Goal: Task Accomplishment & Management: Manage account settings

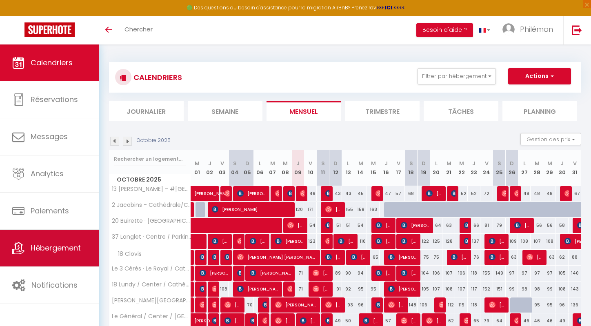
scroll to position [132, 0]
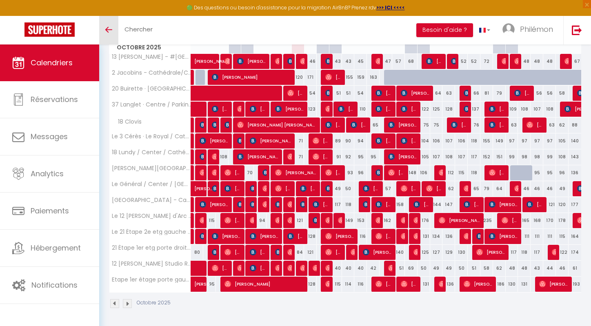
click at [109, 32] on link "Toggle menubar" at bounding box center [108, 30] width 19 height 29
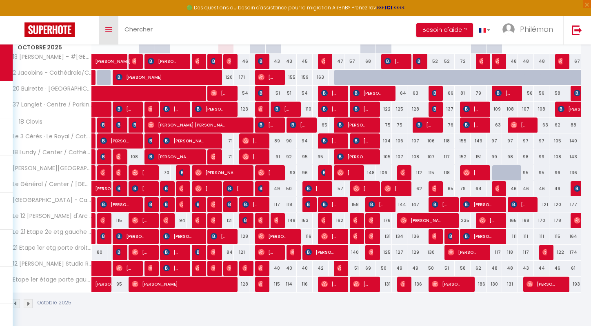
click at [109, 32] on link "Toggle menubar" at bounding box center [108, 30] width 19 height 29
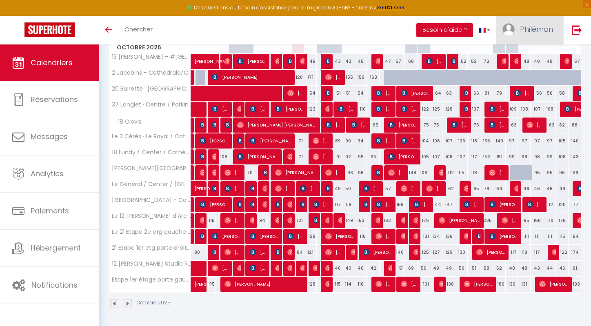
click at [528, 28] on span "Philémon" at bounding box center [536, 29] width 33 height 10
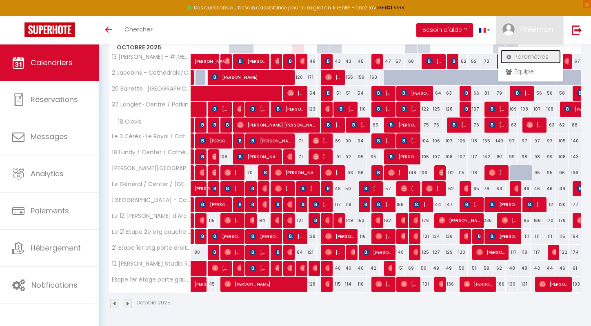
click at [522, 60] on link "Paramètres" at bounding box center [531, 57] width 60 height 14
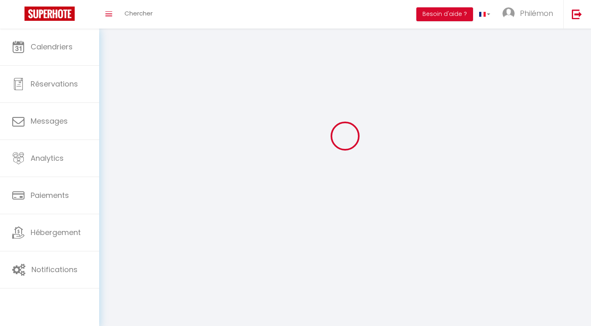
type input "Philémon"
type input "Parent"
type input "0619253115"
type input "[STREET_ADDRESS]"
type input "[GEOGRAPHIC_DATA]"
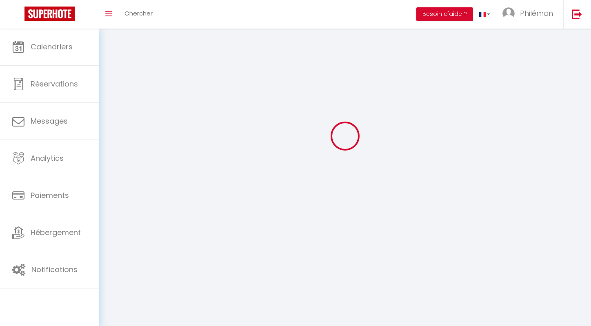
type input "75008"
type input "n5jtAPxLeI8qYptipRBWtKhd8"
type input "IJVXdG38XBcsQ3KkSqCAzW0cR"
select select "28"
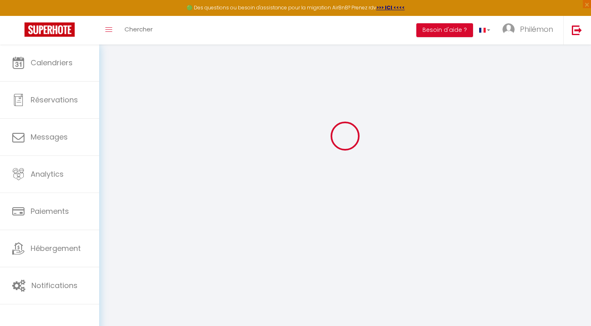
type input "n5jtAPxLeI8qYptipRBWtKhd8"
type input "IJVXdG38XBcsQ3KkSqCAzW0cR"
type input "[URL][DOMAIN_NAME]"
select select "fr"
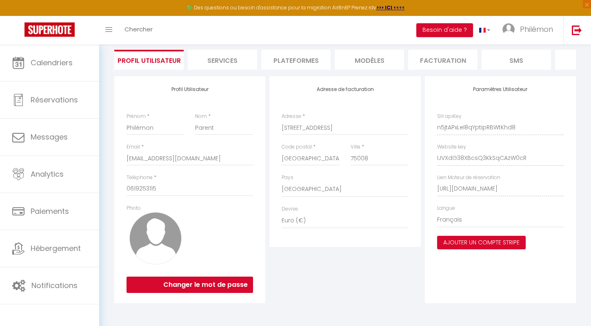
click at [308, 61] on li "Plateformes" at bounding box center [295, 60] width 69 height 20
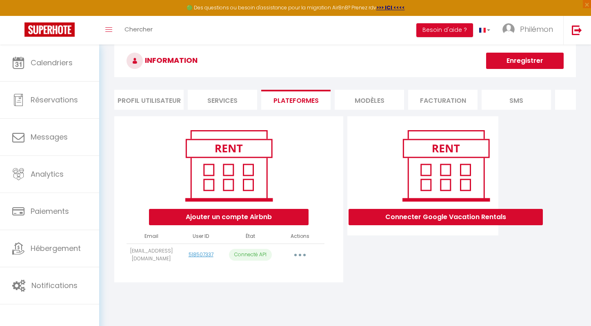
scroll to position [29, 0]
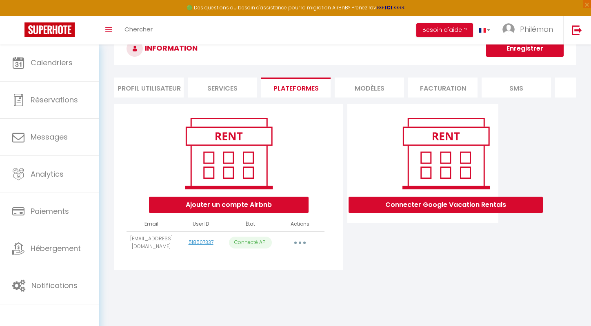
click at [304, 244] on button "button" at bounding box center [300, 242] width 23 height 13
click at [279, 261] on link "Importer les appartements" at bounding box center [264, 261] width 90 height 14
select select "25679"
select select "30411"
select select "41706"
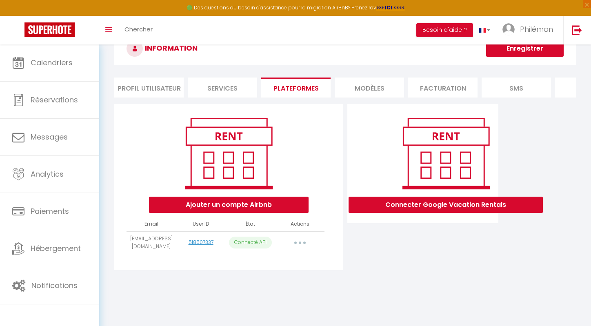
select select "43855"
select select "52010"
select select "52553"
select select "57027"
select select "64613"
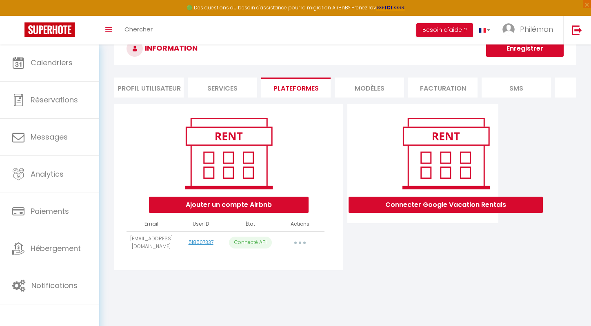
select select "66635"
select select "68066"
select select "70786"
select select "70922"
select select "71394"
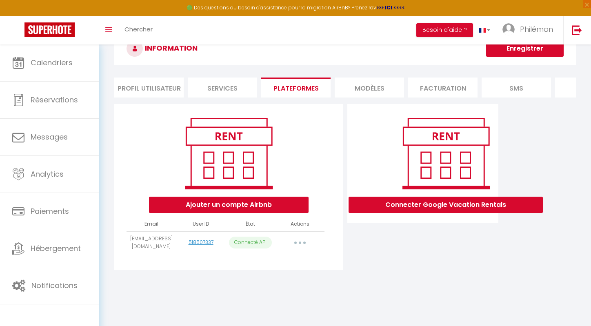
select select "71395"
select select "73846"
select select
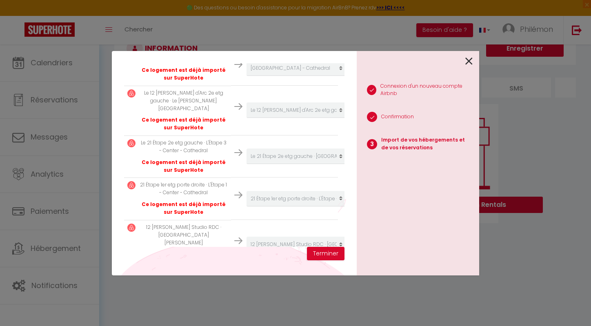
scroll to position [638, 0]
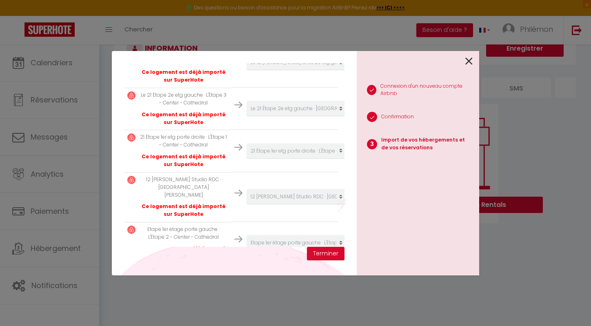
click at [269, 268] on select "Créer un nouvel hébergement Ne rien faire Le 21 Étape 2e etg gauche · L'étape -…" at bounding box center [297, 276] width 100 height 16
click at [197, 285] on div "Importer de vos hébergements et de vos réservations Veuillez sélectionner pour …" at bounding box center [296, 163] width 368 height 326
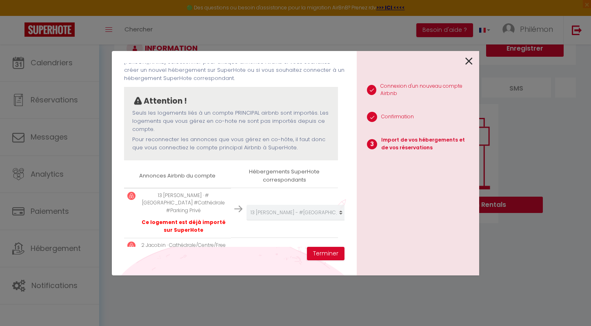
scroll to position [0, 0]
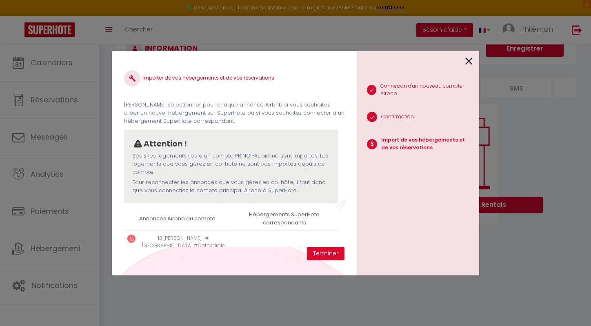
click at [469, 60] on icon at bounding box center [469, 61] width 7 height 12
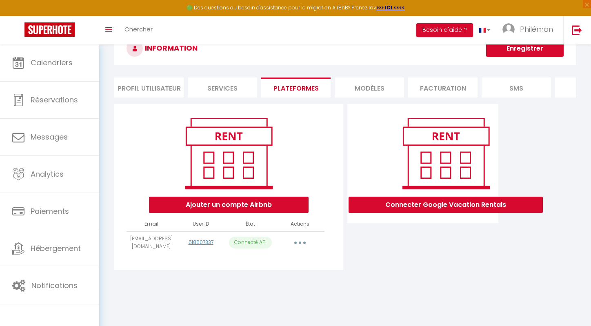
click at [306, 245] on button "button" at bounding box center [300, 242] width 23 height 13
click at [277, 191] on img at bounding box center [229, 153] width 104 height 78
click at [289, 205] on button "Ajouter un compte Airbnb" at bounding box center [229, 205] width 160 height 16
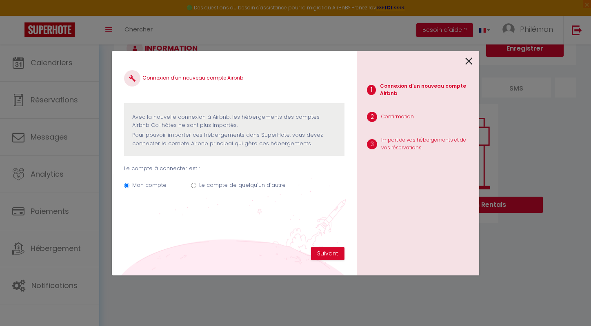
click at [469, 66] on icon at bounding box center [469, 61] width 7 height 12
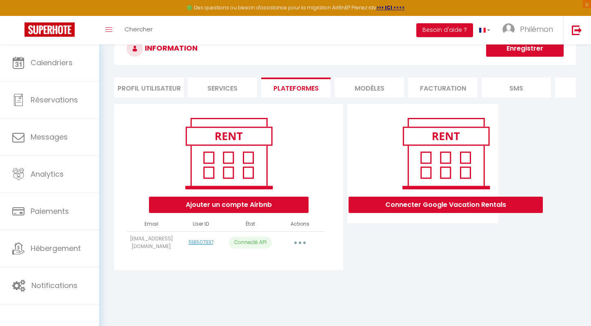
click at [298, 239] on button "button" at bounding box center [300, 242] width 23 height 13
click at [279, 263] on link "Importer les appartements" at bounding box center [264, 261] width 90 height 14
select select "25679"
select select "30411"
select select "41706"
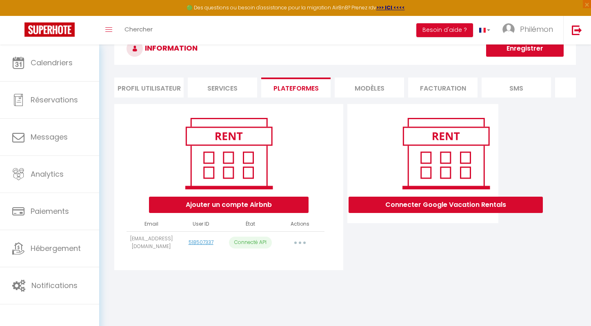
select select "43855"
select select "52010"
select select "52553"
select select "57027"
select select "64613"
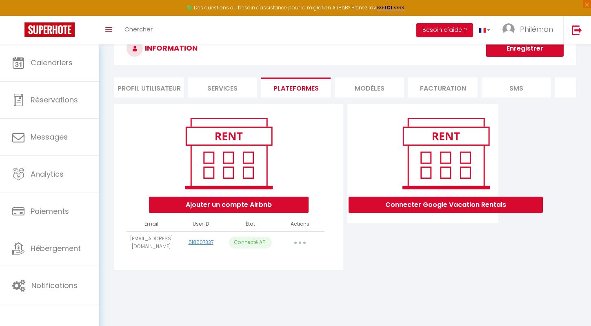
select select "66635"
select select "68066"
select select "70786"
select select "70922"
select select "71394"
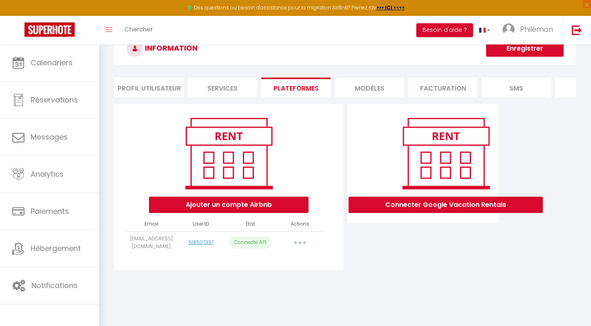
select select "71395"
select select "73846"
select select
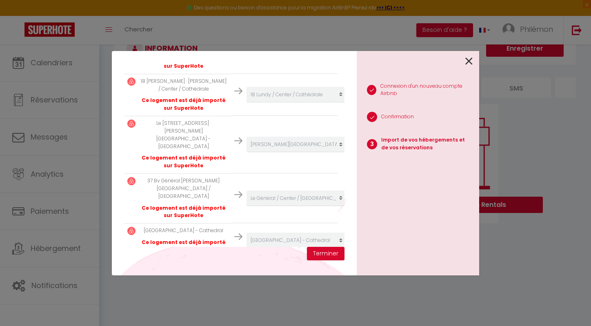
scroll to position [638, 0]
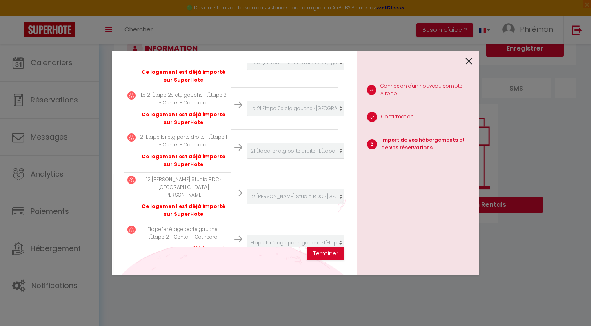
click at [272, 222] on td "Créer un nouvel hébergement Ne rien faire Le 21 Étape 2e etg gauche · [GEOGRAPH…" at bounding box center [284, 243] width 107 height 42
click at [474, 59] on div "1 Connexion d'un nouveau compte Airbnb 2 Confirmation 3 Import de vos hébergeme…" at bounding box center [418, 163] width 123 height 225
click at [466, 62] on icon at bounding box center [469, 61] width 7 height 12
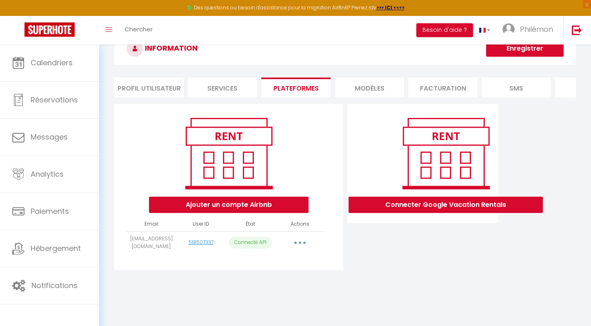
scroll to position [0, 0]
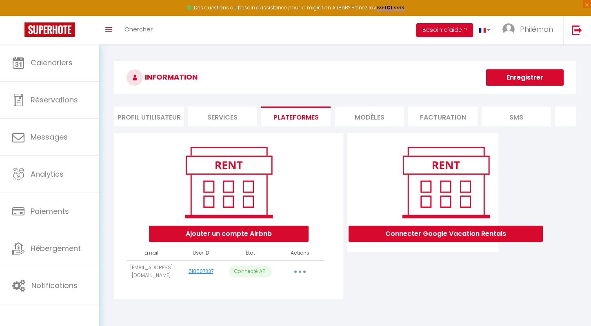
click at [445, 28] on button "Besoin d'aide ?" at bounding box center [445, 30] width 57 height 14
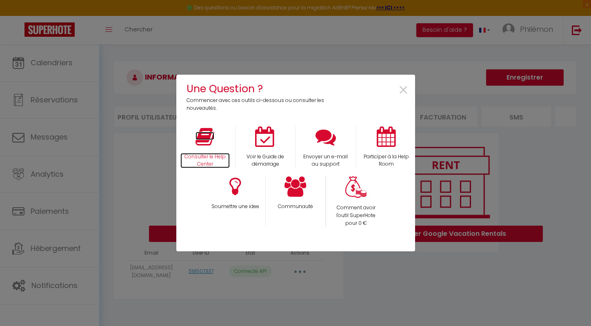
click at [204, 156] on p "Consulter le Help Center" at bounding box center [206, 161] width 50 height 16
click at [402, 88] on span "×" at bounding box center [403, 91] width 11 height 26
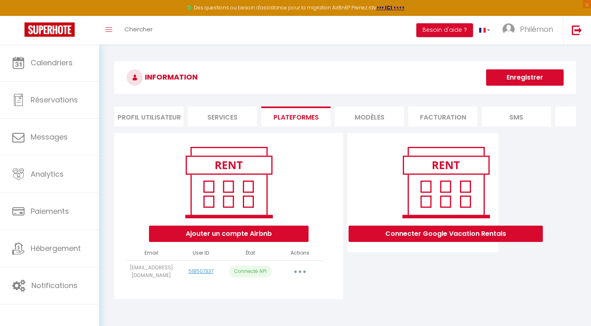
click at [292, 272] on button "button" at bounding box center [300, 271] width 23 height 13
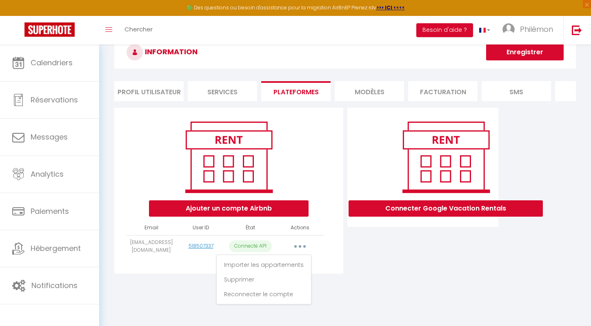
scroll to position [45, 0]
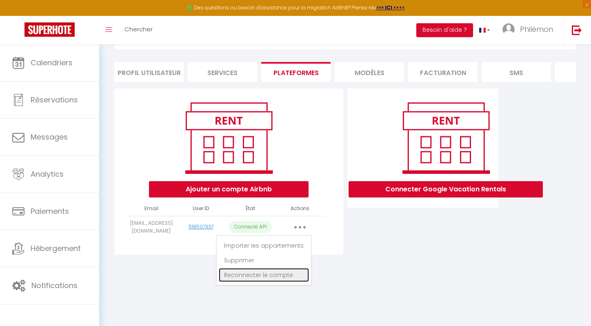
click at [270, 279] on link "Reconnecter le compte" at bounding box center [264, 275] width 90 height 14
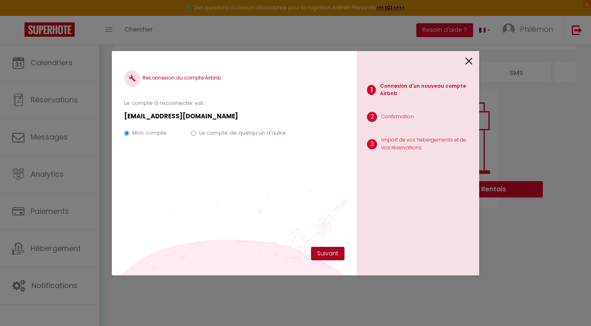
click at [336, 254] on button "Suivant" at bounding box center [327, 254] width 33 height 14
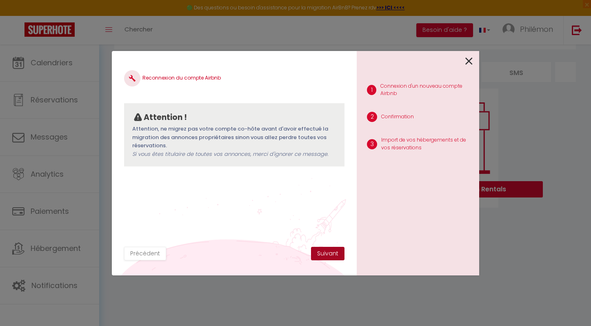
click at [336, 254] on button "Suivant" at bounding box center [327, 254] width 33 height 14
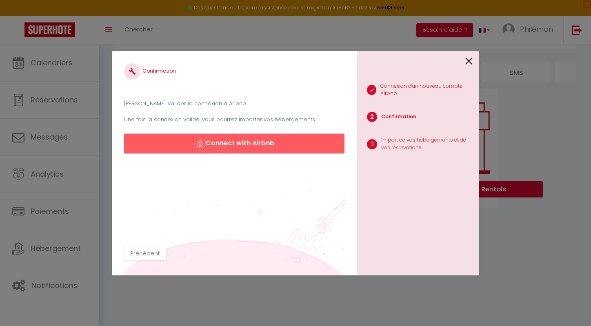
click at [236, 151] on button "Connect with Airbnb" at bounding box center [234, 144] width 221 height 20
click at [472, 58] on icon at bounding box center [469, 61] width 7 height 12
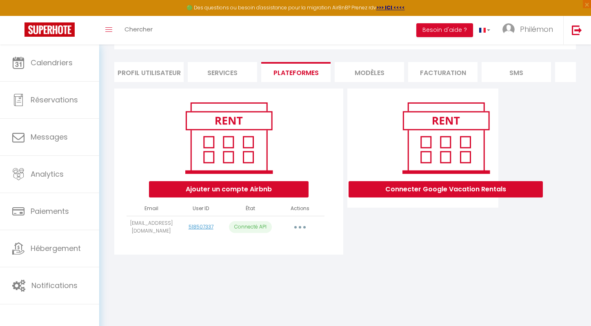
click at [292, 226] on button "button" at bounding box center [300, 227] width 23 height 13
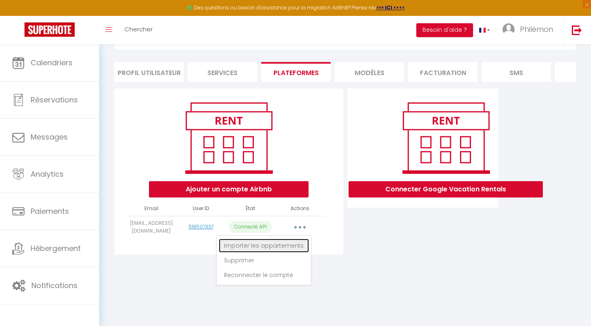
click at [268, 246] on link "Importer les appartements" at bounding box center [264, 246] width 90 height 14
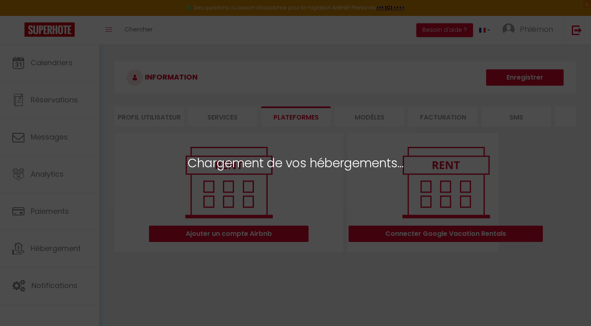
select select "25679"
select select "30411"
select select "41706"
select select "43855"
select select "52010"
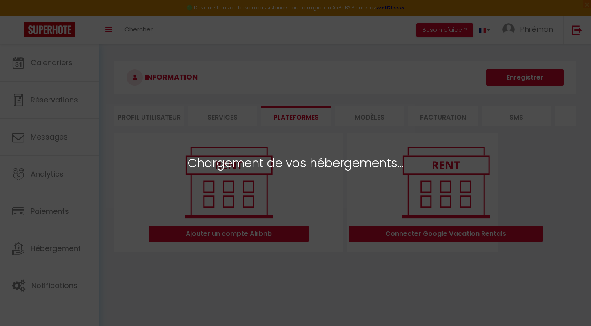
select select "52553"
select select "57027"
select select "64613"
select select "66635"
select select "68066"
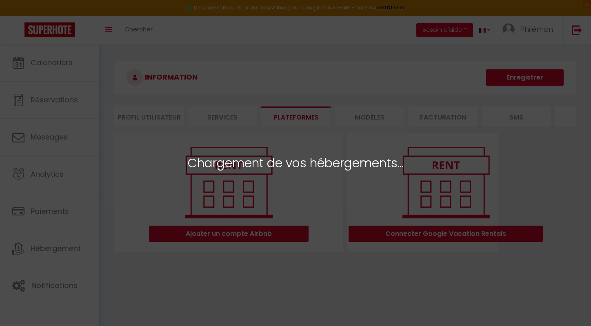
select select "70786"
select select "70922"
select select "71394"
select select "71395"
select select "73846"
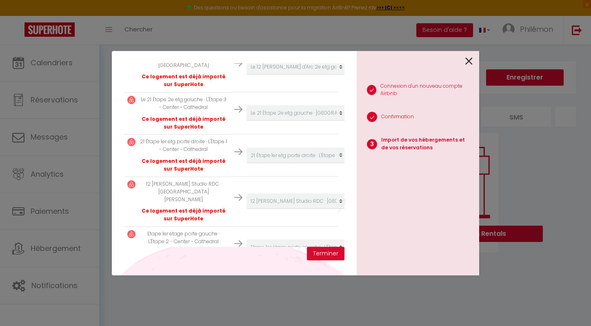
scroll to position [638, 0]
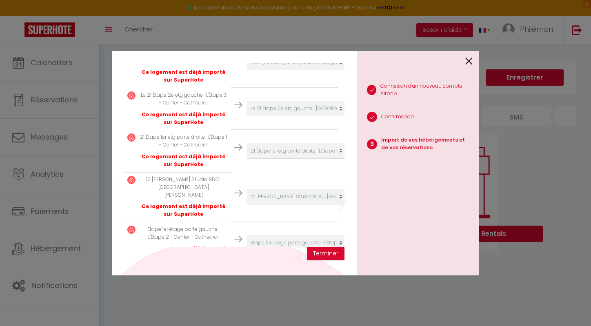
click at [273, 268] on select "Créer un nouvel hébergement Ne rien faire Le 21 Étape 2e etg gauche · L'étape -…" at bounding box center [297, 276] width 100 height 16
click at [247, 268] on select "Créer un nouvel hébergement Ne rien faire Le 21 Étape 2e etg gauche · L'étape -…" at bounding box center [297, 276] width 100 height 16
click at [272, 268] on select "Créer un nouvel hébergement Ne rien faire Le 21 Étape 2e etg gauche · L'étape -…" at bounding box center [297, 276] width 100 height 16
select select "create_new"
click at [247, 268] on select "Créer un nouvel hébergement Ne rien faire Le 21 Étape 2e etg gauche · L'étape -…" at bounding box center [297, 276] width 100 height 16
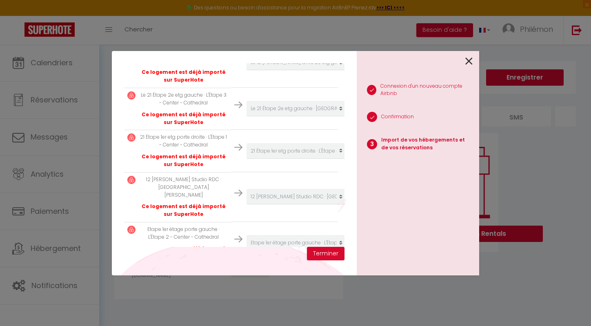
click at [289, 268] on select "Créer un nouvel hébergement Ne rien faire Le 21 Étape 2e etg gauche · L'étape -…" at bounding box center [297, 276] width 100 height 16
select select
click at [247, 268] on select "Créer un nouvel hébergement Ne rien faire Le 21 Étape 2e etg gauche · L'étape -…" at bounding box center [297, 276] width 100 height 16
click at [330, 257] on button "Terminer" at bounding box center [326, 254] width 38 height 14
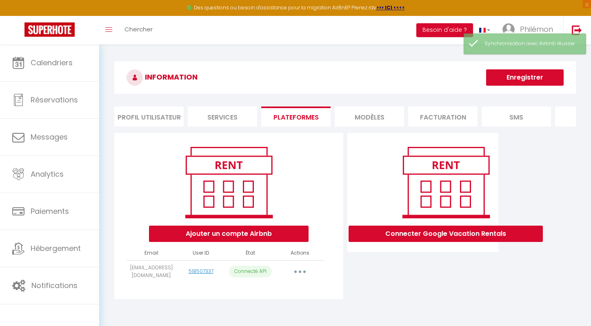
click at [473, 61] on div "INFORMATION Enregistrer Profil Utilisateur Services Plateformes MODÈLES Factura…" at bounding box center [345, 186] width 492 height 283
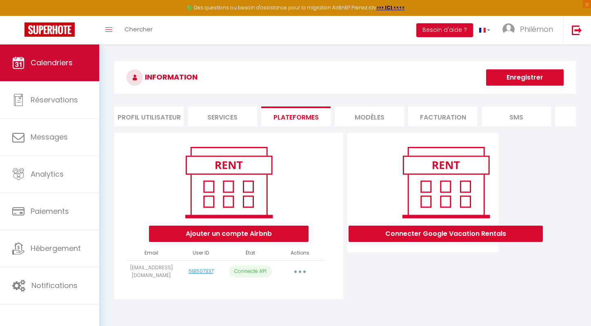
click at [41, 68] on span "Calendriers" at bounding box center [52, 63] width 42 height 10
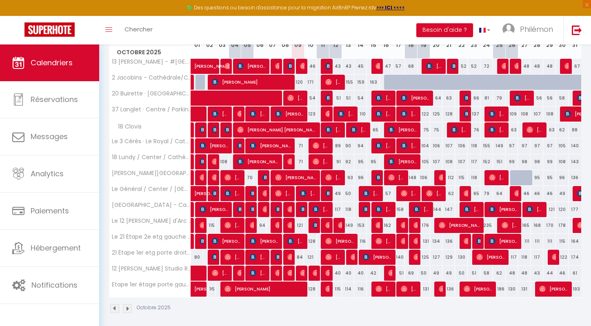
scroll to position [132, 0]
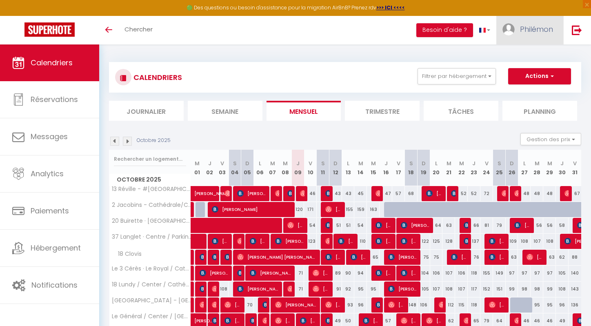
click at [527, 26] on span "Philémon" at bounding box center [536, 29] width 33 height 10
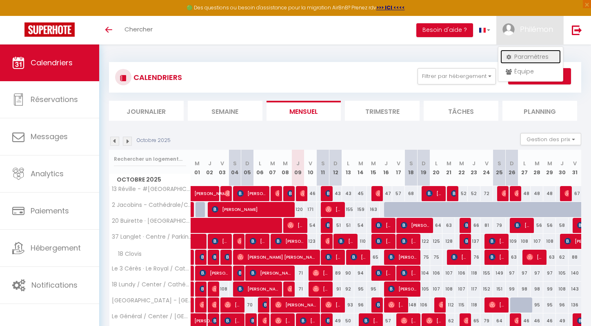
click at [511, 61] on link "Paramètres" at bounding box center [531, 57] width 60 height 14
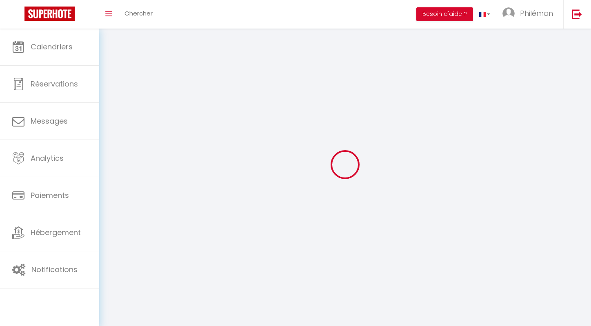
type input "Philémon"
type input "Parent"
type input "0619253115"
type input "[STREET_ADDRESS]"
type input "[GEOGRAPHIC_DATA]"
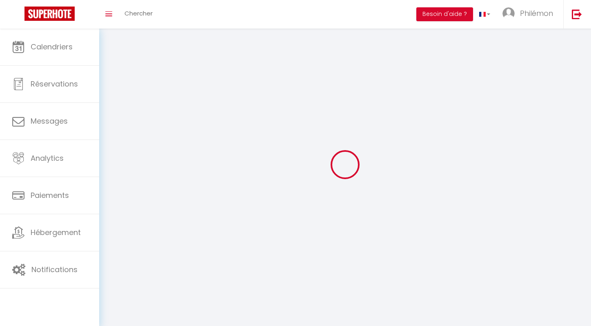
type input "75008"
type input "n5jtAPxLeI8qYptipRBWtKhd8"
type input "IJVXdG38XBcsQ3KkSqCAzW0cR"
select select "28"
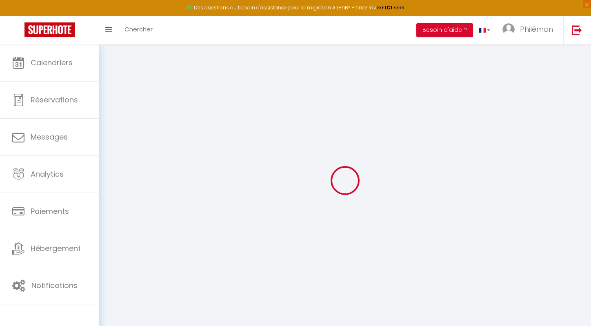
type input "n5jtAPxLeI8qYptipRBWtKhd8"
type input "IJVXdG38XBcsQ3KkSqCAzW0cR"
type input "[URL][DOMAIN_NAME]"
select select "fr"
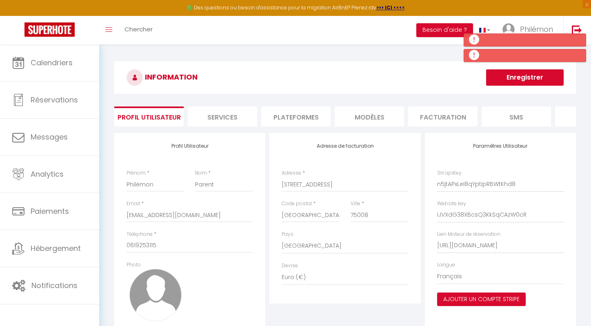
click at [308, 119] on li "Plateformes" at bounding box center [295, 117] width 69 height 20
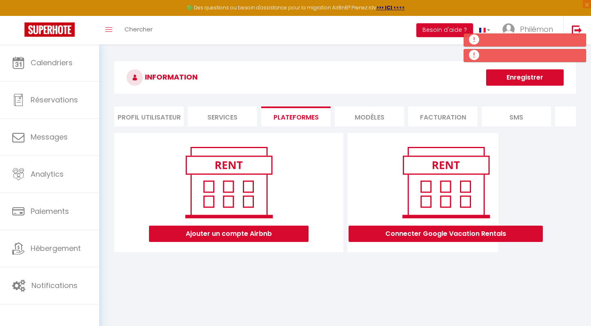
click at [308, 119] on li "Plateformes" at bounding box center [295, 117] width 69 height 20
click at [305, 268] on div "INFORMATION Enregistrer Profil Utilisateur Services Plateformes MODÈLES Factura…" at bounding box center [345, 163] width 492 height 236
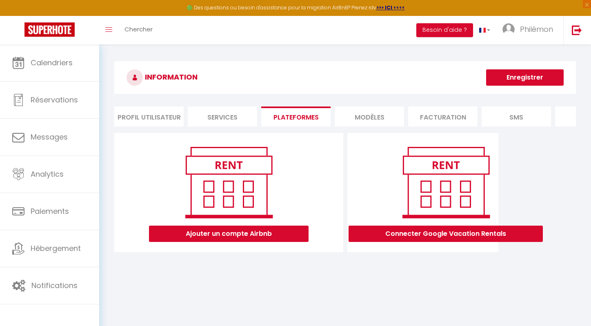
click at [299, 272] on div "INFORMATION Enregistrer Profil Utilisateur Services Plateformes MODÈLES Factura…" at bounding box center [345, 163] width 492 height 236
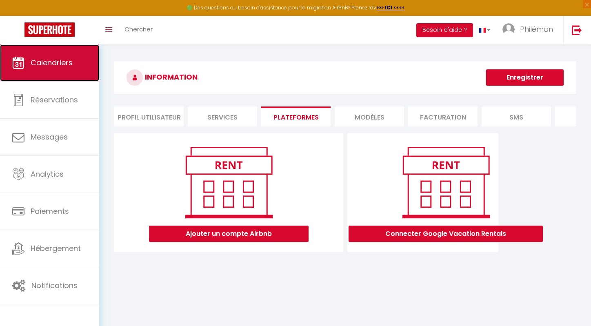
click at [45, 60] on span "Calendriers" at bounding box center [52, 63] width 42 height 10
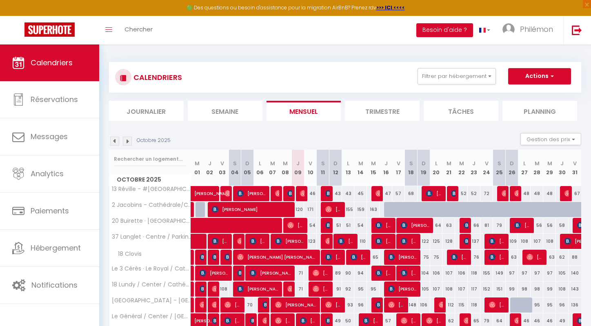
click at [305, 194] on div "46" at bounding box center [310, 193] width 13 height 15
select select
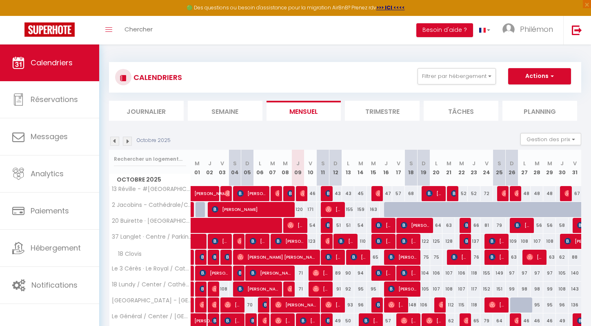
select select
type input "46"
type input "Ven 10 Octobre 2025"
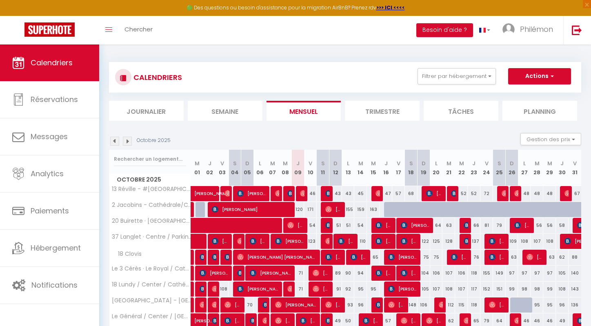
type input "Sam 11 Octobre 2025"
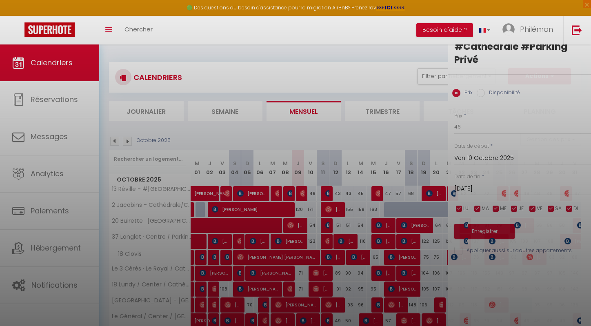
click at [302, 194] on div at bounding box center [295, 163] width 591 height 326
select select
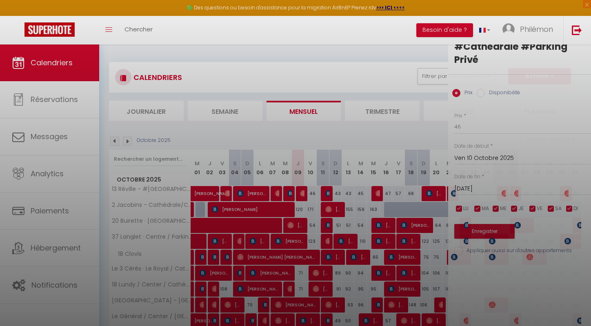
select select
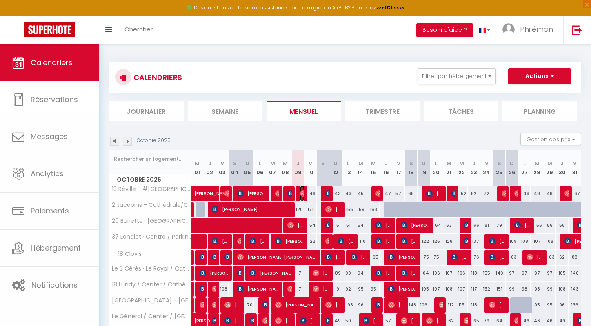
click at [302, 194] on img at bounding box center [303, 193] width 7 height 7
select select "OK"
select select "0"
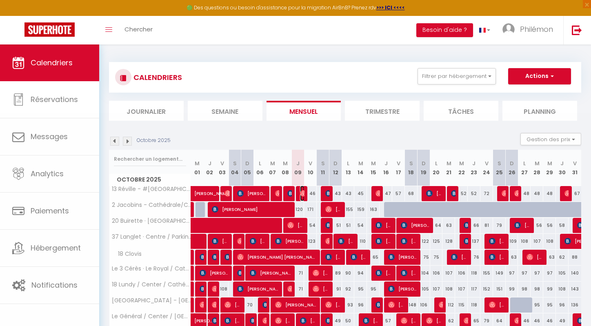
select select "1"
select select
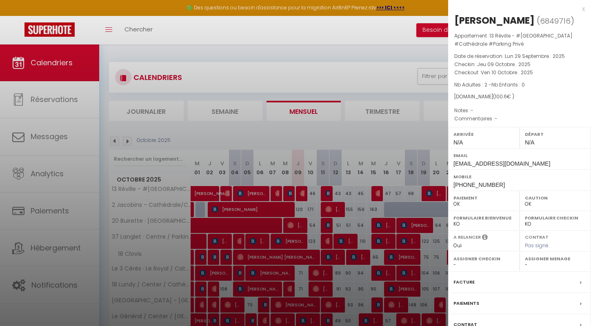
click at [585, 13] on div "x" at bounding box center [516, 9] width 137 height 10
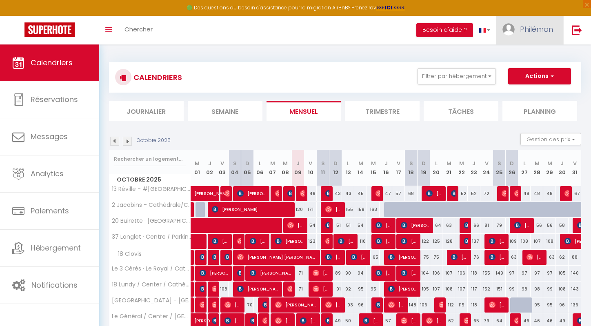
click at [520, 22] on link "Philémon" at bounding box center [530, 30] width 67 height 29
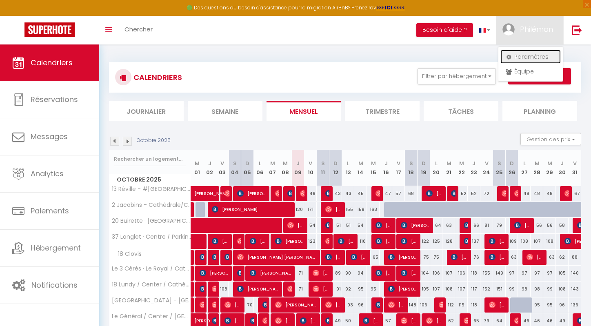
click at [518, 57] on link "Paramètres" at bounding box center [531, 57] width 60 height 14
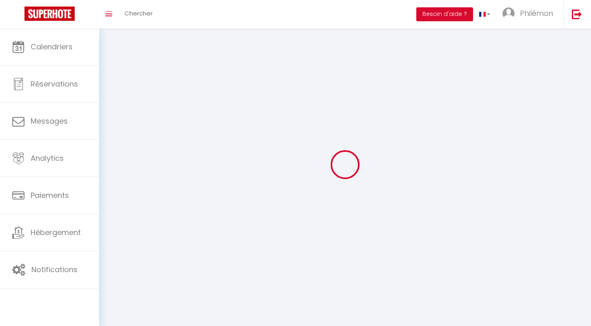
type input "Philémon"
type input "Parent"
type input "0619253115"
type input "60 rue François 1er"
type input "Paris"
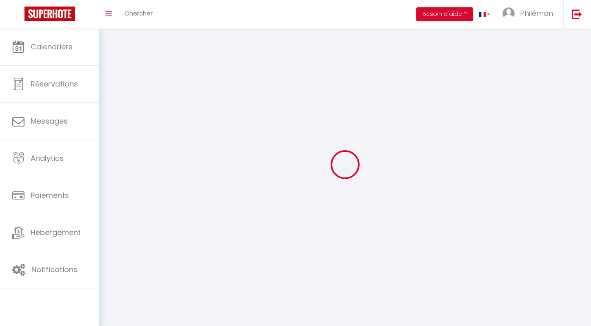
type input "75008"
type input "n5jtAPxLeI8qYptipRBWtKhd8"
type input "IJVXdG38XBcsQ3KkSqCAzW0cR"
select select "28"
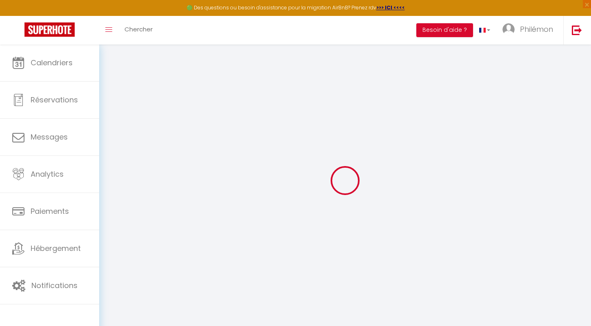
type input "n5jtAPxLeI8qYptipRBWtKhd8"
type input "IJVXdG38XBcsQ3KkSqCAzW0cR"
type input "https://app.superhote.com/#/get-available-rentals/IJVXdG38XBcsQ3KkSqCAzW0cR"
select select "fr"
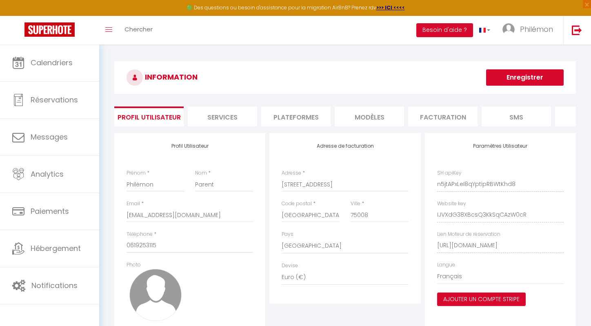
click at [321, 119] on li "Plateformes" at bounding box center [295, 117] width 69 height 20
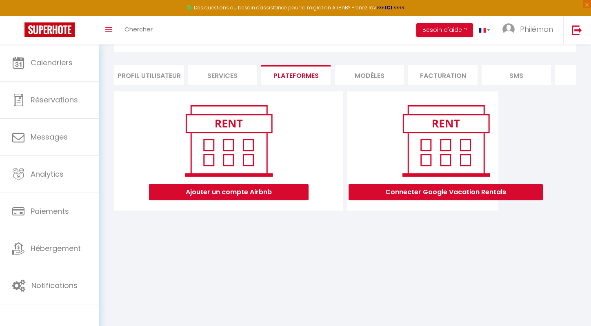
scroll to position [45, 0]
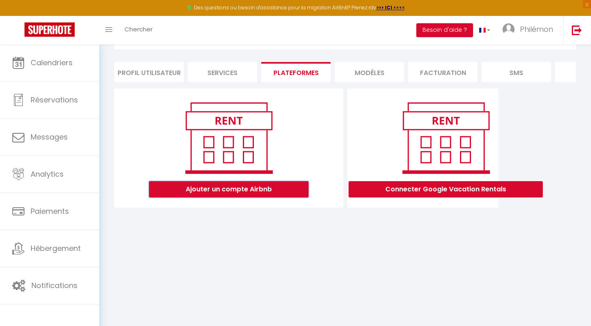
click at [245, 192] on button "Ajouter un compte Airbnb" at bounding box center [229, 189] width 160 height 16
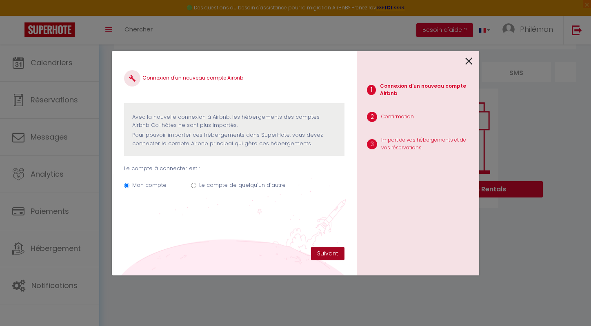
click at [334, 254] on button "Suivant" at bounding box center [327, 254] width 33 height 14
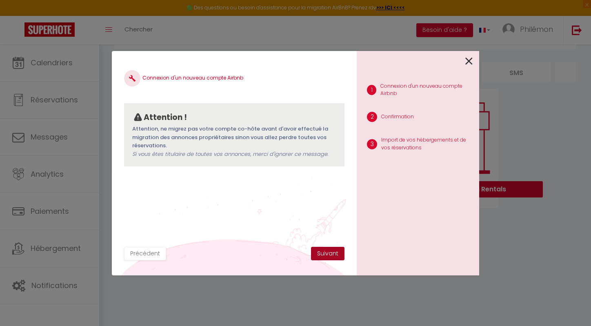
click at [334, 254] on button "Suivant" at bounding box center [327, 254] width 33 height 14
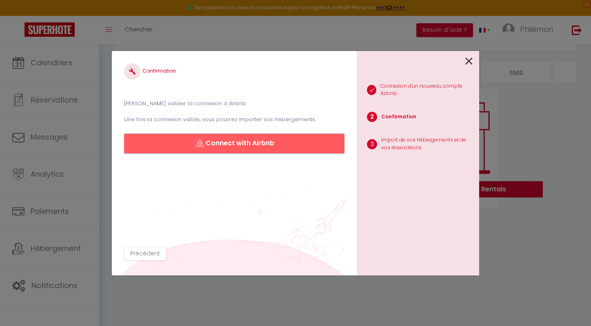
click at [258, 149] on button "Connect with Airbnb" at bounding box center [234, 144] width 221 height 20
click at [468, 61] on icon at bounding box center [469, 61] width 7 height 12
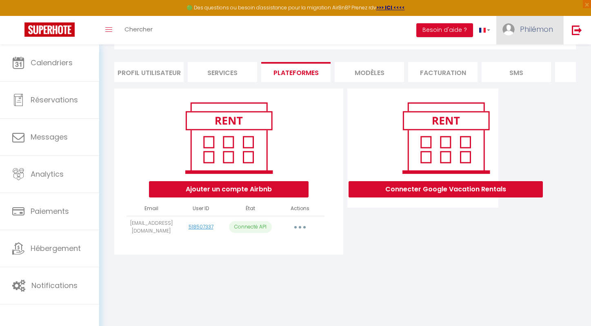
click at [537, 33] on span "Philémon" at bounding box center [536, 29] width 33 height 10
click at [343, 87] on div "Ajouter un compte Airbnb Email User ID État Actions arliareims@gmail.com 518507…" at bounding box center [345, 174] width 462 height 176
click at [345, 88] on div "Ajouter un compte Airbnb Email User ID État Actions arliareims@gmail.com 518507…" at bounding box center [345, 174] width 462 height 176
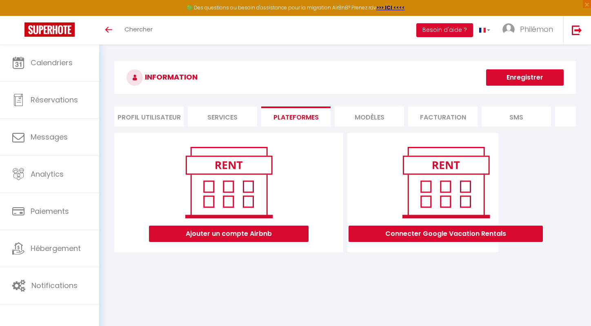
scroll to position [45, 0]
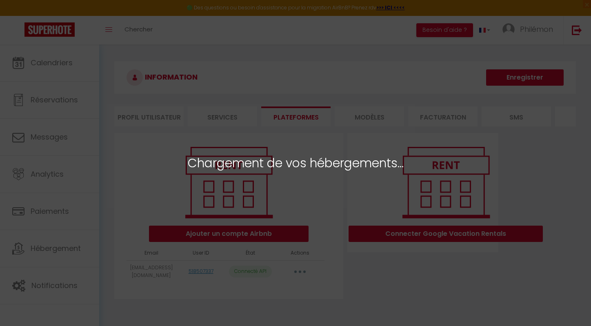
click at [330, 142] on div "Chargement de vos hébergements..." at bounding box center [295, 163] width 591 height 326
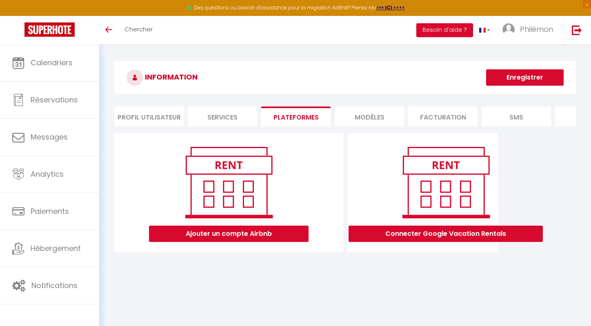
click at [248, 274] on div "INFORMATION Enregistrer Profil Utilisateur Services Plateformes MODÈLES Factura…" at bounding box center [345, 163] width 492 height 236
click at [218, 124] on li "Services" at bounding box center [222, 117] width 69 height 20
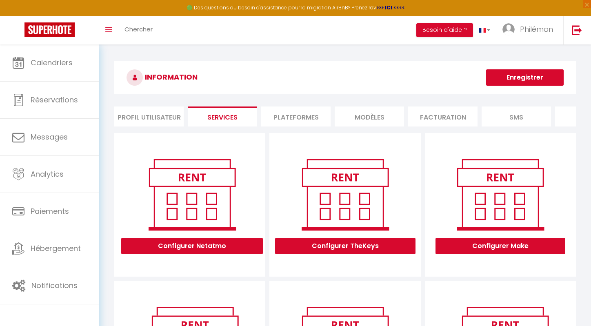
click at [307, 118] on li "Plateformes" at bounding box center [295, 117] width 69 height 20
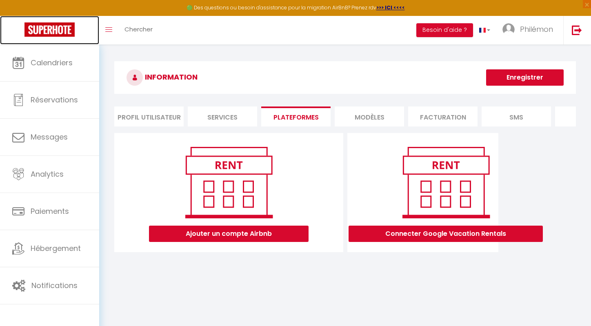
click at [54, 31] on img at bounding box center [50, 29] width 50 height 14
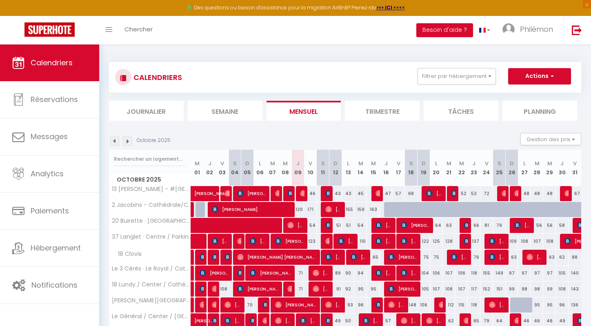
click at [317, 112] on li "Mensuel" at bounding box center [304, 111] width 75 height 20
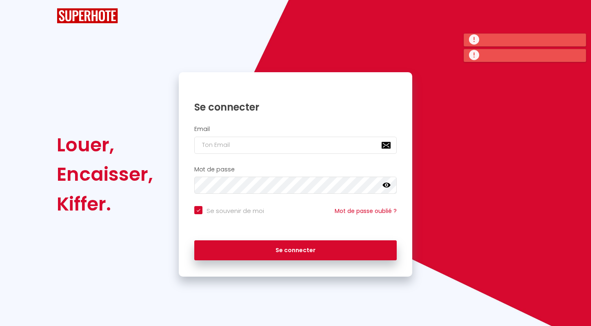
click at [0, 326] on nordpass-portal at bounding box center [0, 326] width 0 height 0
type input "[EMAIL_ADDRESS][DOMAIN_NAME]"
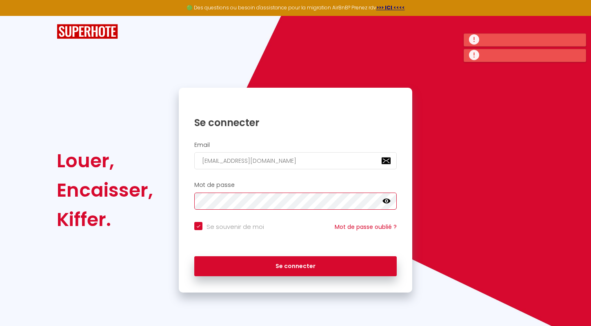
checkbox input "true"
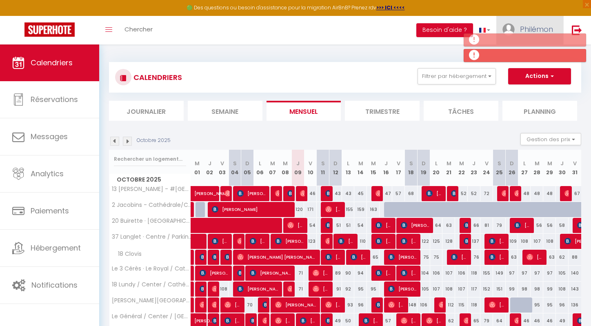
click at [511, 27] on img at bounding box center [509, 29] width 12 height 12
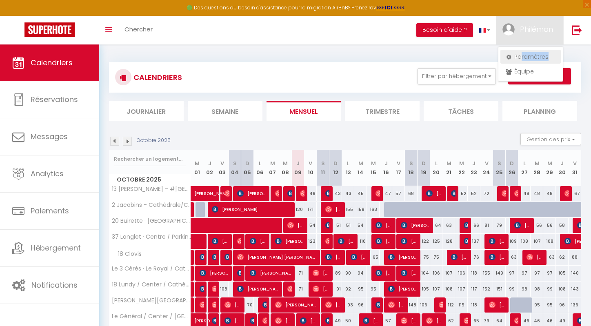
click at [522, 60] on div "Paramètres Équipe" at bounding box center [530, 64] width 65 height 35
click at [522, 60] on link "Paramètres" at bounding box center [531, 57] width 60 height 14
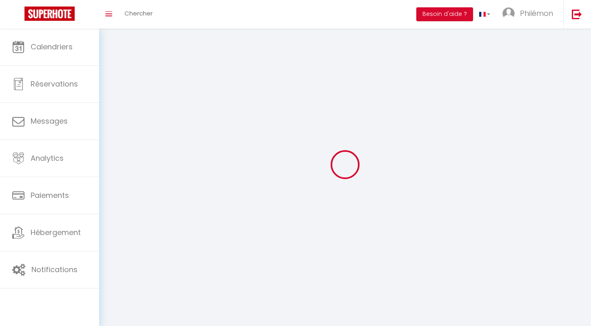
type input "n5jtAPxLeI8qYptipRBWtKhd8"
type input "IJVXdG38XBcsQ3KkSqCAzW0cR"
type input "[URL][DOMAIN_NAME]"
select select "28"
select select "fr"
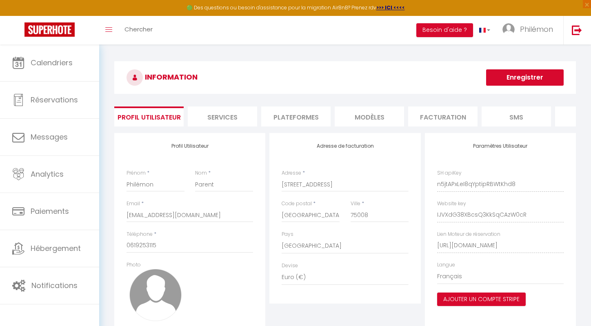
click at [258, 114] on ul "Profil Utilisateur Services Plateformes MODÈLES Facturation SMS website Journal" at bounding box center [345, 117] width 462 height 20
click at [269, 119] on li "Plateformes" at bounding box center [295, 117] width 69 height 20
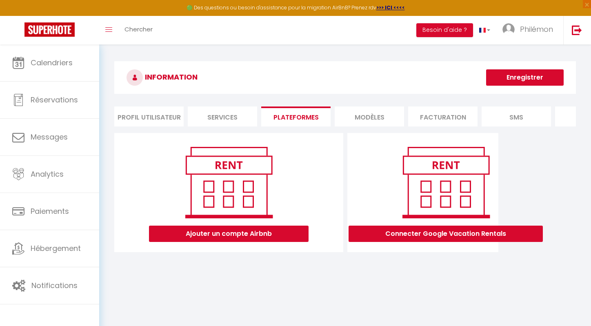
click at [320, 243] on div "Ajouter un compte Airbnb" at bounding box center [228, 192] width 229 height 119
click at [314, 265] on div "INFORMATION Enregistrer Profil Utilisateur Services Plateformes MODÈLES Factura…" at bounding box center [345, 163] width 492 height 236
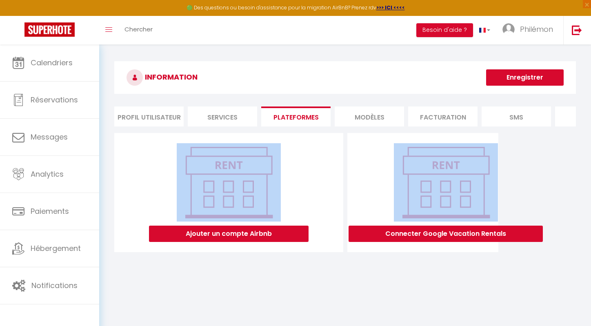
click at [314, 264] on div "INFORMATION Enregistrer Profil Utilisateur Services Plateformes MODÈLES Factura…" at bounding box center [345, 163] width 492 height 236
click at [515, 81] on button "Enregistrer" at bounding box center [525, 77] width 78 height 16
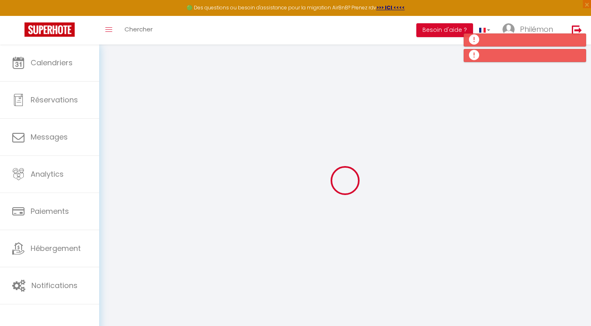
click at [534, 11] on div "🟢 Des questions ou besoin d'assistance pour la migration AirBnB? Prenez rdv >>>…" at bounding box center [295, 8] width 591 height 16
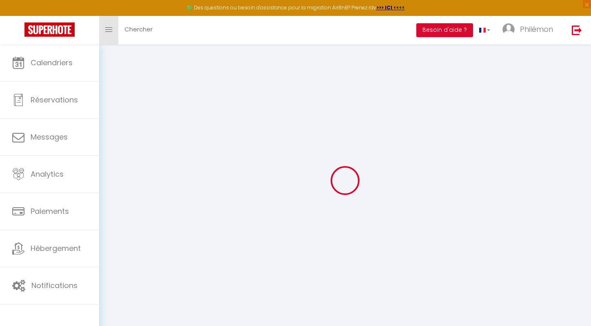
click at [113, 34] on link "Toggle menubar" at bounding box center [108, 30] width 19 height 29
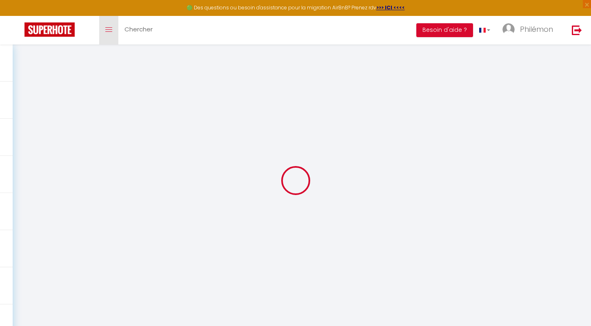
click at [113, 34] on link "Toggle menubar" at bounding box center [108, 30] width 19 height 29
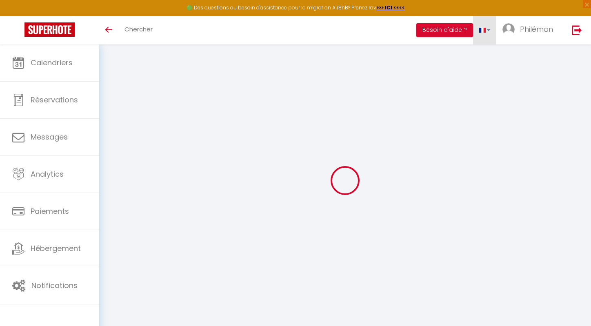
click at [486, 36] on link at bounding box center [485, 30] width 24 height 29
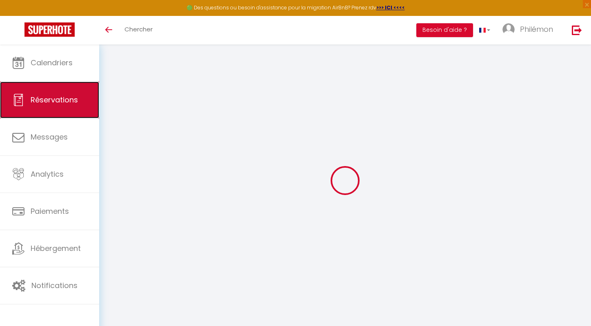
click at [66, 102] on span "Réservations" at bounding box center [54, 100] width 47 height 10
select select "not_cancelled"
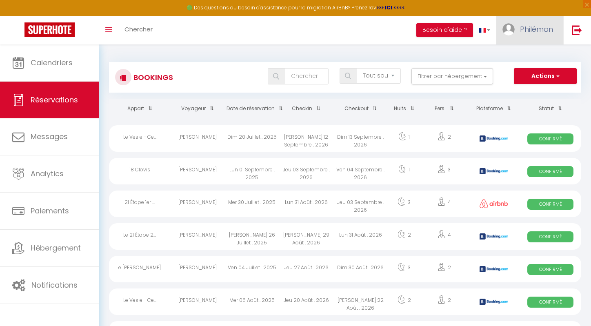
click at [522, 31] on span "Philémon" at bounding box center [536, 29] width 33 height 10
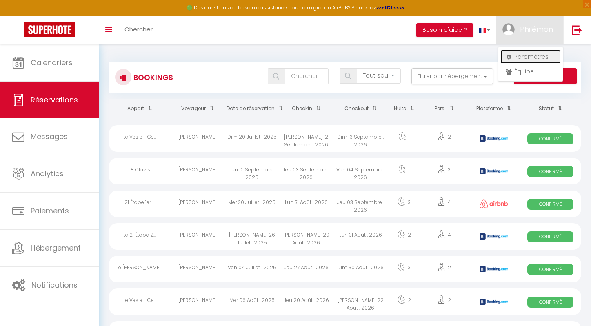
click at [522, 52] on link "Paramètres" at bounding box center [531, 57] width 60 height 14
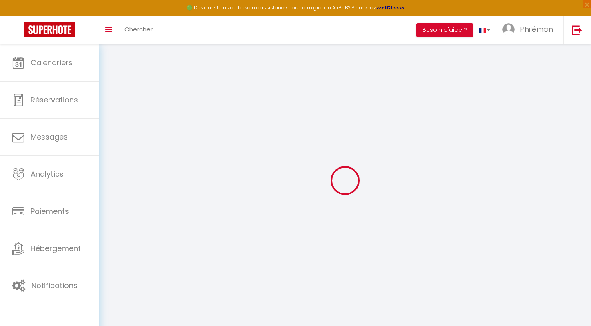
type input "n5jtAPxLeI8qYptipRBWtKhd8"
type input "IJVXdG38XBcsQ3KkSqCAzW0cR"
type input "[URL][DOMAIN_NAME]"
select select "fr"
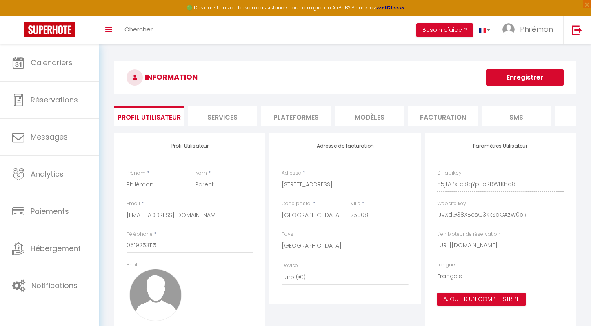
click at [263, 115] on li "Plateformes" at bounding box center [295, 117] width 69 height 20
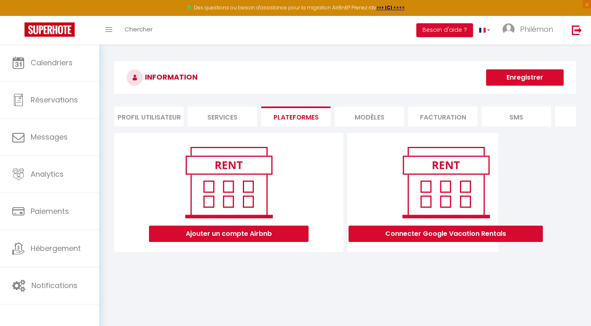
click at [326, 265] on div "INFORMATION Enregistrer Profil Utilisateur Services Plateformes MODÈLES Factura…" at bounding box center [345, 163] width 492 height 236
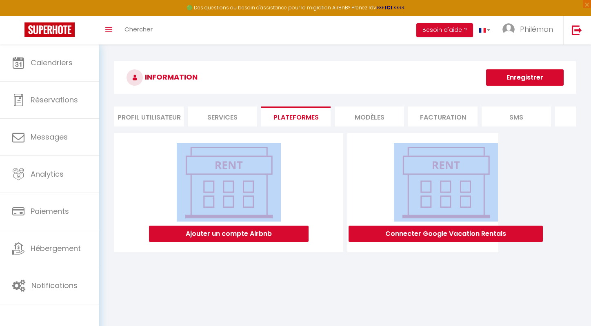
click at [326, 265] on div "INFORMATION Enregistrer Profil Utilisateur Services Plateformes MODÈLES Factura…" at bounding box center [345, 163] width 492 height 236
click at [287, 263] on div "INFORMATION Enregistrer Profil Utilisateur Services Plateformes MODÈLES Factura…" at bounding box center [345, 163] width 492 height 236
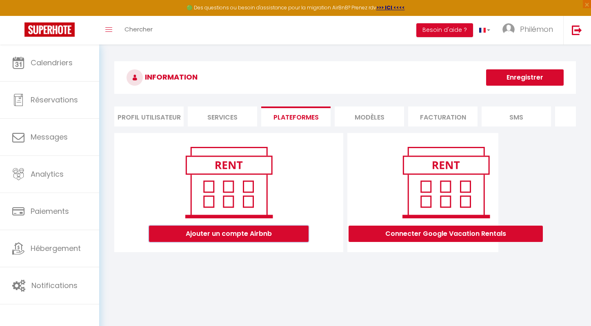
click at [278, 235] on button "Ajouter un compte Airbnb" at bounding box center [229, 234] width 160 height 16
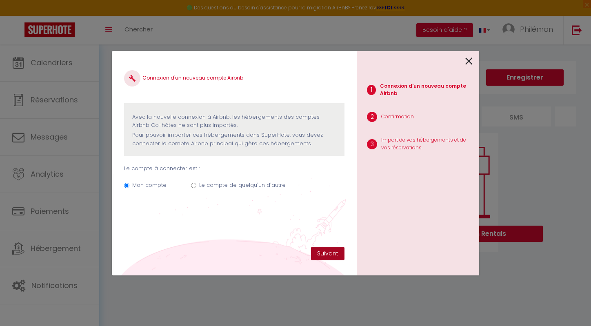
click at [332, 255] on button "Suivant" at bounding box center [327, 254] width 33 height 14
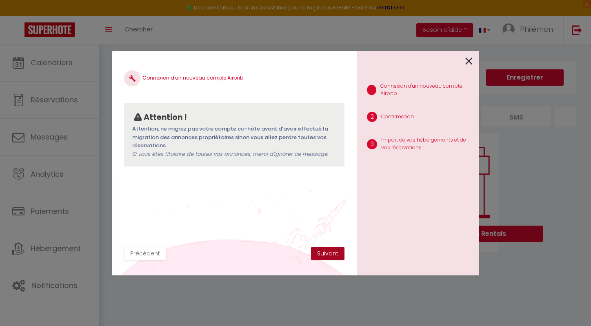
click at [332, 255] on button "Suivant" at bounding box center [327, 254] width 33 height 14
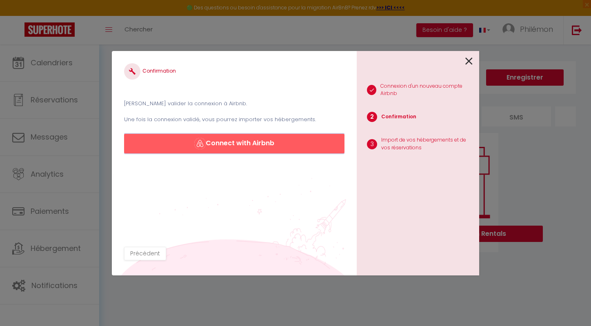
click at [266, 134] on button "Connect with Airbnb" at bounding box center [234, 144] width 221 height 20
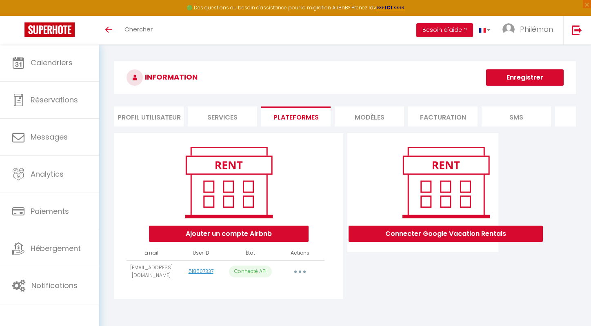
scroll to position [45, 0]
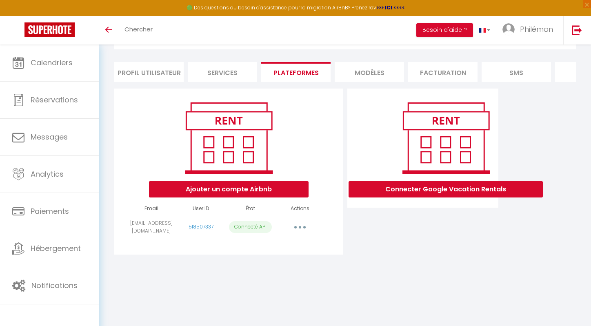
click at [256, 223] on p "Connecté API" at bounding box center [250, 227] width 43 height 12
click at [459, 27] on button "Besoin d'aide ?" at bounding box center [445, 30] width 57 height 14
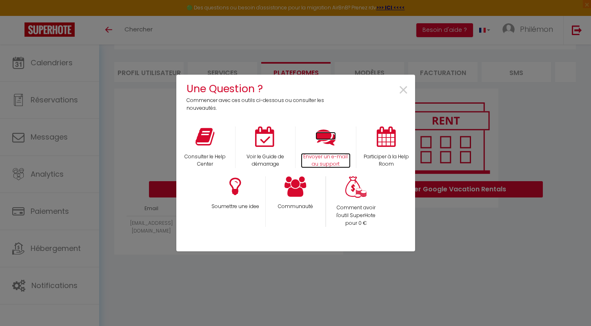
click at [326, 154] on p "Envoyer un e-mail au support" at bounding box center [326, 161] width 50 height 16
click at [400, 86] on span "×" at bounding box center [403, 91] width 11 height 26
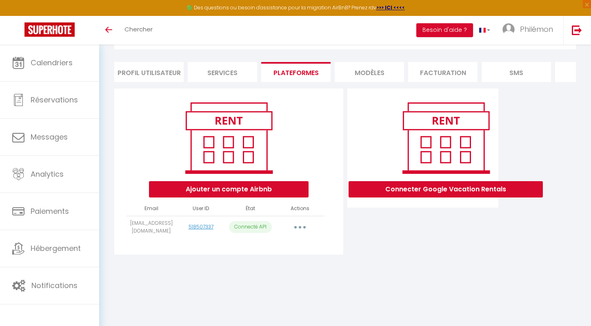
click at [299, 228] on icon "button" at bounding box center [300, 227] width 2 height 2
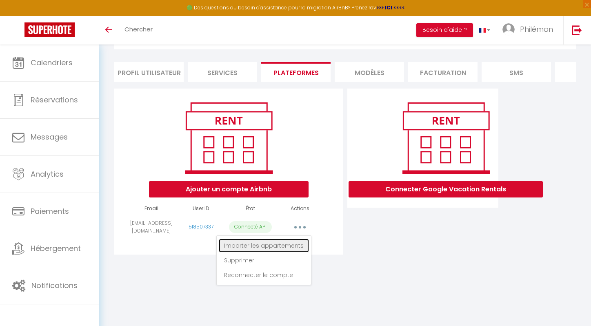
click at [288, 248] on link "Importer les appartements" at bounding box center [264, 246] width 90 height 14
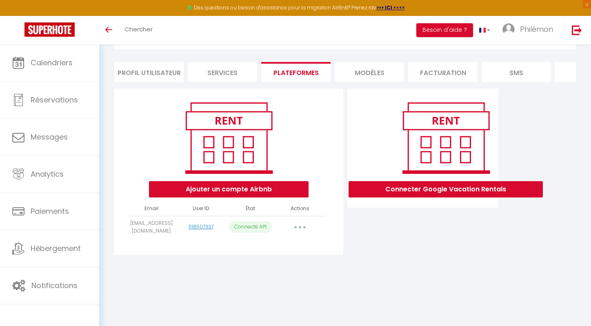
select select "25679"
select select "30411"
select select "41706"
select select "43855"
select select "52010"
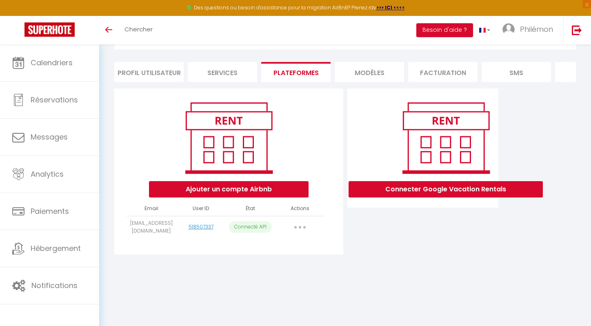
select select "52553"
select select "57027"
select select "64613"
select select "66635"
select select "68066"
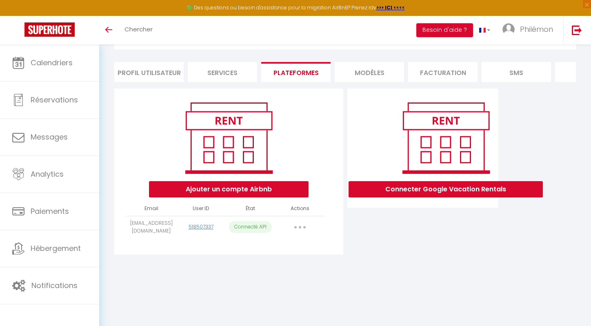
select select "70786"
select select "70922"
select select "71394"
select select "71395"
select select "73846"
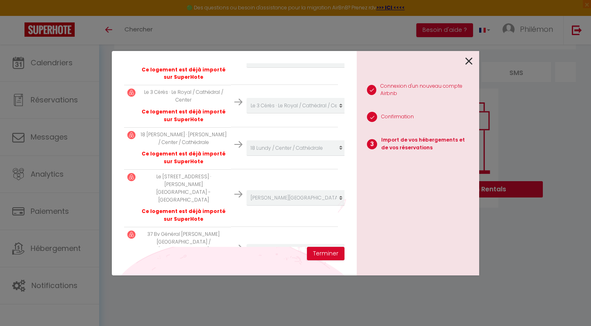
scroll to position [638, 0]
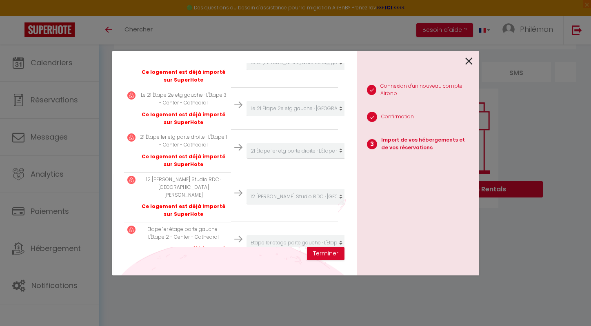
click at [276, 268] on select "Créer un nouvel hébergement Ne rien faire Le 21 Étape 2e etg gauche · [GEOGRAPH…" at bounding box center [297, 276] width 100 height 16
select select "create_new"
click at [247, 268] on select "Créer un nouvel hébergement Ne rien faire Le 21 Étape 2e etg gauche · [GEOGRAPH…" at bounding box center [297, 276] width 100 height 16
click at [333, 251] on button "Terminer" at bounding box center [326, 254] width 38 height 14
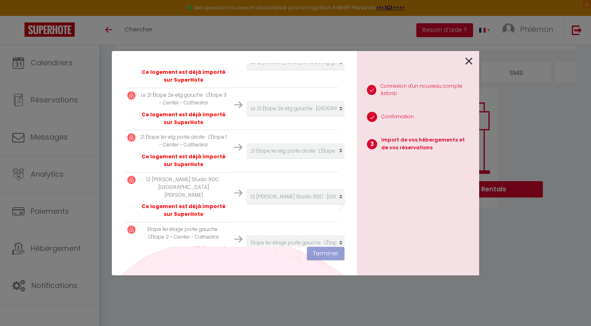
click at [325, 261] on div "Importer de vos hébergements et de vos réservations [PERSON_NAME] sélectionner …" at bounding box center [234, 163] width 245 height 225
click at [469, 63] on icon at bounding box center [469, 61] width 7 height 12
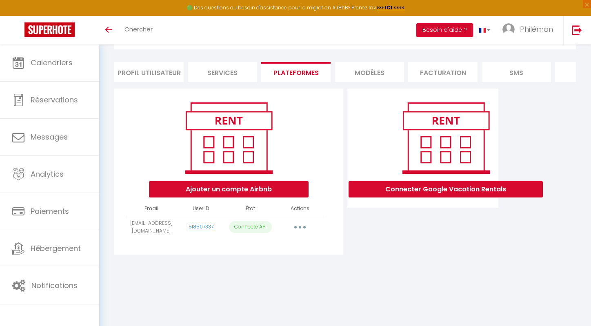
click at [304, 230] on button "button" at bounding box center [300, 227] width 23 height 13
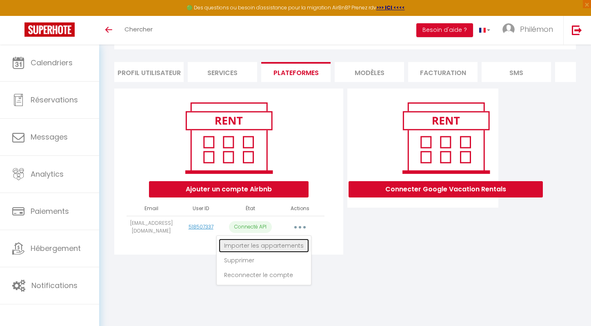
click at [295, 245] on link "Importer les appartements" at bounding box center [264, 246] width 90 height 14
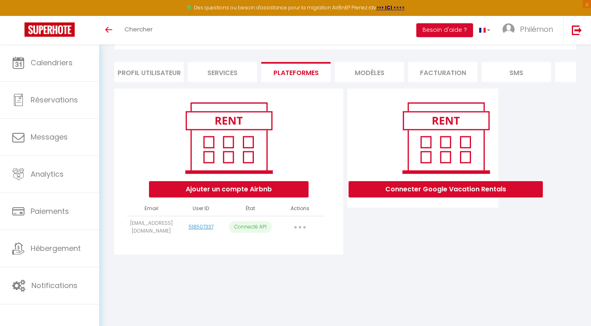
scroll to position [658, 0]
select select "25679"
select select "30411"
select select "41706"
select select "43855"
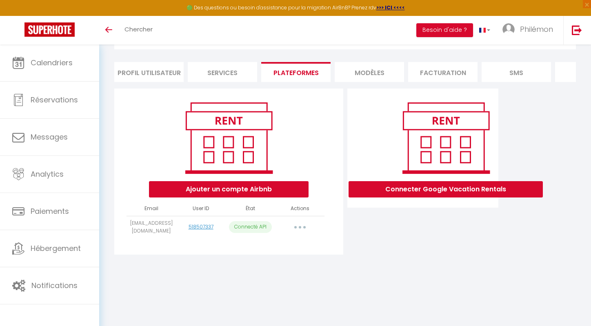
select select "52010"
select select "52553"
select select "57027"
select select "64613"
select select "66635"
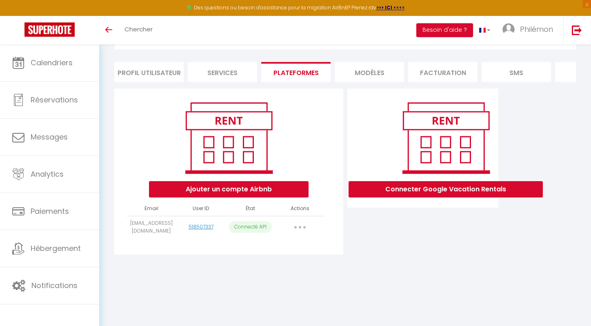
select select "68066"
select select "70786"
select select "70922"
select select "71394"
select select "71395"
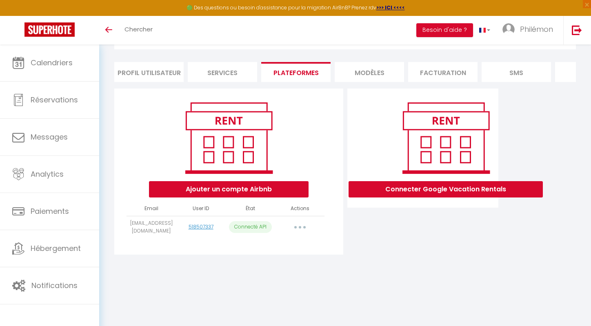
select select "73846"
select select
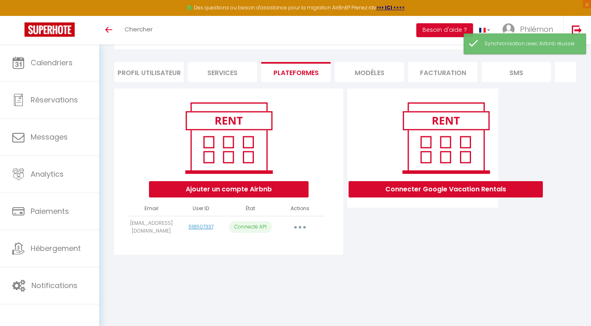
click at [298, 232] on button "button" at bounding box center [300, 227] width 23 height 13
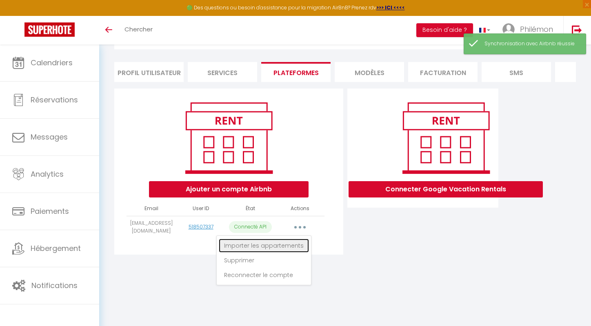
click at [287, 246] on link "Importer les appartements" at bounding box center [264, 246] width 90 height 14
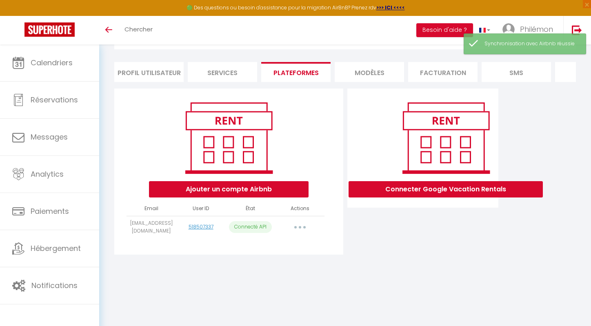
select select "25679"
select select "30411"
select select "41706"
select select "43855"
select select "52010"
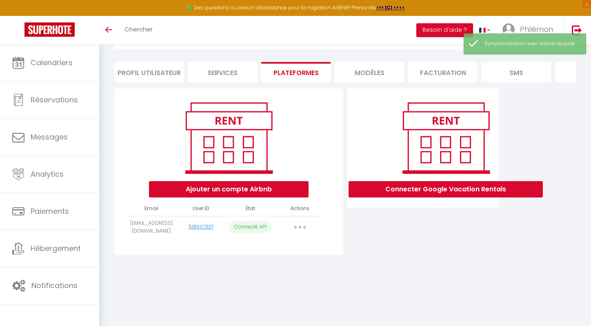
select select "52553"
select select "57027"
select select "64613"
select select "66635"
select select "68066"
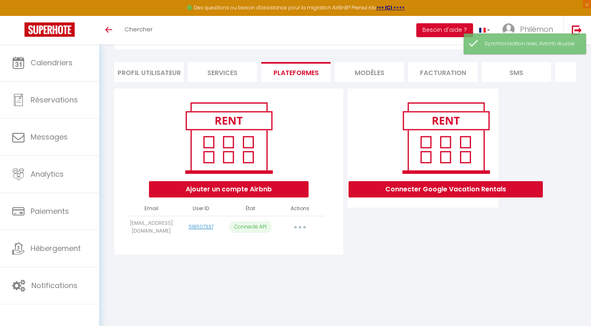
select select "70786"
select select "70922"
select select "71394"
select select "71395"
select select "73846"
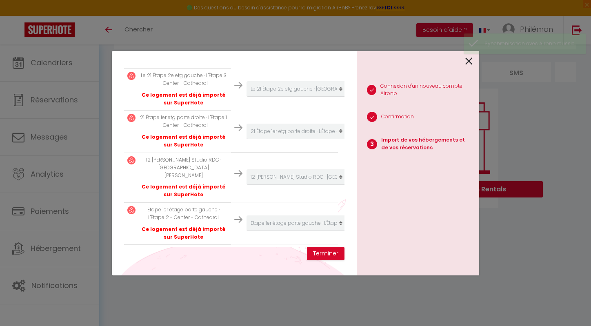
select select
click at [469, 63] on icon at bounding box center [469, 61] width 7 height 12
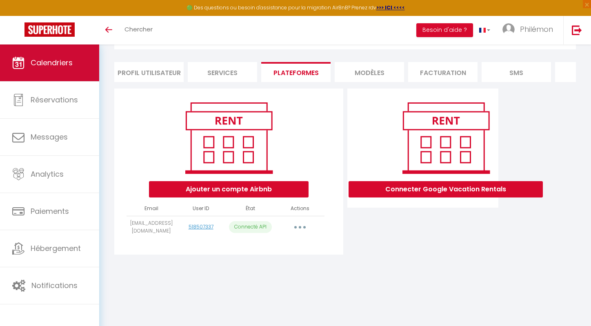
click at [63, 71] on link "Calendriers" at bounding box center [49, 63] width 99 height 37
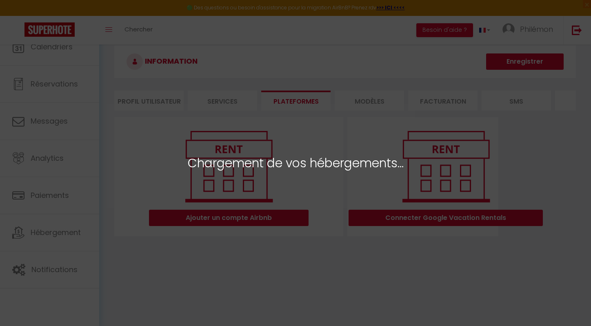
select select "25679"
select select "30411"
select select "41706"
select select "43855"
select select "52010"
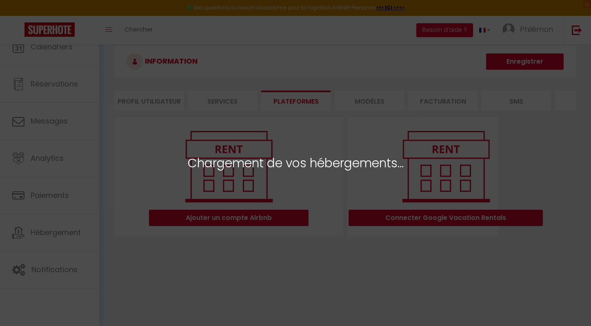
select select "52553"
select select "57027"
select select "64613"
select select "66635"
select select "68066"
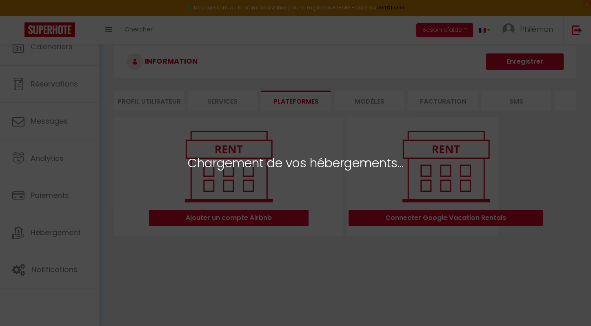
select select "70786"
select select "70922"
select select "71394"
select select "71395"
select select "73846"
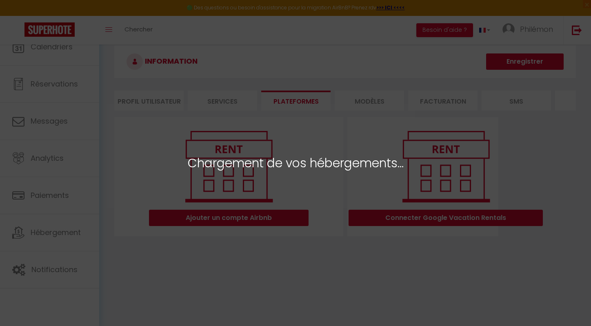
select select
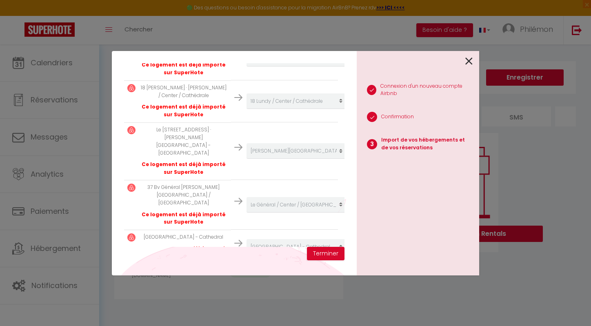
scroll to position [638, 0]
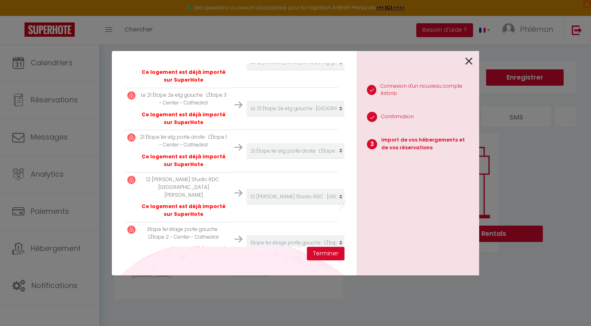
click at [293, 268] on select "Créer un nouvel hébergement Ne rien faire Le 21 Étape 2e etg gauche · L'étape -…" at bounding box center [297, 276] width 100 height 16
click at [325, 250] on button "Terminer" at bounding box center [326, 254] width 38 height 14
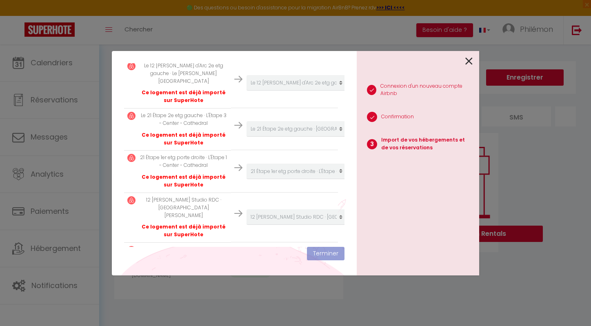
scroll to position [659, 0]
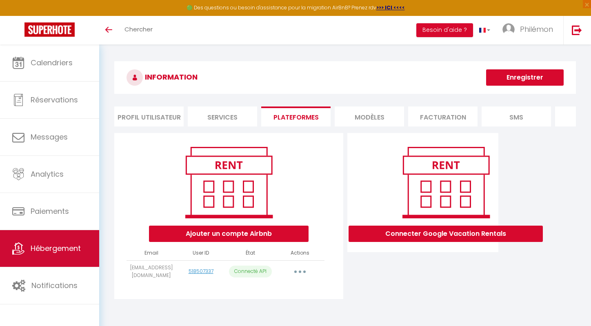
click at [38, 261] on link "Hébergement" at bounding box center [49, 248] width 99 height 37
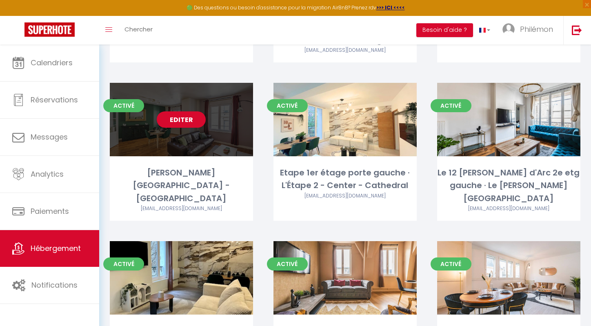
scroll to position [344, 0]
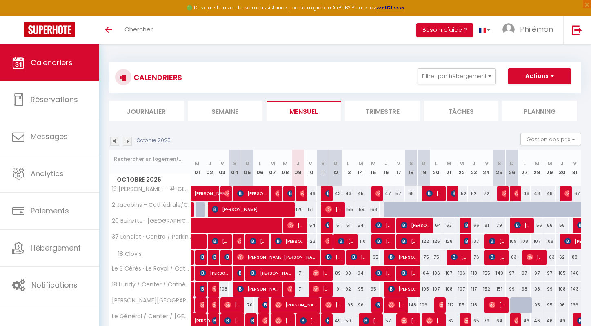
scroll to position [148, 0]
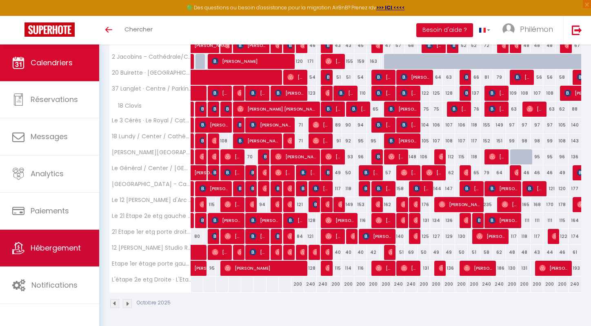
click at [61, 245] on span "Hébergement" at bounding box center [56, 248] width 50 height 10
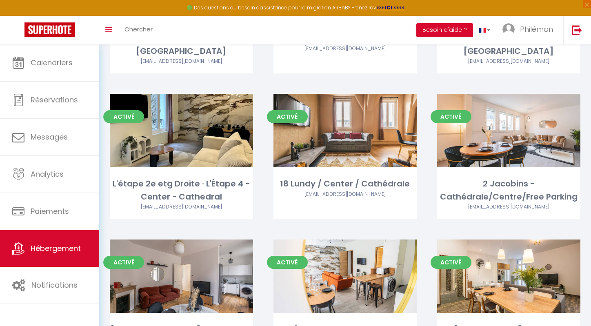
scroll to position [484, 0]
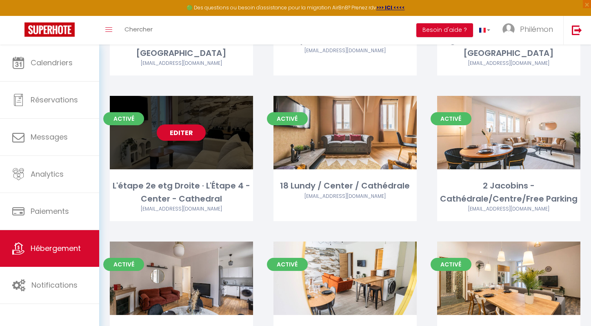
click at [209, 100] on div "Editer" at bounding box center [181, 133] width 143 height 74
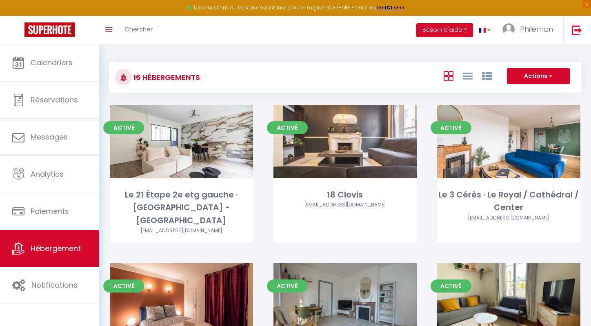
select select "3"
select select "2"
select select "1"
select select "28"
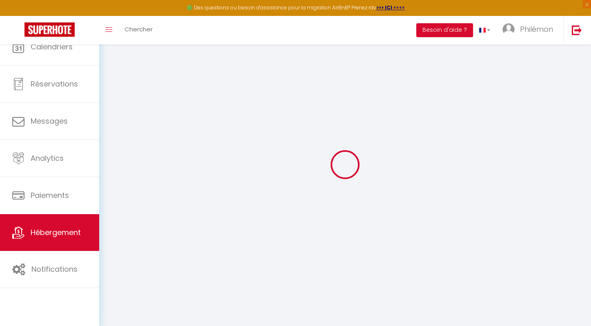
select select
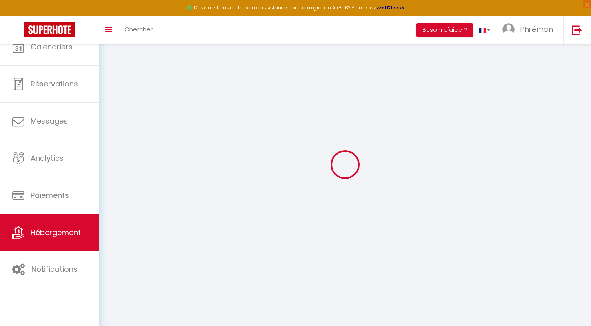
select select
checkbox input "false"
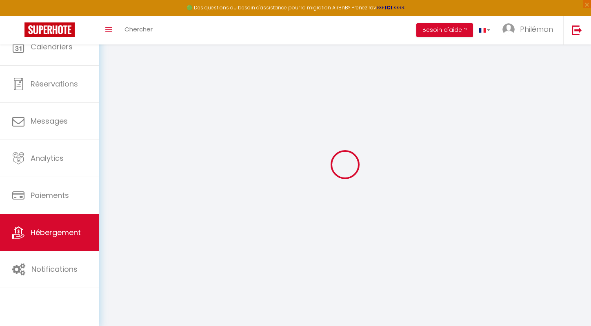
select select
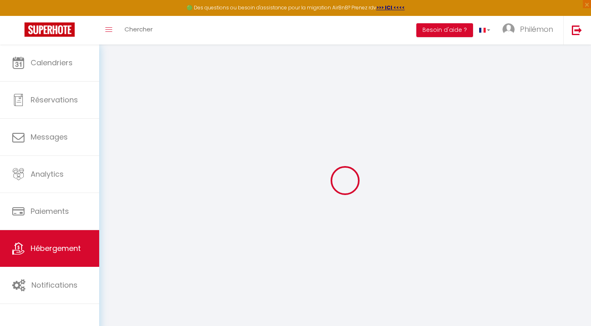
select select
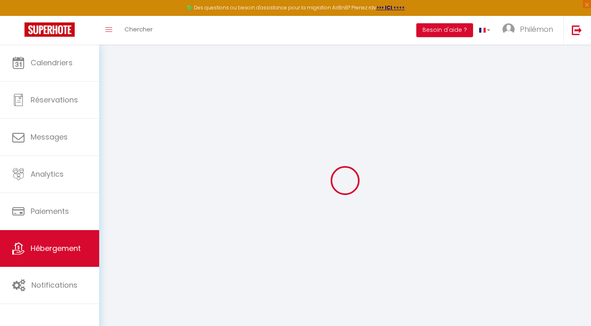
select select
checkbox input "false"
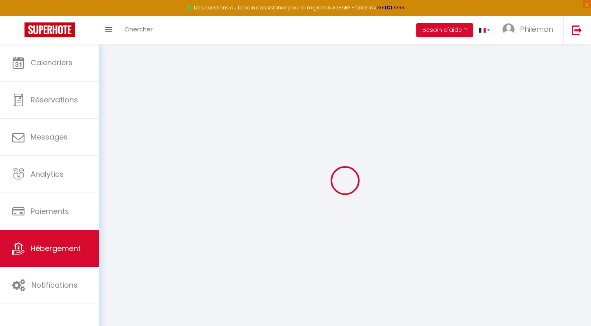
select select
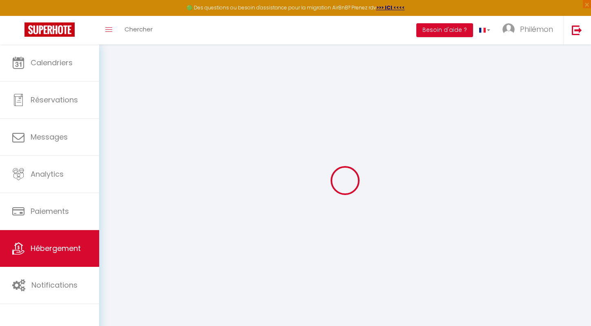
select select
checkbox input "false"
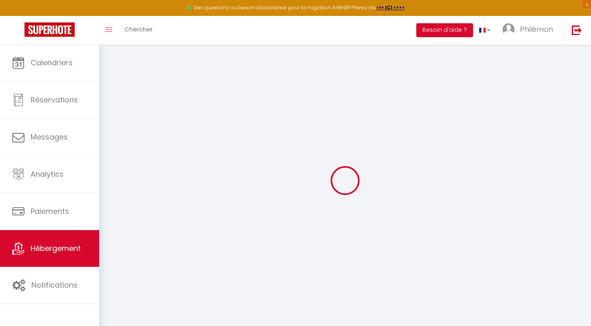
checkbox input "false"
select select
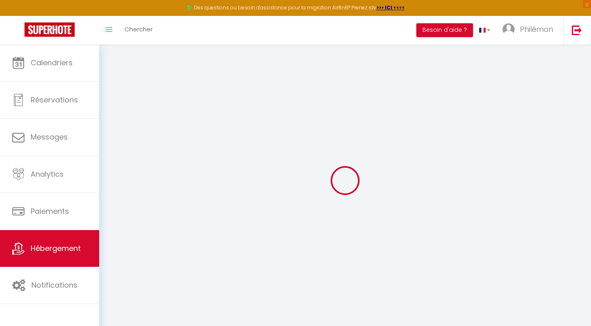
select select
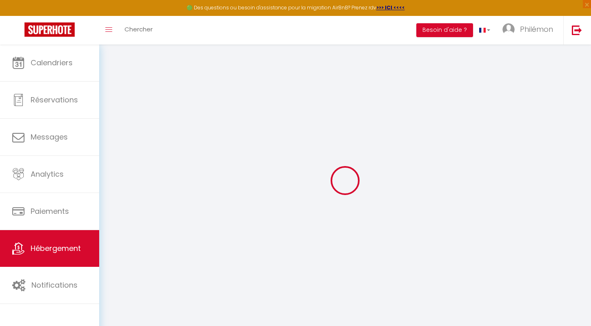
checkbox input "false"
select select
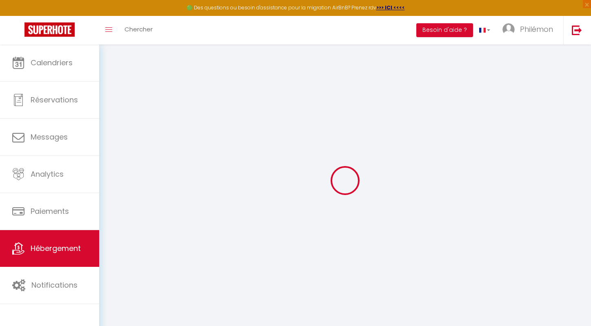
select select
type input "L'étape 2e etg Droite · L'Étape 4 - Center - Cathedral"
select select "2"
type input "200"
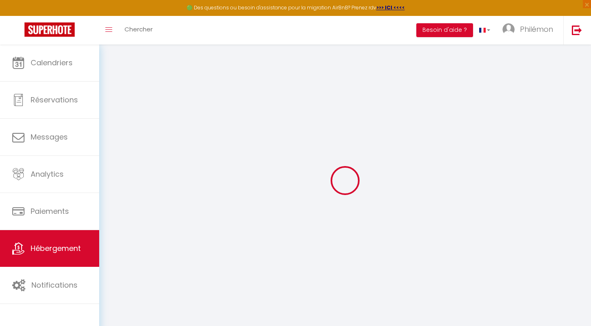
select select
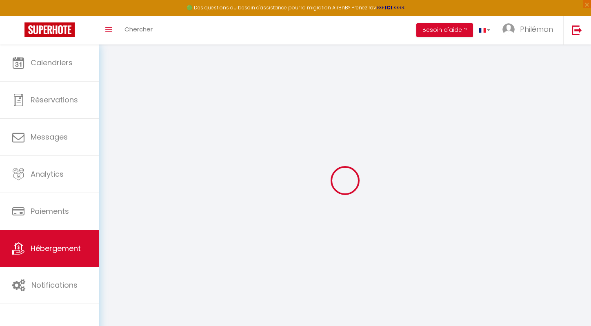
type input "[STREET_ADDRESS]"
type input "51100"
type input "[GEOGRAPHIC_DATA]"
type input "[EMAIL_ADDRESS][DOMAIN_NAME]"
select select
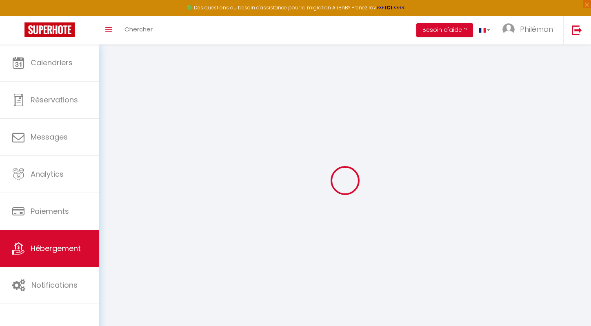
checkbox input "false"
type input "0"
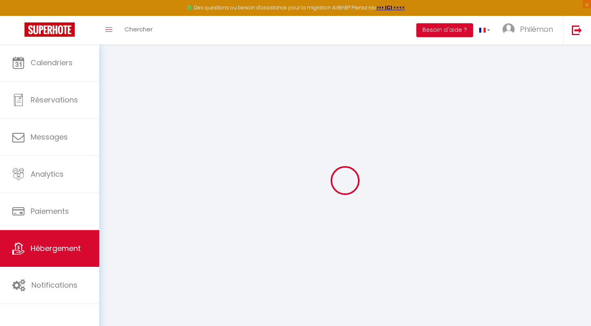
type input "0"
select select
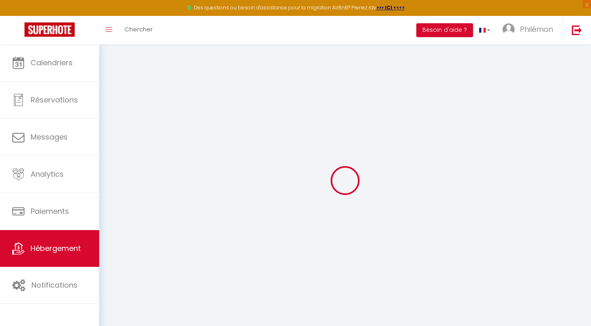
select select
checkbox input "false"
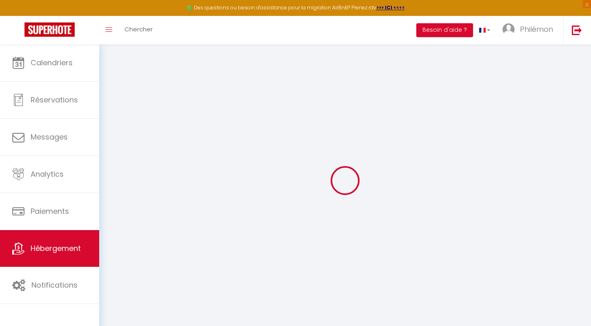
checkbox input "false"
select select
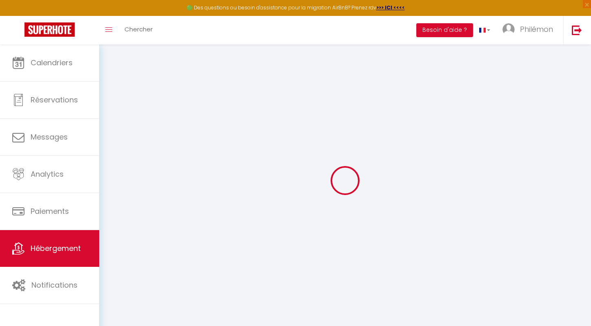
select select
checkbox input "false"
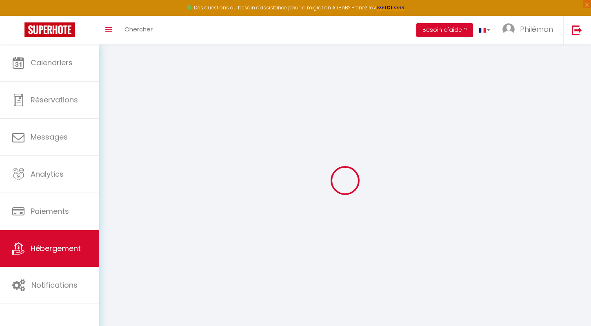
checkbox input "false"
select select
checkbox input "false"
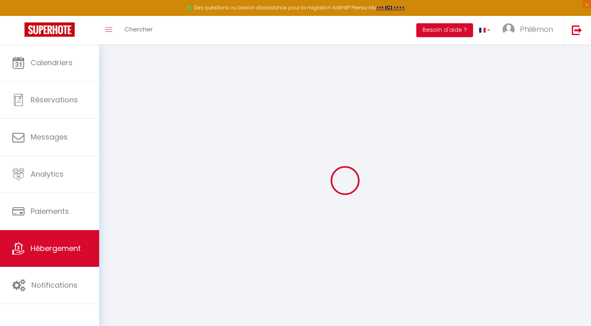
checkbox input "false"
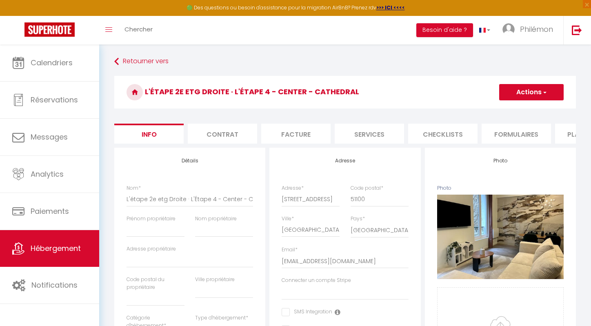
select select
checkbox input "false"
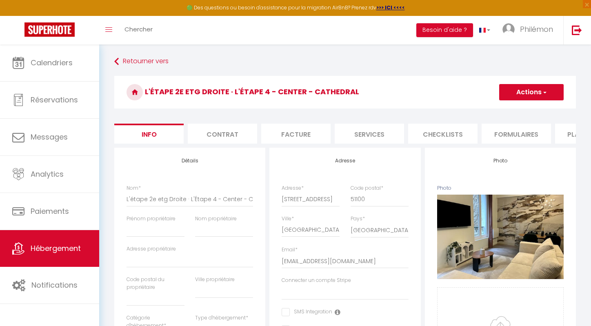
select select "EUR"
select select
select select "3712-1527730216799209113"
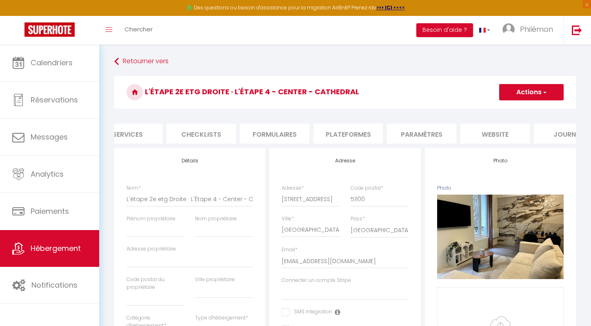
scroll to position [0, 273]
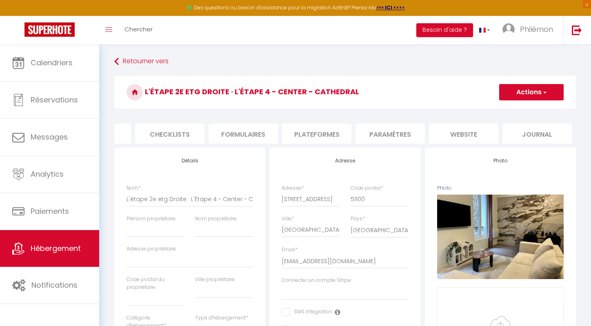
click at [325, 135] on li "Plateformes" at bounding box center [316, 134] width 69 height 20
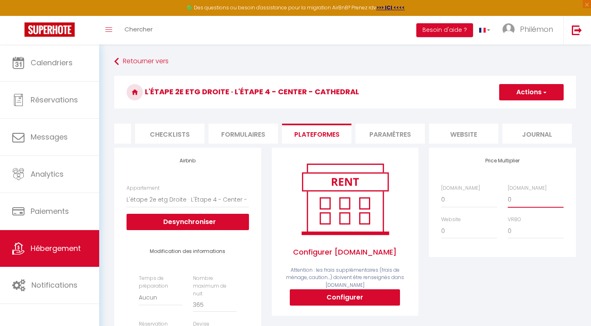
click at [518, 201] on select "0 + 1 % + 2 % + 3 % + 4 % + 5 % + 6 % + 7 % + 8 % + 9 %" at bounding box center [536, 200] width 56 height 16
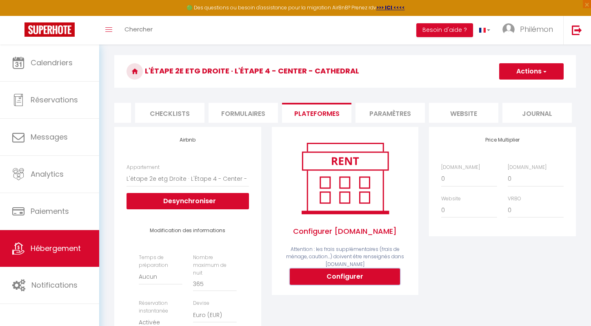
click at [348, 272] on button "Configurer" at bounding box center [345, 277] width 110 height 16
select select
type input "philemon-parent-91ow9kfe_property@reply.superhote.com"
type input "[EMAIL_ADDRESS][DOMAIN_NAME]"
select select
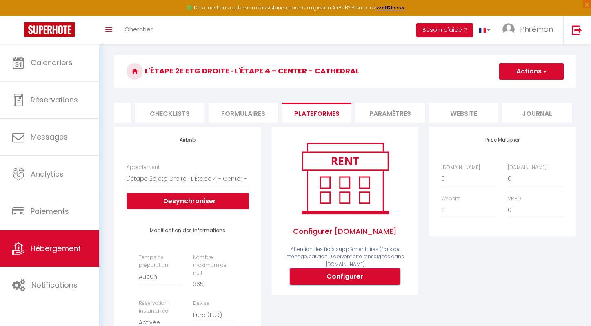
select select
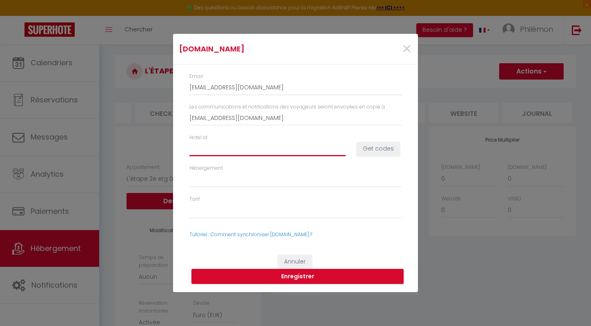
click at [233, 154] on input "Hotel id" at bounding box center [268, 148] width 156 height 15
paste input "15072567"
type input "15072567"
select select
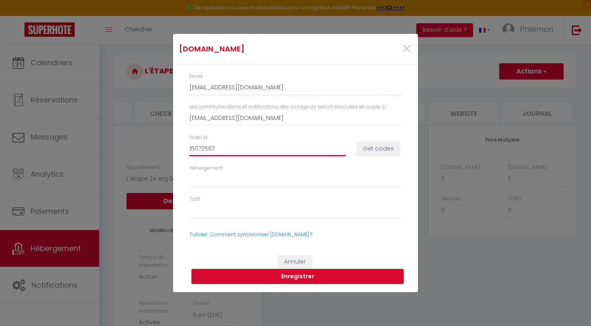
select select
type input "15072567"
click at [391, 147] on button "Get codes" at bounding box center [378, 149] width 43 height 14
select select
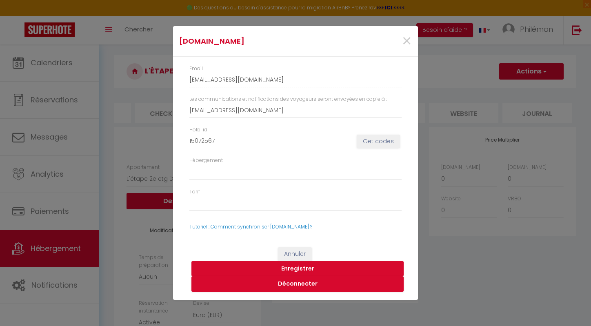
click at [289, 270] on button "Enregistrer" at bounding box center [298, 269] width 212 height 16
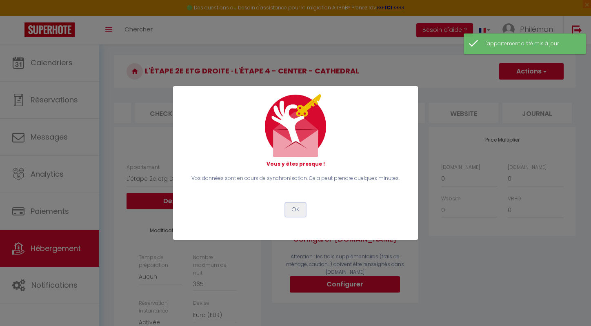
click at [297, 207] on button "OK" at bounding box center [295, 210] width 20 height 14
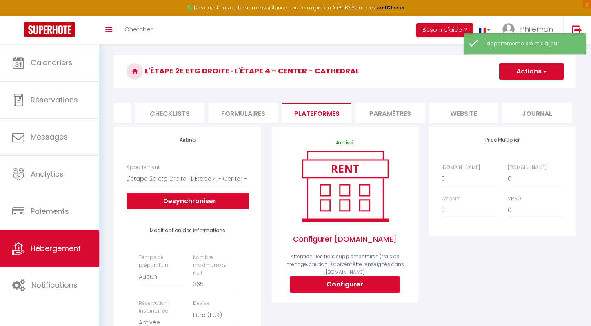
click at [382, 118] on li "Paramètres" at bounding box center [390, 113] width 69 height 20
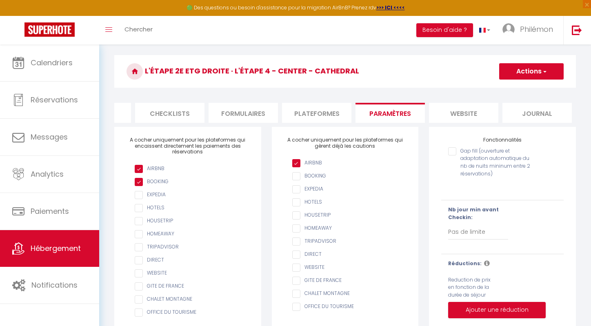
click at [313, 116] on li "Plateformes" at bounding box center [316, 113] width 69 height 20
select select
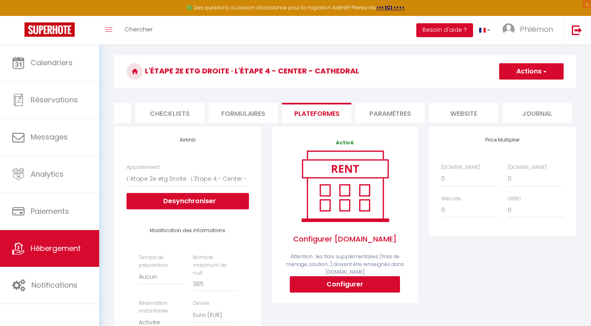
click at [535, 79] on button "Actions" at bounding box center [532, 71] width 65 height 16
click at [523, 91] on link "Enregistrer" at bounding box center [531, 89] width 65 height 11
select select "EUR"
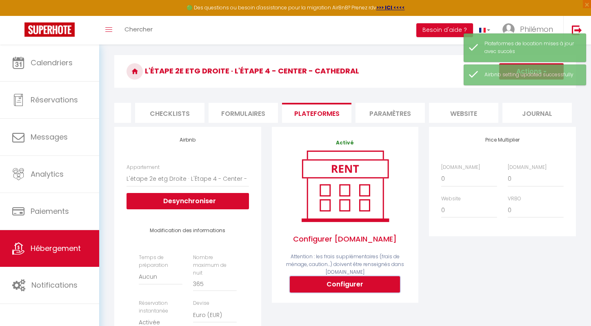
click at [347, 286] on button "Configurer" at bounding box center [345, 285] width 110 height 16
select select
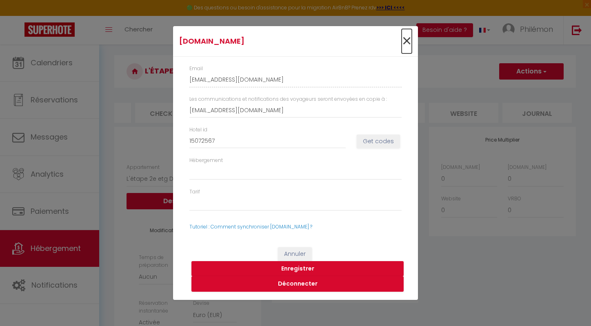
click at [407, 36] on span "×" at bounding box center [407, 41] width 10 height 25
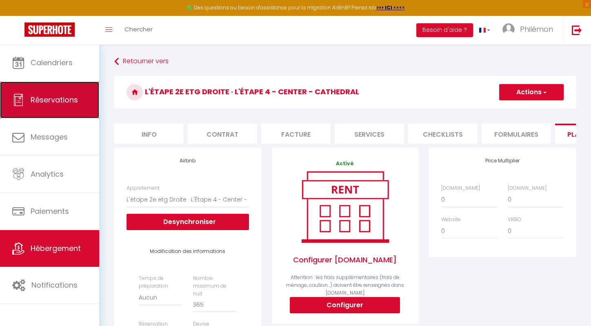
click at [44, 100] on span "Réservations" at bounding box center [54, 100] width 47 height 10
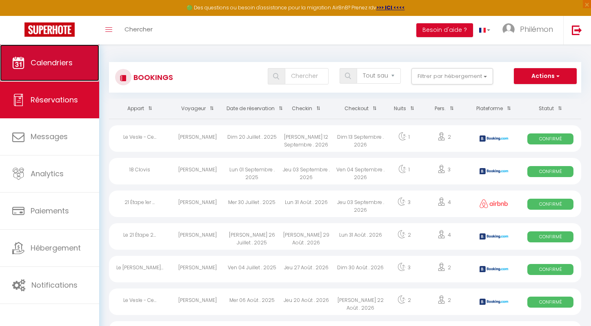
click at [53, 66] on span "Calendriers" at bounding box center [52, 63] width 42 height 10
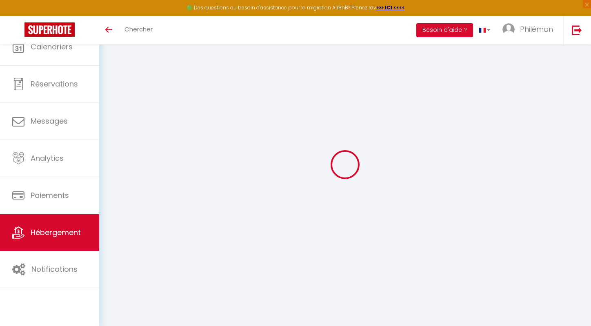
select select "3"
select select "2"
select select "1"
select select "28"
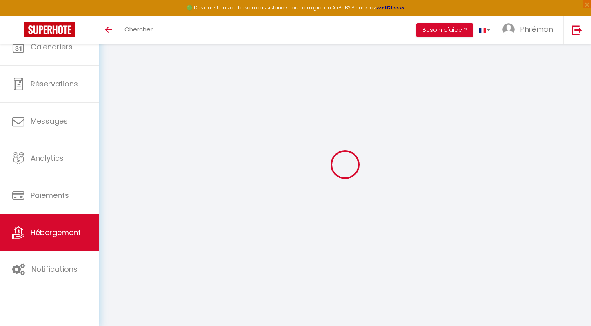
type input "Le 21 Étape 2e etg gauche · [GEOGRAPHIC_DATA] - [GEOGRAPHIC_DATA]"
type input "Philémon"
select select "2"
type input "150"
select select
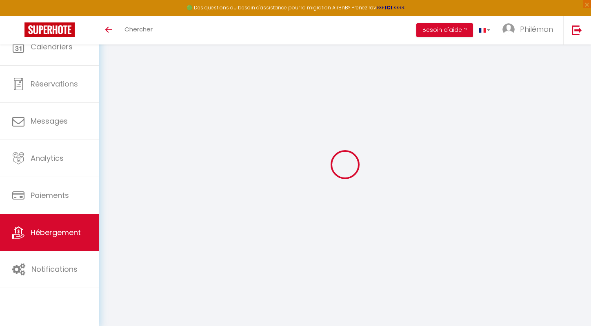
select select
type input "51100"
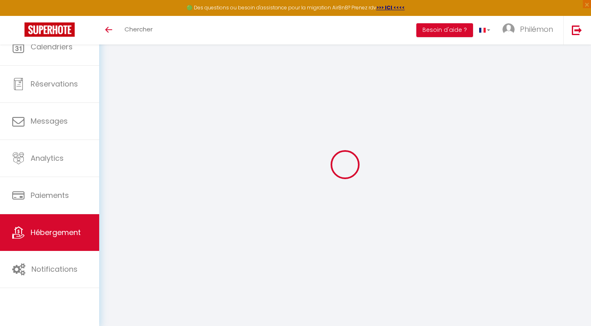
type input "[GEOGRAPHIC_DATA]"
type input "[EMAIL_ADDRESS][DOMAIN_NAME]"
select select
checkbox input "false"
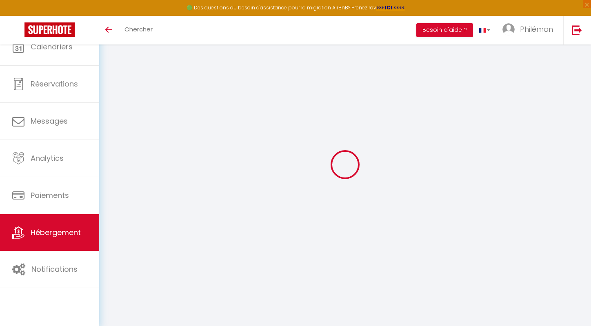
checkbox input "false"
type input "0"
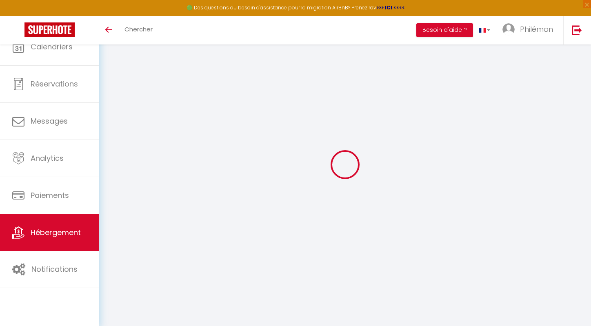
type input "0"
select select
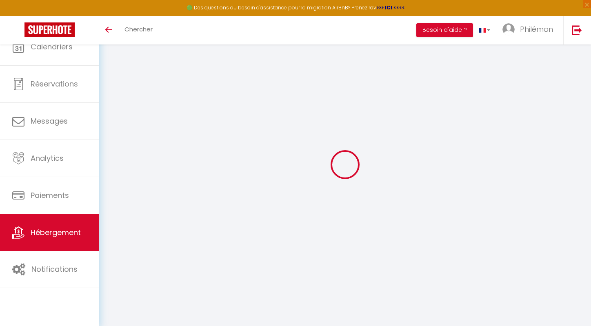
select select
checkbox input "false"
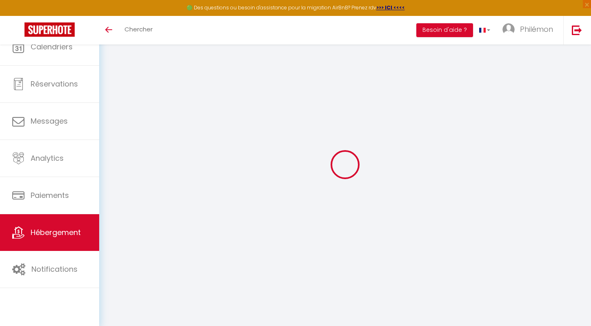
checkbox input "false"
select select
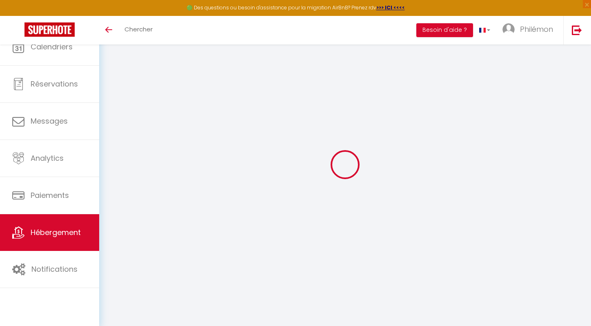
select select
checkbox input "false"
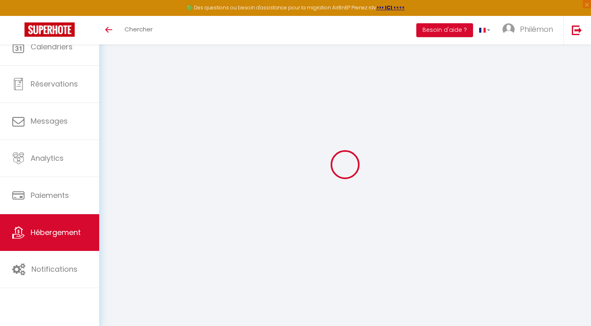
checkbox input "false"
select select
checkbox input "false"
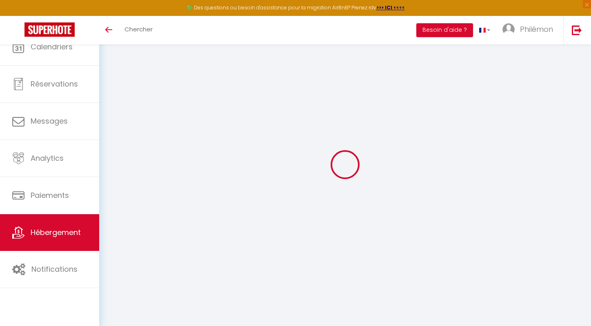
checkbox input "false"
select select "14:00"
select select
select select "11:00"
select select "30"
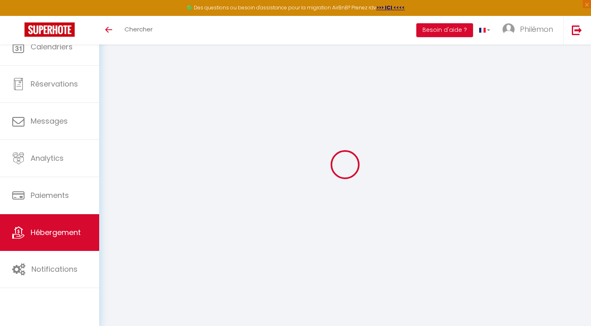
select select "120"
select select
checkbox input "false"
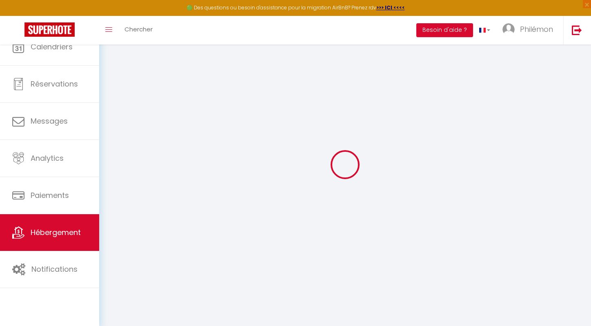
checkbox input "false"
select select
checkbox input "false"
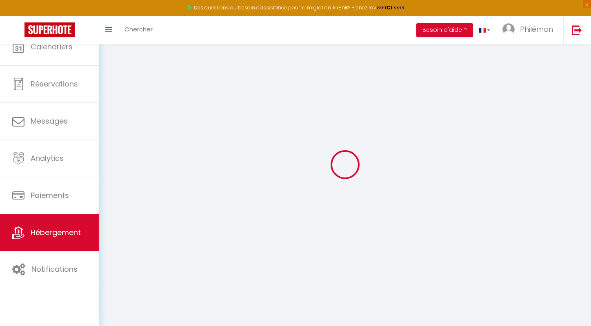
checkbox input "false"
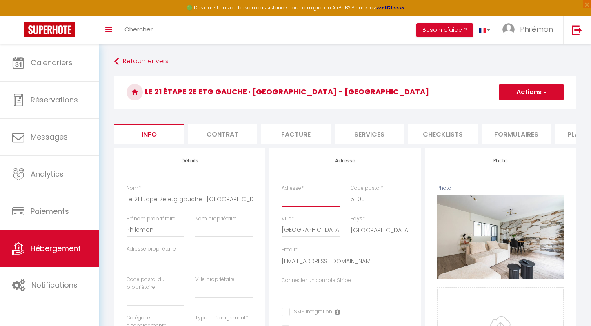
click at [292, 205] on input "Adresse *" at bounding box center [311, 199] width 58 height 15
type input "2"
select select
checkbox input "false"
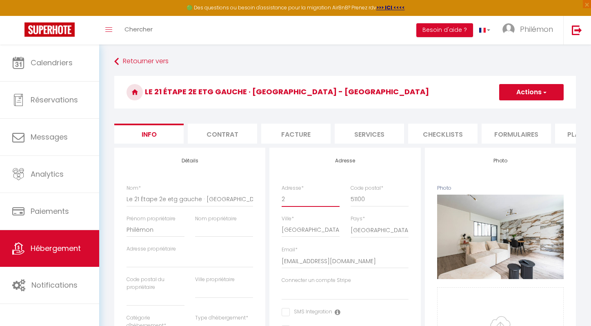
checkbox input "false"
type input "21"
select select
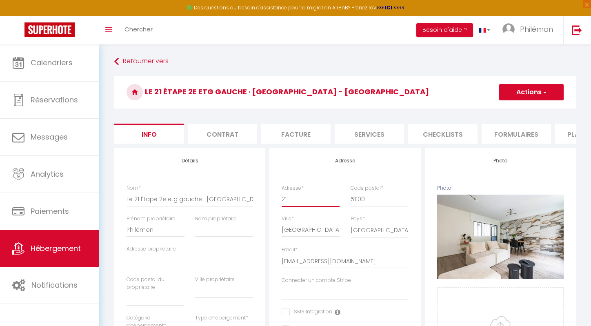
select select
checkbox input "false"
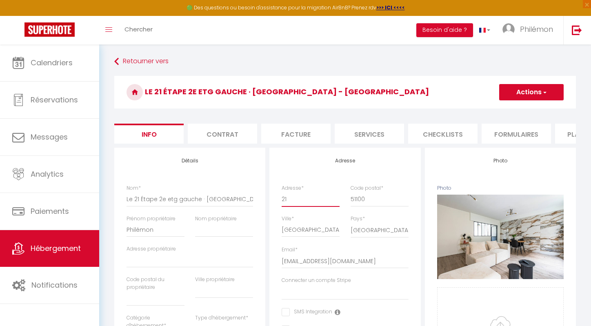
type input "21"
select select
checkbox input "false"
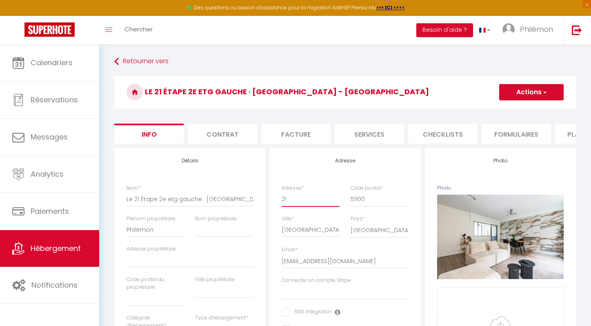
checkbox input "false"
type input "21 r"
select select
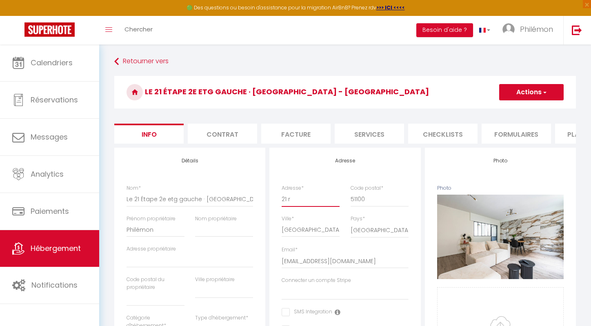
checkbox input "false"
type input "21 ru"
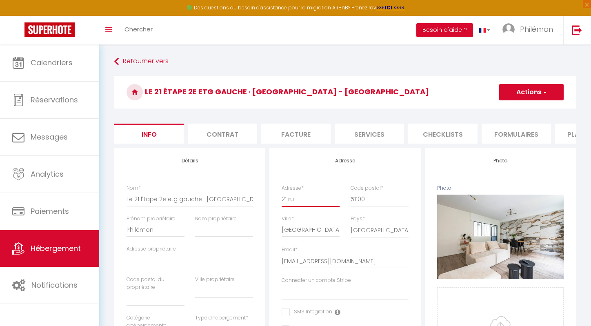
select select
checkbox input "false"
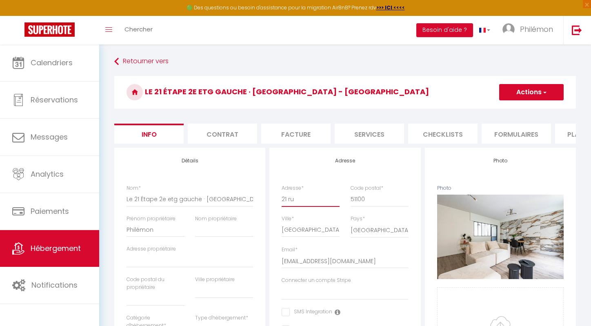
checkbox input "false"
type input "21 rue"
select select
checkbox input "false"
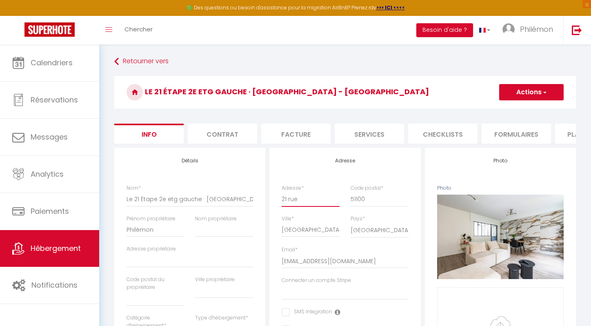
checkbox input "false"
type input "21 rue"
select select
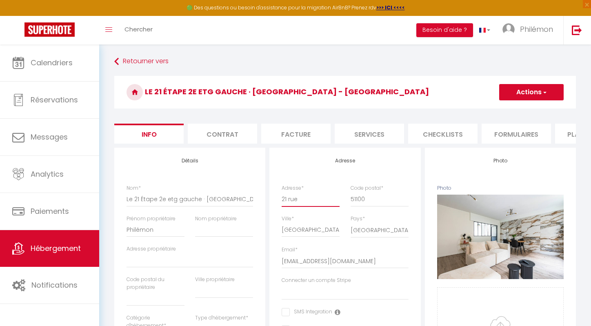
select select
checkbox input "false"
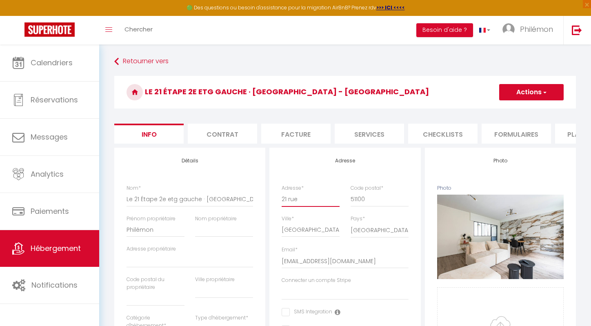
type input "21 rue d"
select select
checkbox input "false"
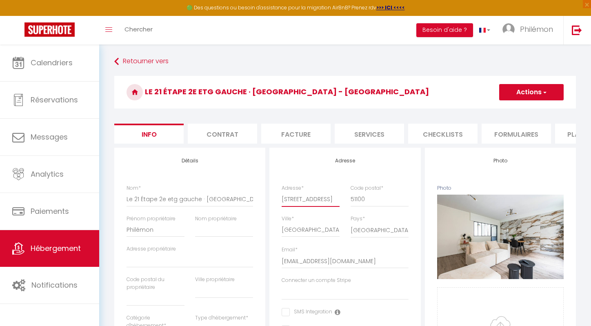
checkbox input "false"
type input "21 rue de"
select select
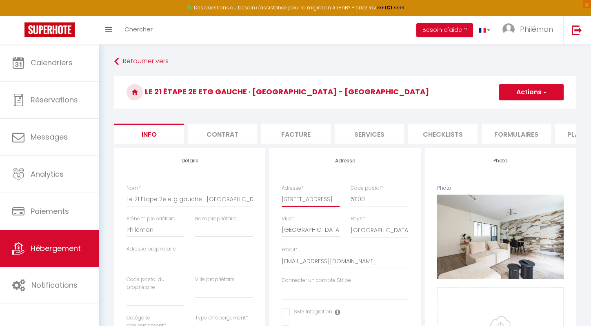
checkbox input "false"
type input "21 rue de"
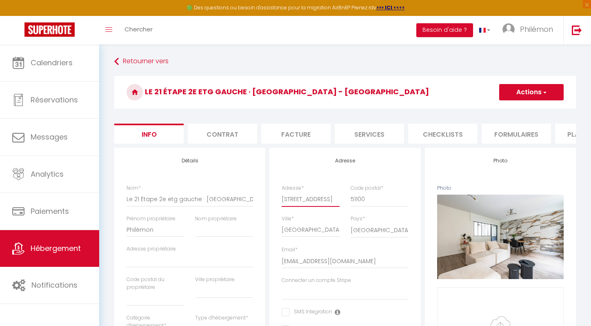
select select
checkbox input "false"
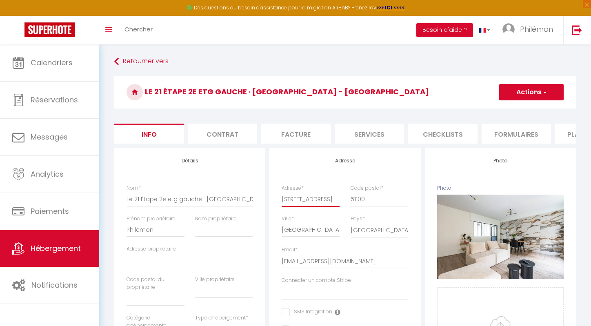
checkbox input "false"
type input "21 rue de l"
select select
checkbox input "false"
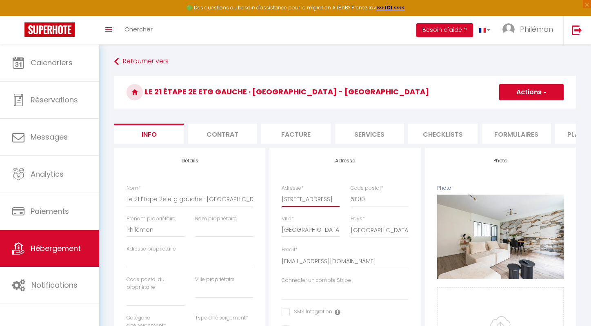
checkbox input "false"
type input "21 rue de l'"
select select
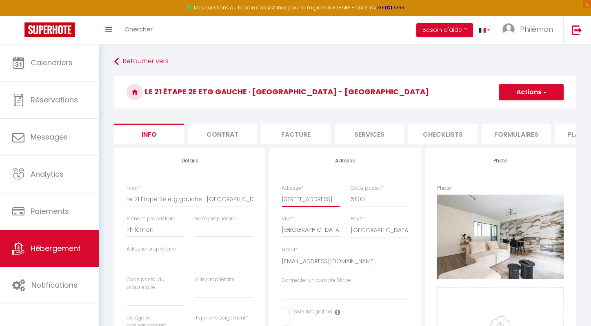
select select
checkbox input "false"
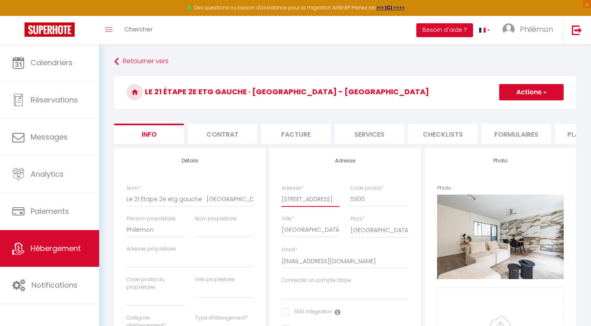
type input "21 rue de l'é"
select select
checkbox input "false"
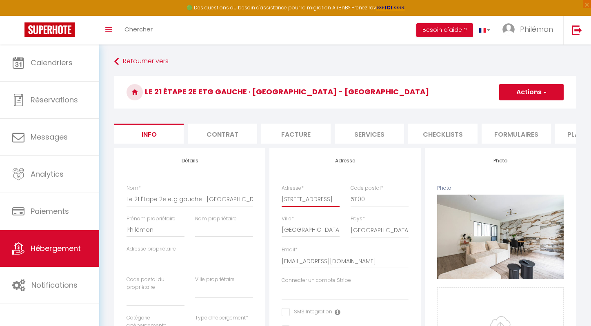
checkbox input "false"
type input "21 rue de l'"
select select
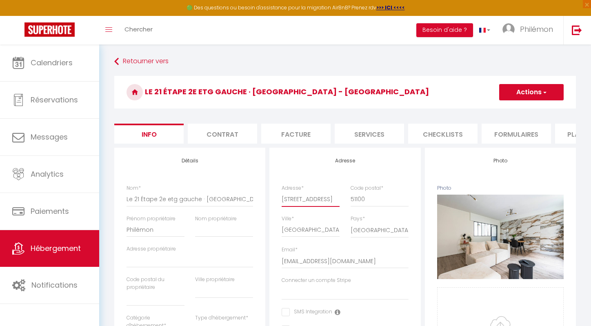
checkbox input "false"
type input "21 rue de l'é"
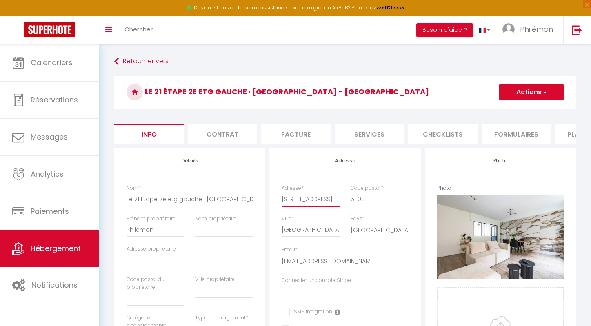
select select
checkbox input "false"
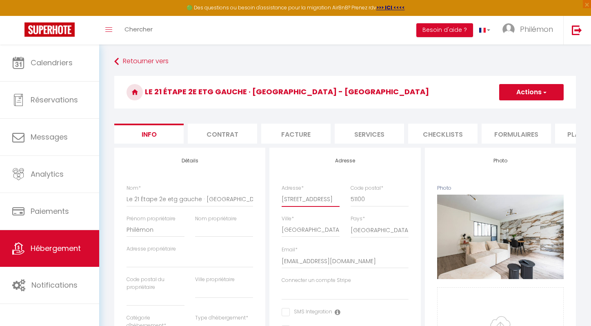
checkbox input "false"
type input "21 rue de l'ét"
select select
checkbox input "false"
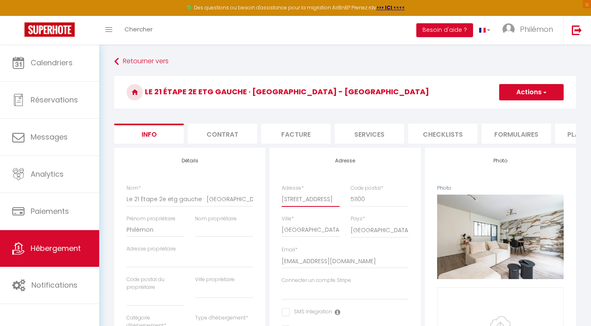
checkbox input "false"
type input "21 rue de l'éta"
select select
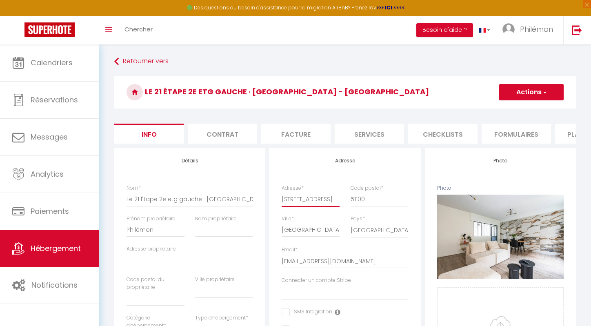
select select
checkbox input "false"
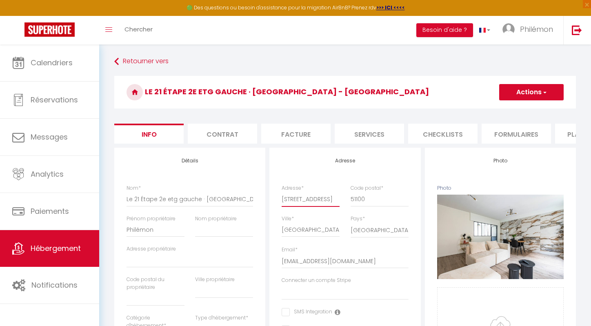
type input "21 rue de l'étap"
select select
checkbox input "false"
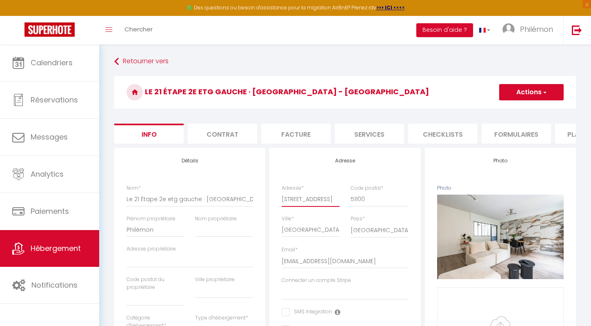
checkbox input "false"
type input "21 rue de l'étape"
select select
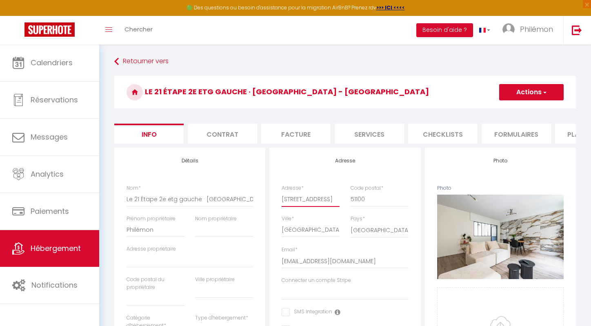
checkbox input "false"
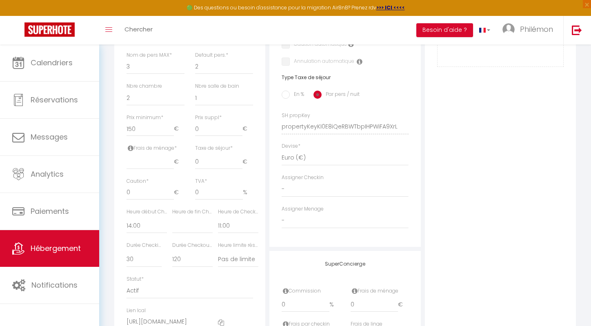
scroll to position [299, 0]
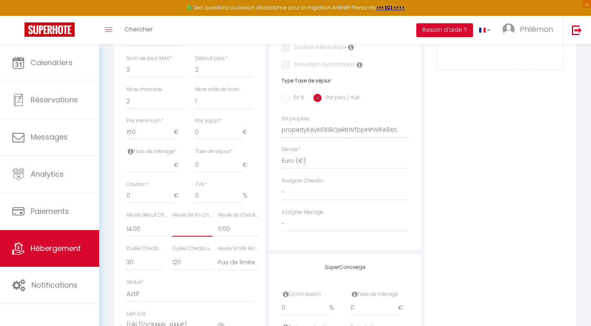
click at [193, 234] on select "00:00 00:15 00:30 00:45 01:00 01:15 01:30 01:45 02:00 02:15 02:30 02:45 03:00" at bounding box center [192, 229] width 40 height 16
click at [172, 221] on select "00:00 00:15 00:30 00:45 01:00 01:15 01:30 01:45 02:00 02:15 02:30 02:45 03:00" at bounding box center [192, 229] width 40 height 16
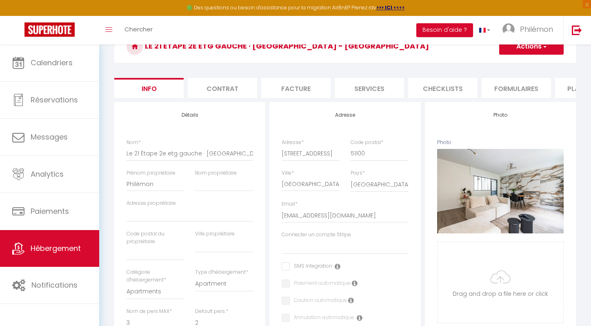
scroll to position [13, 0]
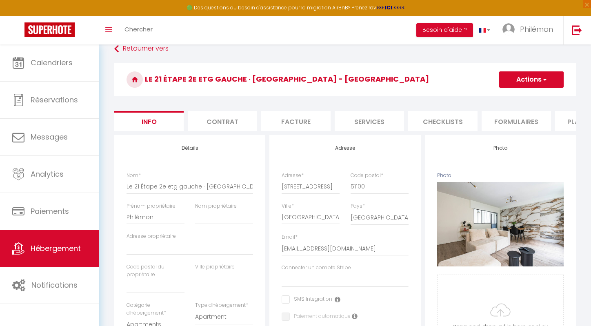
click at [542, 77] on span "button" at bounding box center [544, 80] width 5 height 8
click at [521, 96] on link "Enregistrer" at bounding box center [519, 97] width 87 height 11
click at [524, 85] on button "Actions" at bounding box center [532, 79] width 65 height 16
click at [502, 101] on input "Enregistrer" at bounding box center [499, 98] width 30 height 8
click at [506, 88] on h3 "Le 21 Étape 2e etg gauche · [GEOGRAPHIC_DATA] - [GEOGRAPHIC_DATA]" at bounding box center [345, 79] width 462 height 33
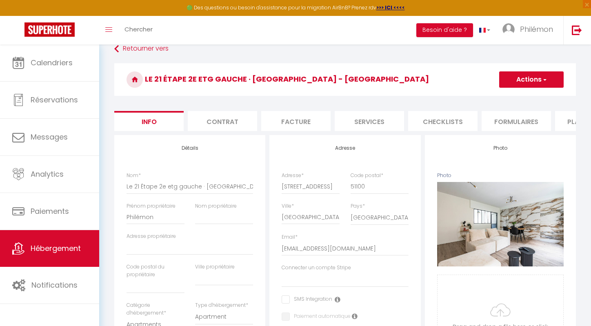
click at [513, 79] on button "Actions" at bounding box center [532, 79] width 65 height 16
click at [507, 96] on input "Enregistrer" at bounding box center [499, 98] width 30 height 8
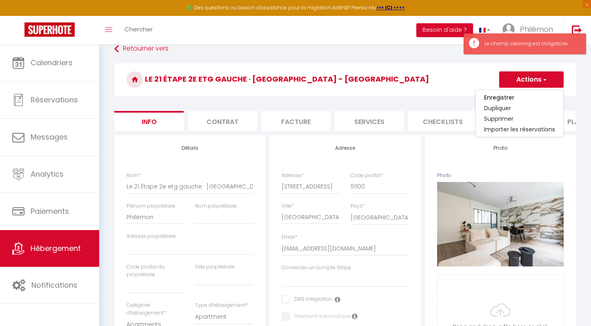
click at [455, 87] on h3 "Le 21 Étape 2e etg gauche · [GEOGRAPHIC_DATA] - [GEOGRAPHIC_DATA]" at bounding box center [345, 79] width 462 height 33
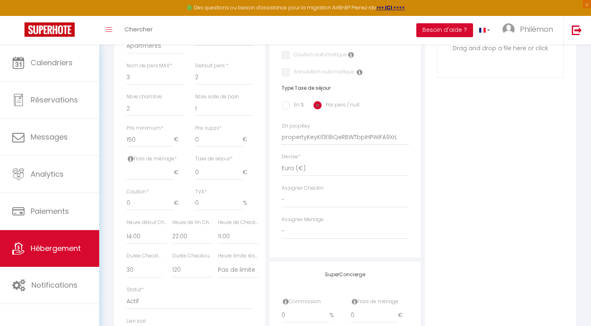
scroll to position [303, 0]
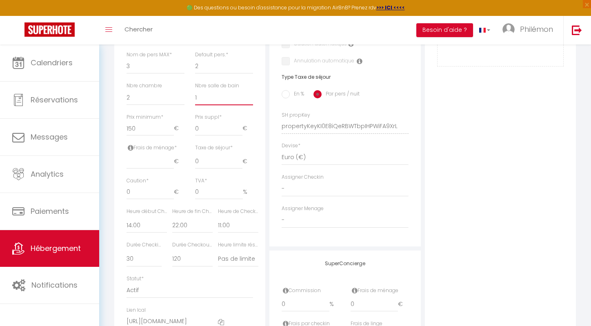
click at [209, 96] on select "0 1 2 3 4 5 6 7 8 9 10 11 12 13" at bounding box center [224, 98] width 58 height 16
click at [195, 90] on select "0 1 2 3 4 5 6 7 8 9 10 11 12 13" at bounding box center [224, 98] width 58 height 16
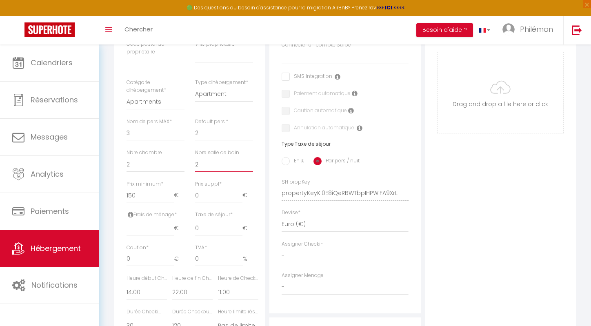
scroll to position [244, 0]
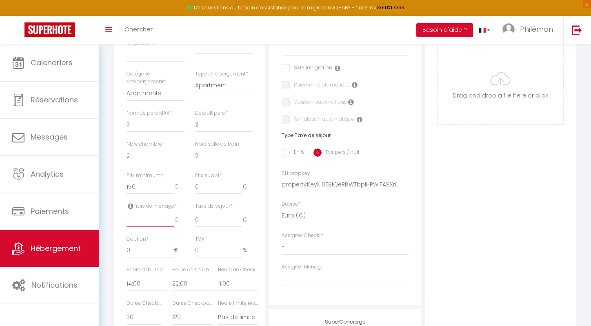
click at [156, 219] on input "number" at bounding box center [150, 220] width 47 height 15
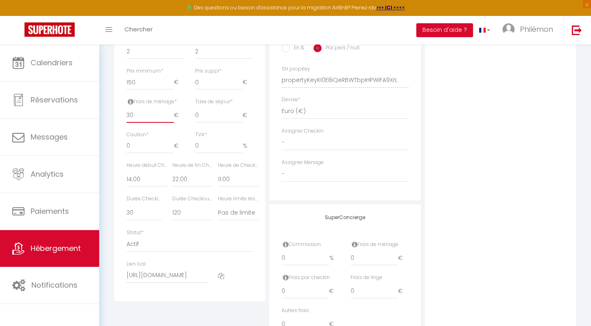
scroll to position [0, 0]
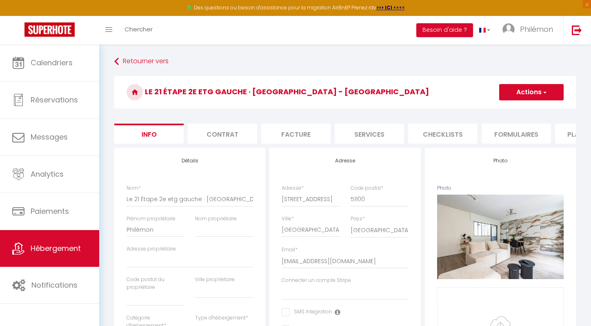
click at [526, 91] on button "Actions" at bounding box center [532, 92] width 65 height 16
click at [517, 103] on ul "Enregistrer Dupliquer Supprimer Importer les réservations" at bounding box center [520, 126] width 88 height 47
click at [515, 94] on button "Actions" at bounding box center [532, 92] width 65 height 16
click at [507, 110] on input "Enregistrer" at bounding box center [499, 110] width 30 height 8
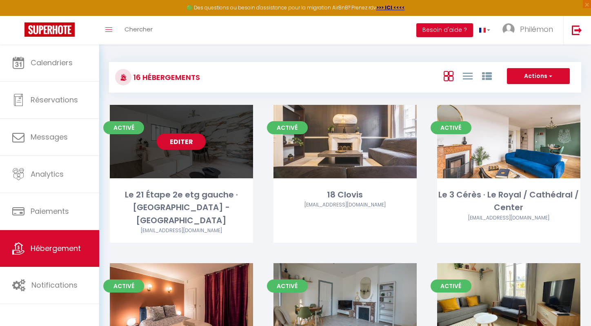
click at [191, 141] on link "Editer" at bounding box center [181, 142] width 49 height 16
click at [194, 145] on link "Editer" at bounding box center [181, 142] width 49 height 16
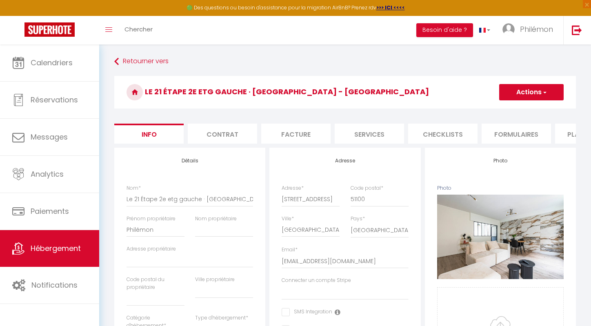
click at [374, 127] on li "Services" at bounding box center [369, 134] width 69 height 20
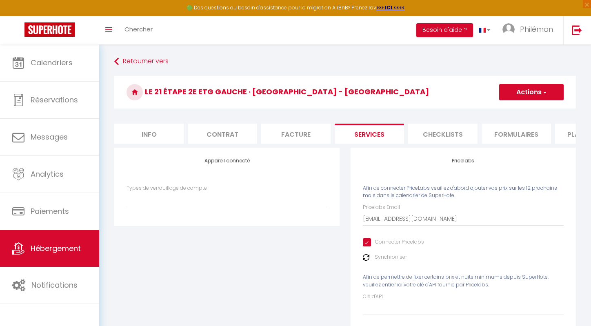
scroll to position [45, 0]
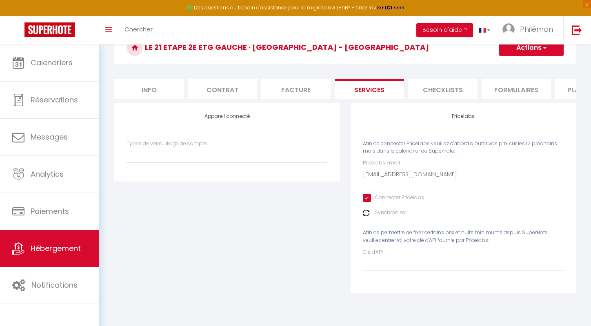
click at [155, 90] on li "Info" at bounding box center [148, 89] width 69 height 20
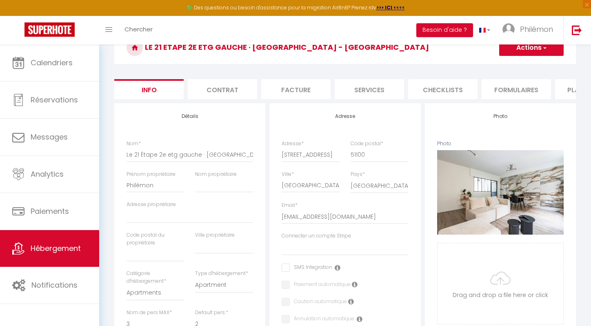
scroll to position [0, 273]
click at [475, 85] on li "website" at bounding box center [463, 89] width 69 height 20
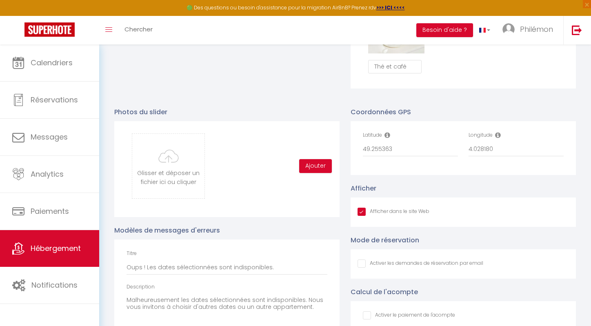
scroll to position [781, 0]
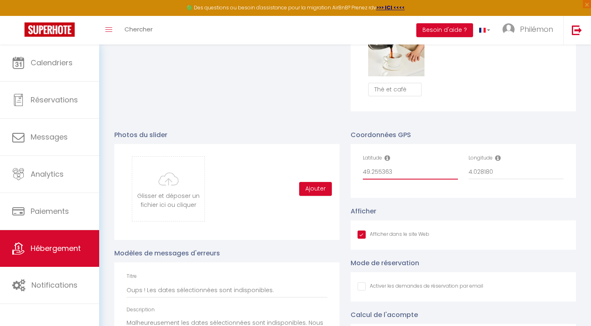
click at [379, 167] on input "49.255363" at bounding box center [410, 172] width 95 height 15
click at [478, 172] on input "4.028180" at bounding box center [516, 172] width 95 height 15
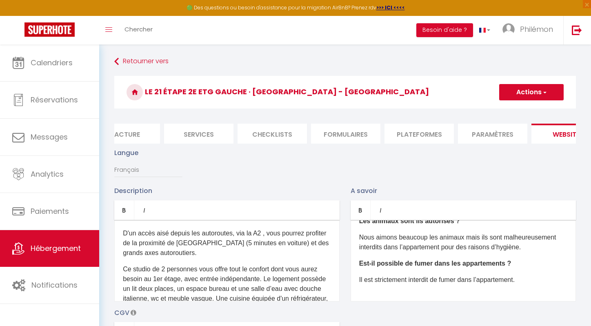
scroll to position [0, 170]
click at [201, 134] on li "Services" at bounding box center [199, 134] width 69 height 20
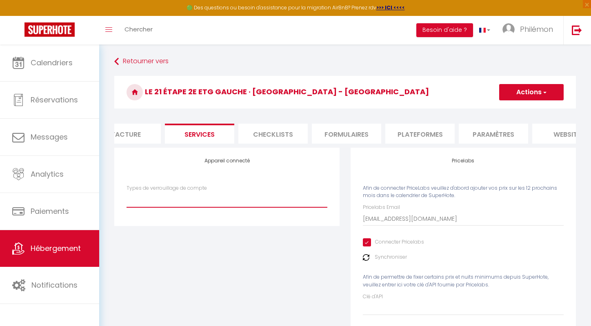
click at [188, 205] on select "Types de verrouillage de compte" at bounding box center [227, 200] width 201 height 16
click at [127, 192] on select "Types de verrouillage de compte" at bounding box center [227, 200] width 201 height 16
click at [544, 91] on span "button" at bounding box center [544, 92] width 5 height 8
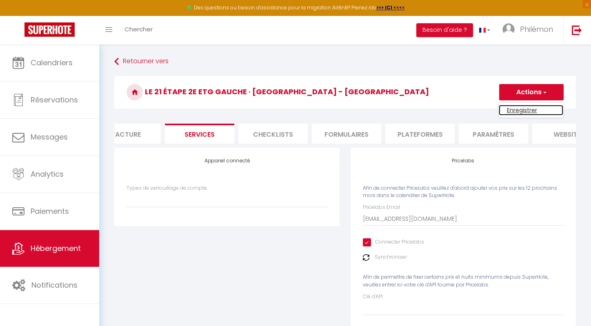
click at [522, 108] on link "Enregistrer" at bounding box center [531, 110] width 65 height 11
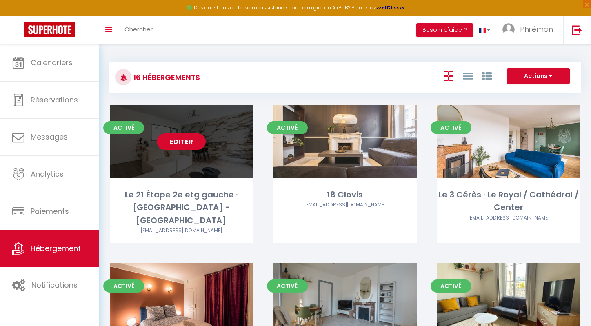
click at [187, 140] on link "Editer" at bounding box center [181, 142] width 49 height 16
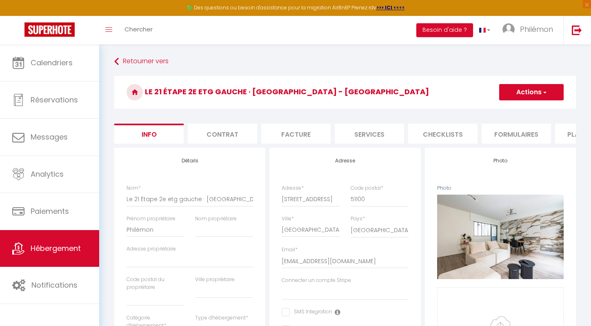
click at [384, 134] on li "Services" at bounding box center [369, 134] width 69 height 20
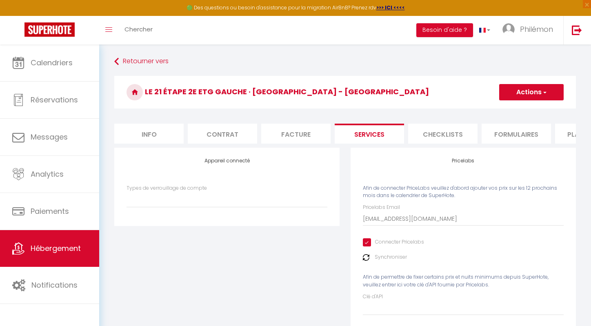
scroll to position [45, 0]
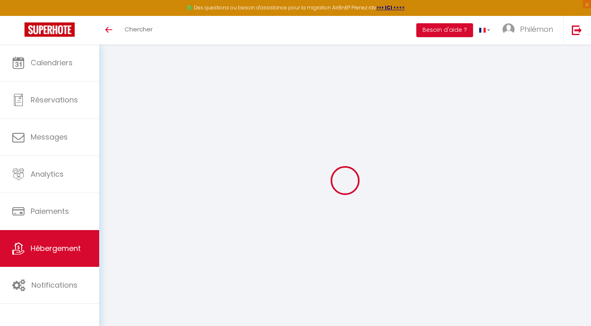
select select "3"
select select "2"
select select "1"
select select "28"
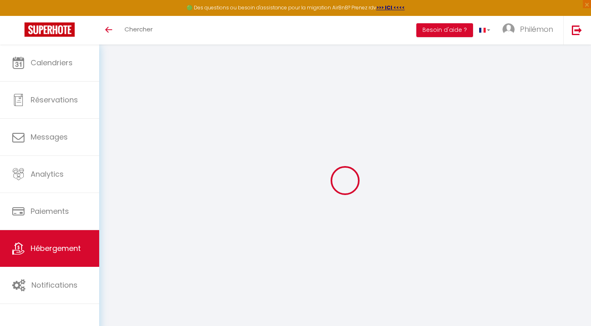
type input "L'étape 2e etg Droite · L'Étape 4 - Center - Cathedral"
select select "2"
type input "200"
select select
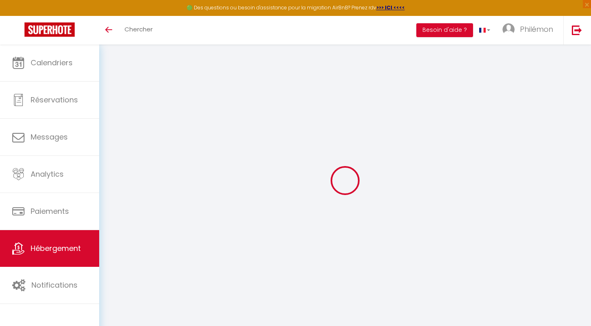
select select
type input "[STREET_ADDRESS]"
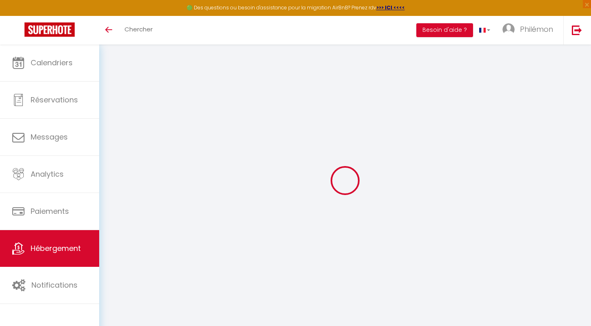
type input "51100"
type input "[GEOGRAPHIC_DATA]"
type input "[EMAIL_ADDRESS][DOMAIN_NAME]"
select select
checkbox input "false"
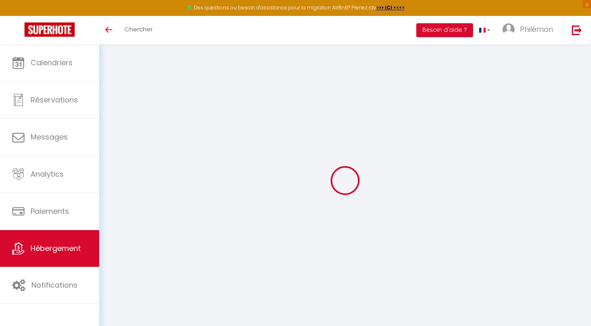
checkbox input "false"
type input "0"
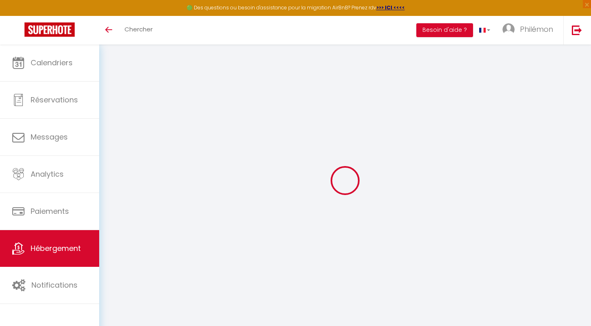
type input "0"
select select
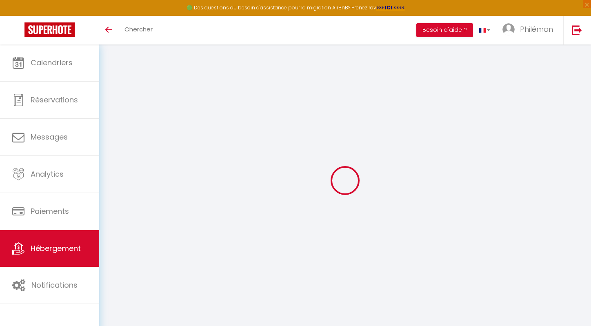
select select
checkbox input "false"
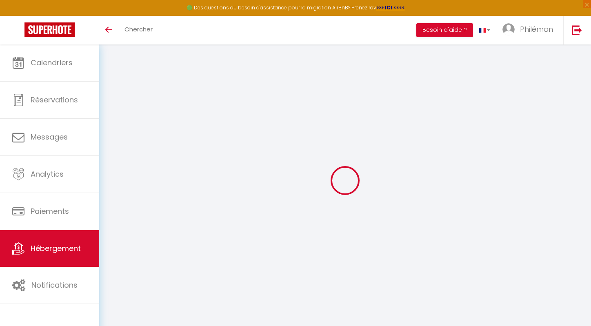
checkbox input "false"
select select
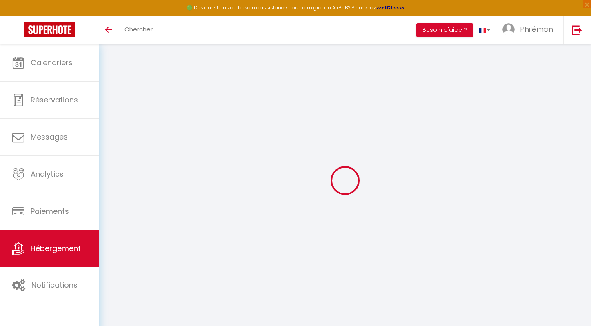
select select
checkbox input "false"
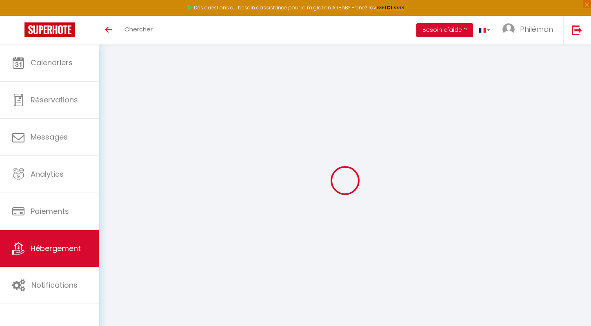
checkbox input "false"
select select
checkbox input "false"
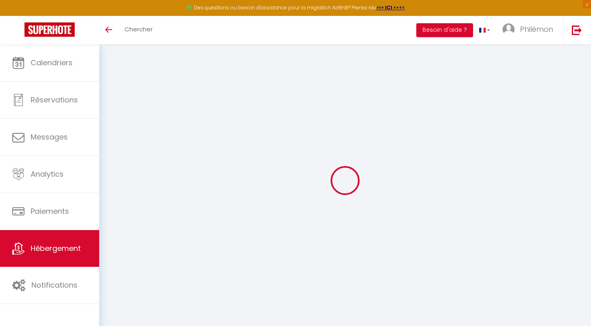
checkbox input "false"
select select "16:00"
select select "23:45"
select select "10:00"
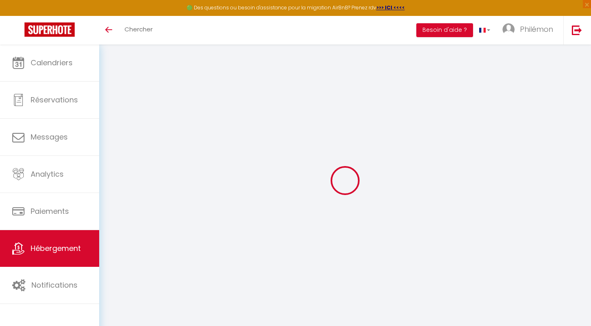
select select "30"
select select "120"
select select
checkbox input "false"
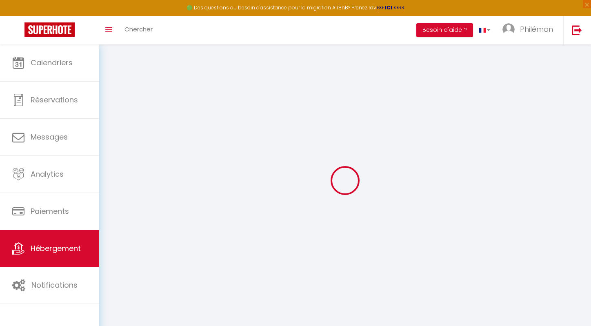
checkbox input "false"
select select
checkbox input "false"
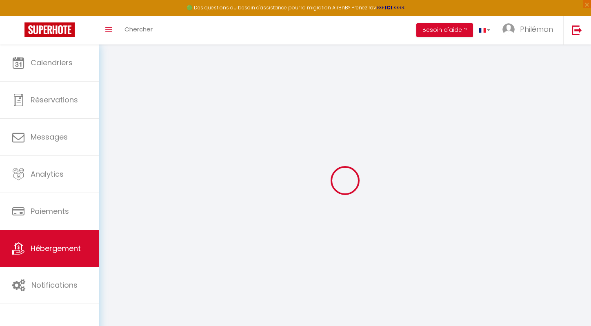
checkbox input "false"
select select
checkbox input "false"
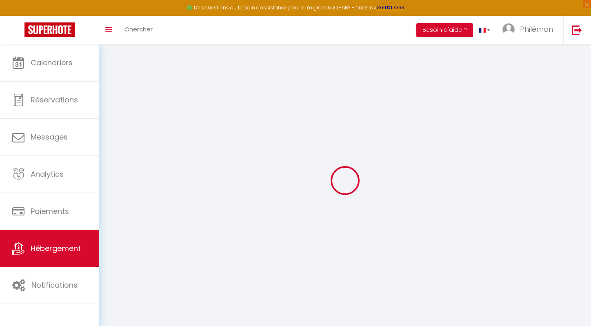
checkbox input "false"
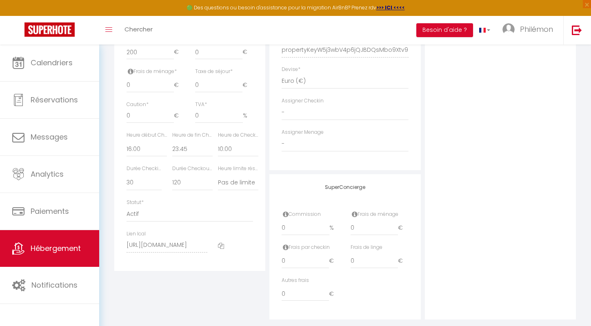
scroll to position [379, 0]
click at [181, 151] on select "00:00 00:15 00:30 00:45 01:00 01:15 01:30 01:45 02:00 02:15 02:30 02:45 03:00" at bounding box center [192, 149] width 40 height 16
select select "22:00"
click at [172, 141] on select "00:00 00:15 00:30 00:45 01:00 01:15 01:30 01:45 02:00 02:15 02:30 02:45 03:00" at bounding box center [192, 149] width 40 height 16
select select
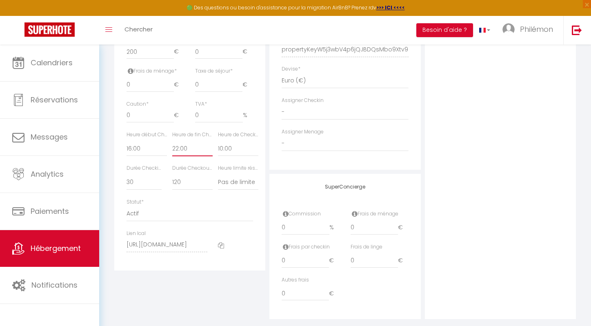
checkbox input "false"
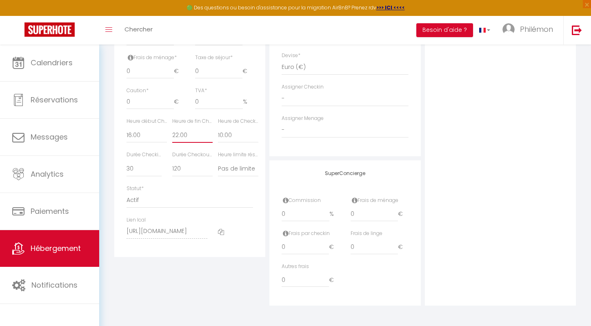
scroll to position [0, 0]
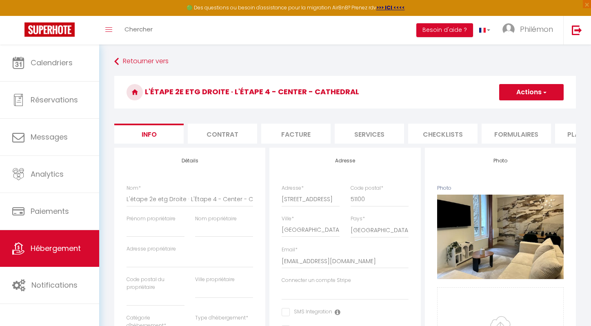
click at [514, 85] on button "Actions" at bounding box center [532, 92] width 65 height 16
click at [507, 108] on input "Enregistrer" at bounding box center [499, 110] width 30 height 8
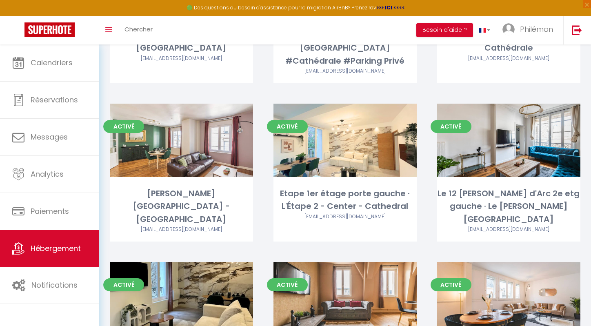
scroll to position [342, 0]
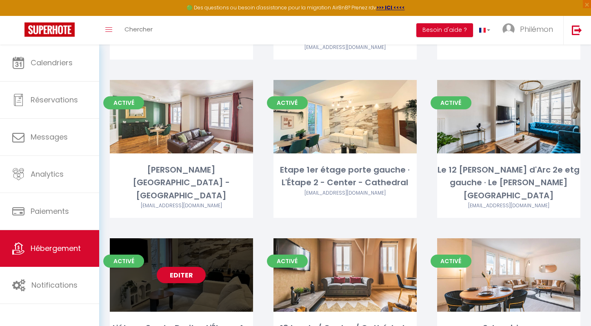
click at [190, 267] on link "Editer" at bounding box center [181, 275] width 49 height 16
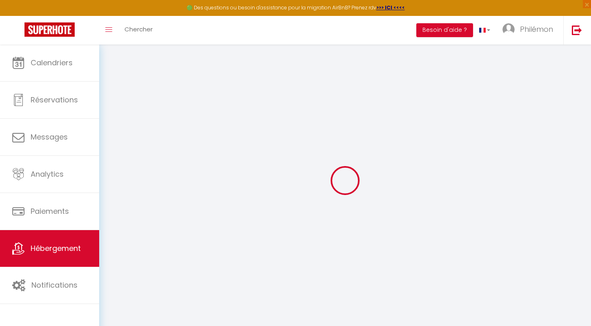
type input "L'étape 2e etg Droite · L'Étape 4 - Center - Cathedral"
select select "2"
type input "200"
select select
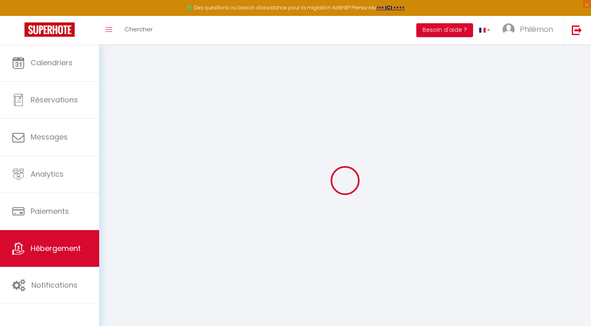
select select
type input "[STREET_ADDRESS]"
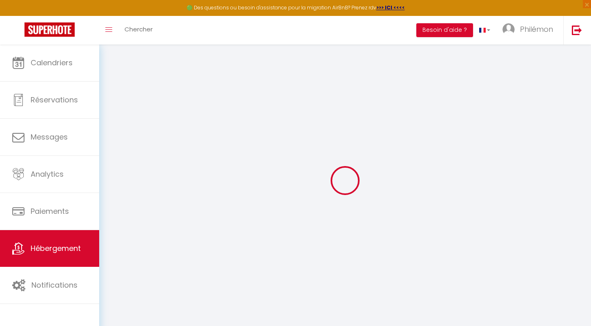
type input "51100"
type input "[GEOGRAPHIC_DATA]"
type input "[EMAIL_ADDRESS][DOMAIN_NAME]"
select select
checkbox input "false"
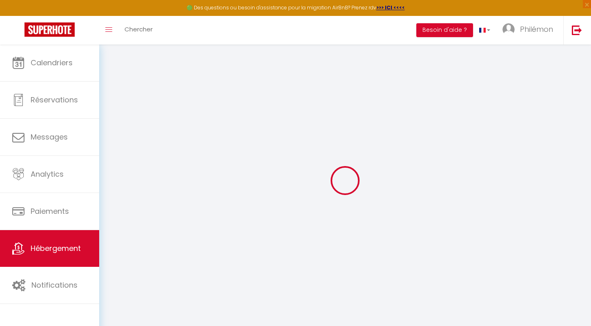
checkbox input "false"
type input "0"
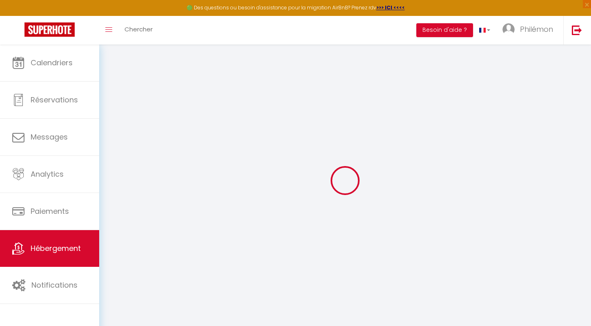
type input "0"
select select
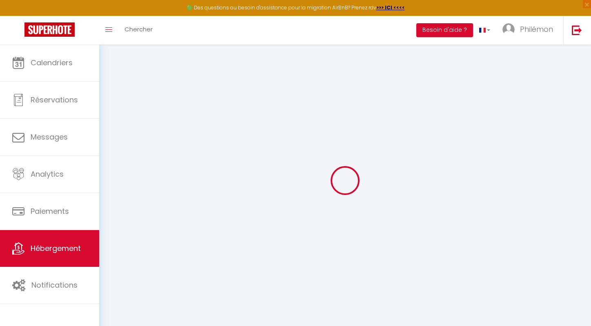
select select
checkbox input "false"
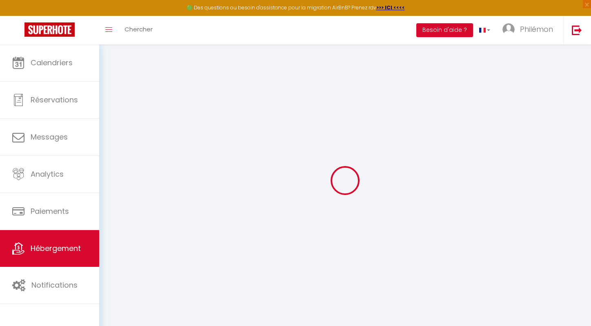
checkbox input "false"
select select
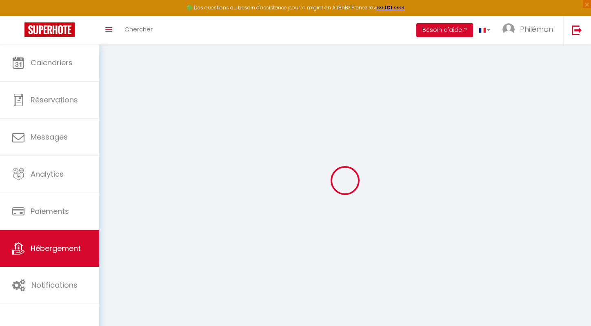
select select
checkbox input "false"
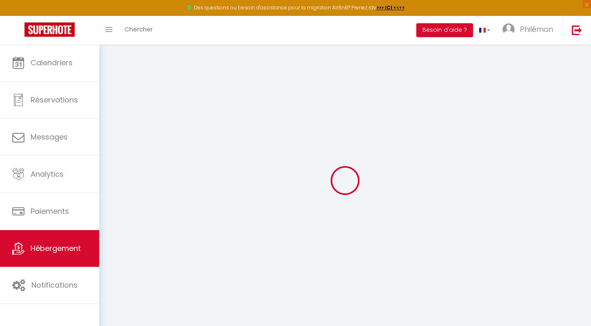
checkbox input "false"
select select
checkbox input "false"
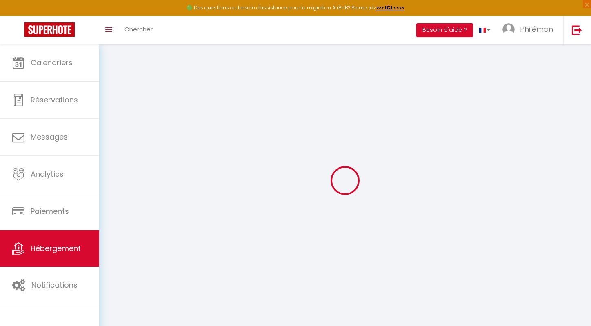
checkbox input "false"
select select
checkbox input "false"
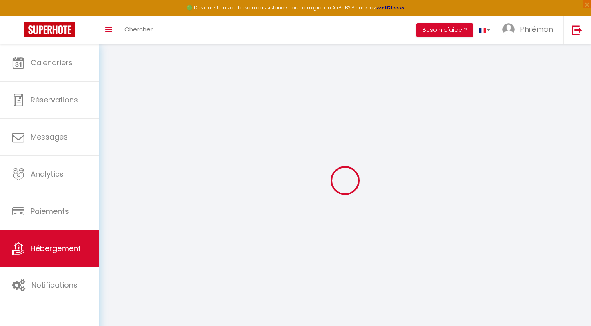
checkbox input "false"
select select
checkbox input "false"
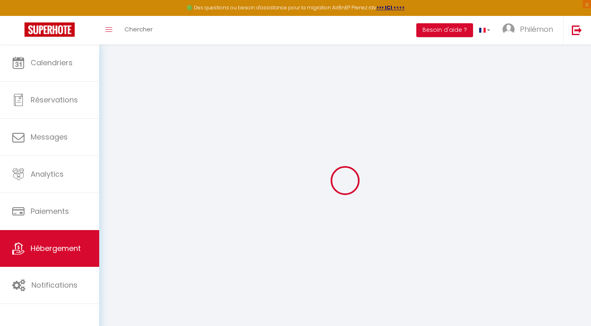
checkbox input "false"
select select "16:00"
select select "22:00"
select select "10:00"
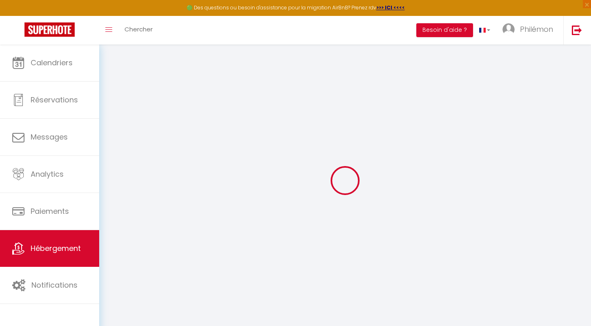
select select "30"
select select "120"
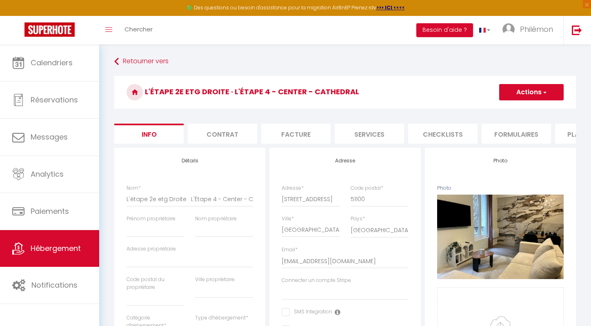
select select
checkbox input "false"
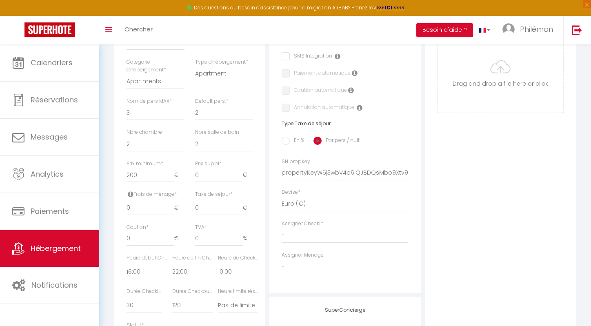
scroll to position [256, 0]
click at [153, 210] on input "0" at bounding box center [150, 208] width 47 height 15
type input "3"
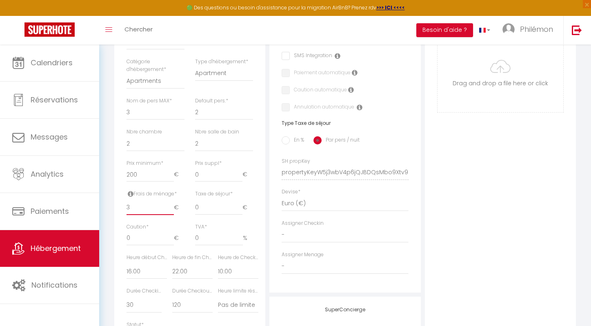
select select
checkbox input "false"
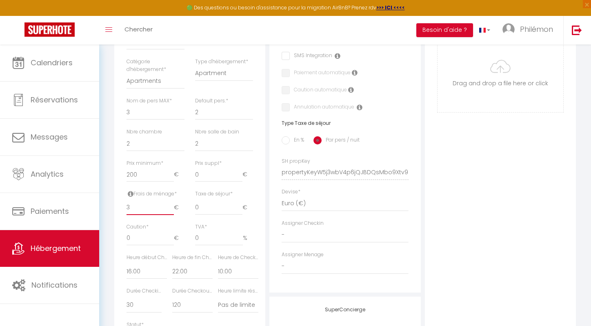
type input "30"
select select
checkbox input "false"
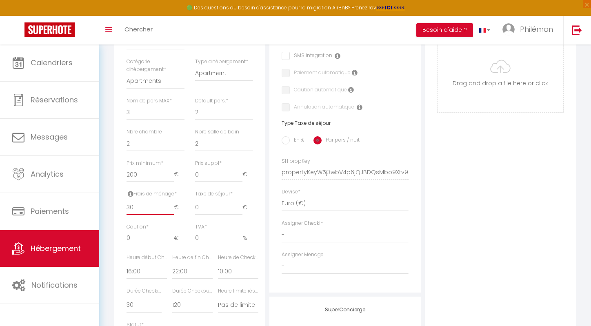
checkbox input "false"
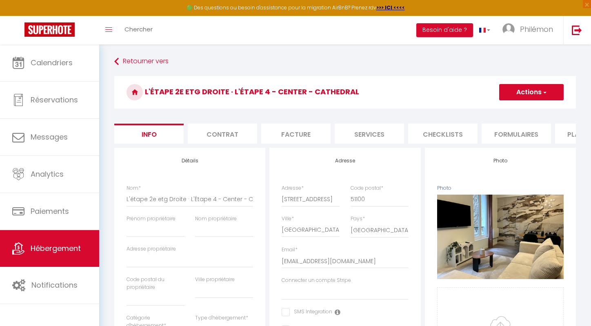
type input "30"
click at [525, 92] on button "Actions" at bounding box center [532, 92] width 65 height 16
click at [515, 109] on link "Enregistrer" at bounding box center [519, 110] width 87 height 11
click at [524, 80] on h3 "L'étape 2e etg Droite · L'Étape 4 - Center - Cathedral" at bounding box center [345, 92] width 462 height 33
click at [518, 92] on button "Actions" at bounding box center [532, 92] width 65 height 16
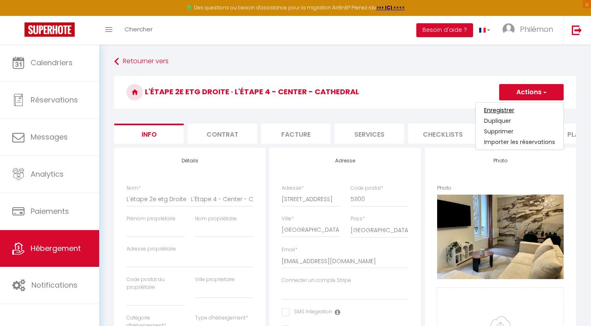
click at [503, 112] on input "Enregistrer" at bounding box center [499, 110] width 30 height 8
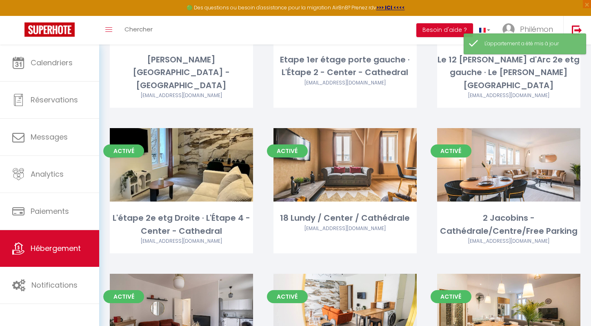
scroll to position [454, 0]
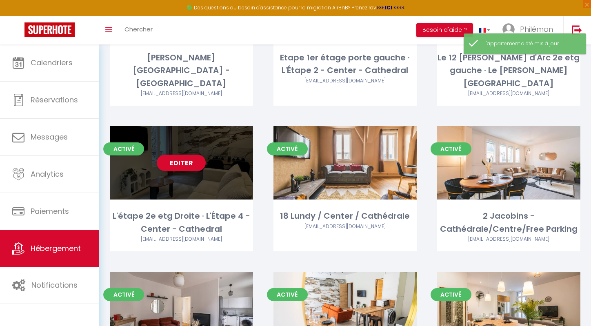
click at [208, 126] on div "Editer" at bounding box center [181, 163] width 143 height 74
click at [190, 155] on link "Editer" at bounding box center [181, 163] width 49 height 16
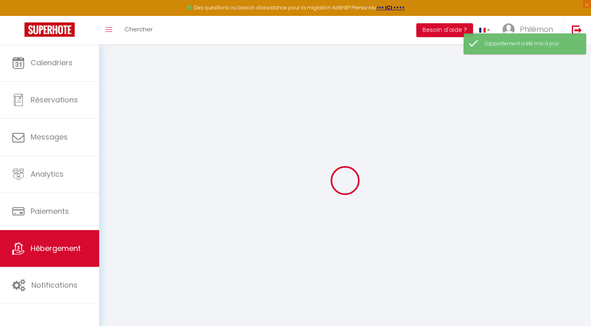
select select
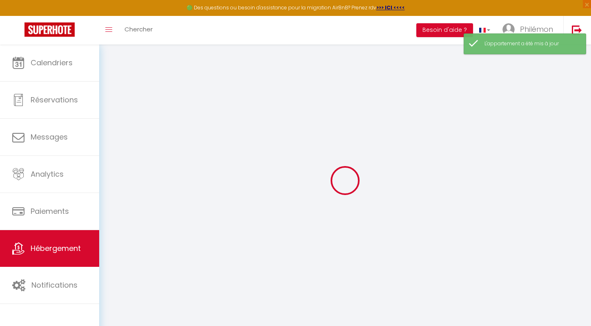
select select
checkbox input "false"
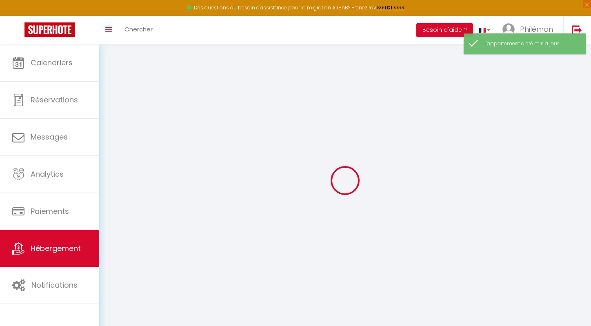
select select
type input "L'étape 2e etg Droite · L'Étape 4 - Center - Cathedral"
select select "2"
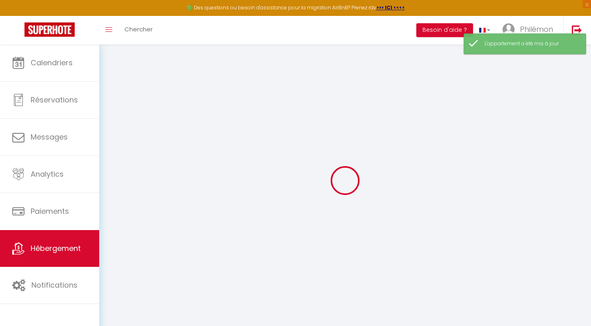
type input "200"
type input "30"
select select
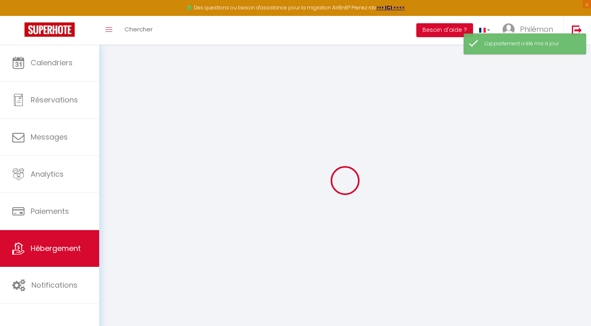
select select
type input "21 Rue de l'Étape"
type input "51100"
type input "[GEOGRAPHIC_DATA]"
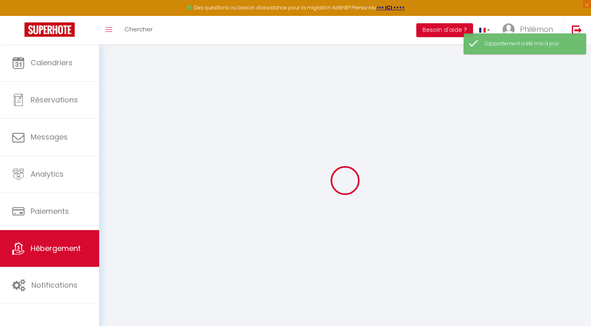
type input "[EMAIL_ADDRESS][DOMAIN_NAME]"
select select
checkbox input "false"
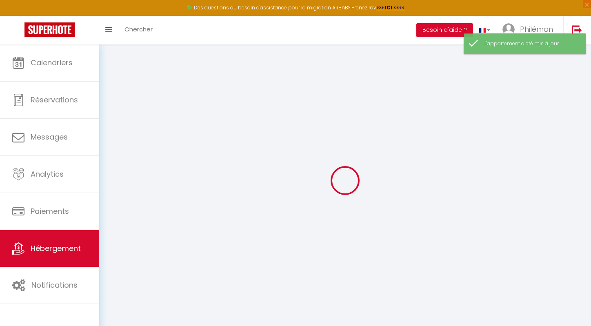
checkbox input "false"
type input "0"
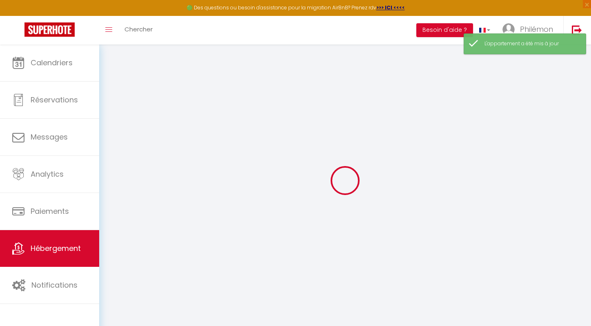
select select
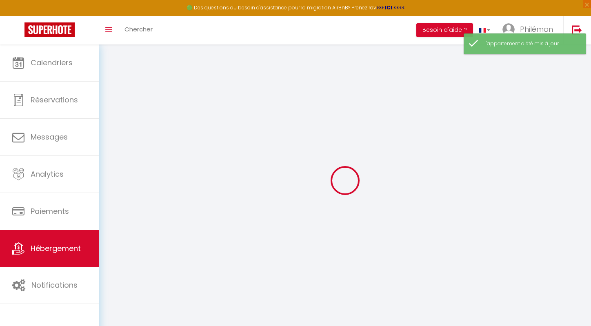
select select
checkbox input "false"
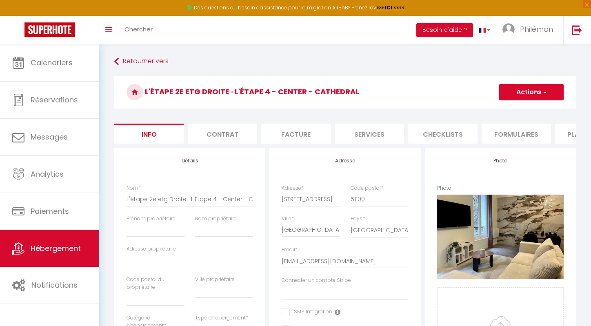
scroll to position [0, 273]
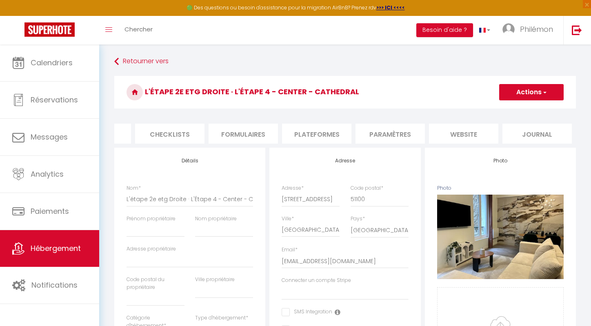
click at [470, 129] on li "website" at bounding box center [463, 134] width 69 height 20
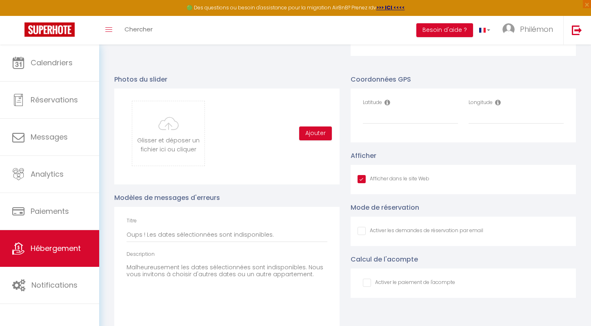
scroll to position [876, 0]
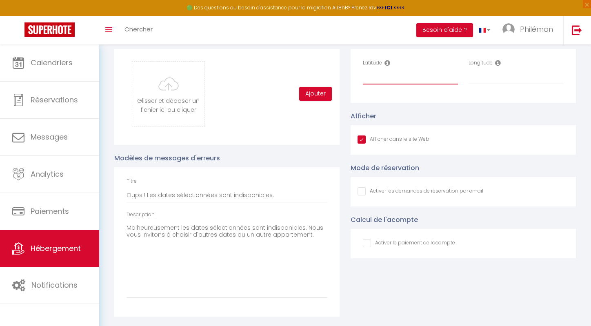
click at [397, 77] on input "Latitude" at bounding box center [410, 77] width 95 height 15
paste input "49.255363"
click at [496, 78] on input "Longitude" at bounding box center [516, 77] width 95 height 15
paste input "4.028180"
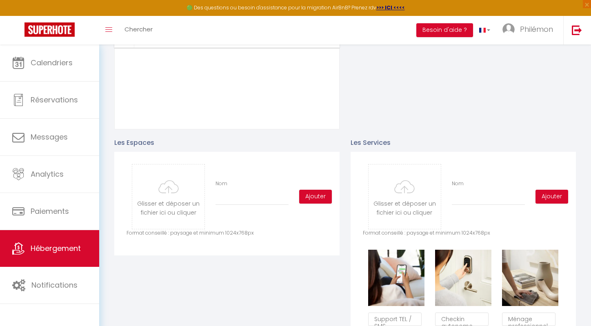
scroll to position [0, 0]
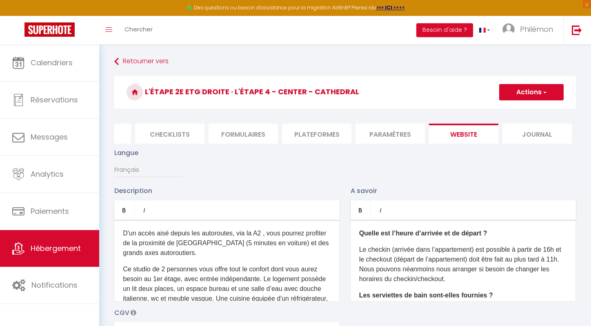
click at [525, 98] on button "Actions" at bounding box center [532, 92] width 65 height 16
click at [520, 110] on input "Enregistrer" at bounding box center [522, 110] width 30 height 8
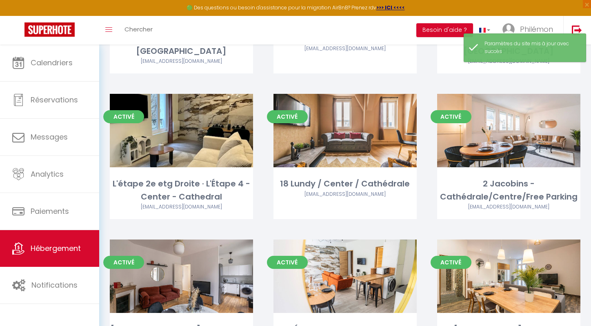
scroll to position [485, 0]
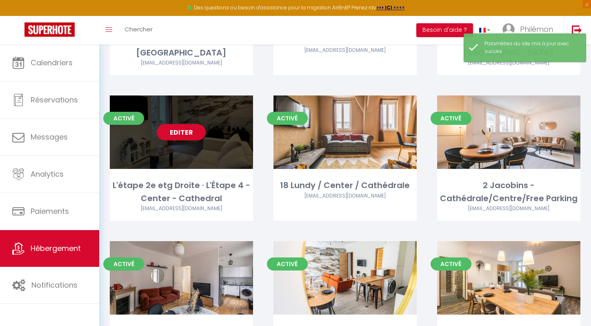
click at [187, 124] on link "Editer" at bounding box center [181, 132] width 49 height 16
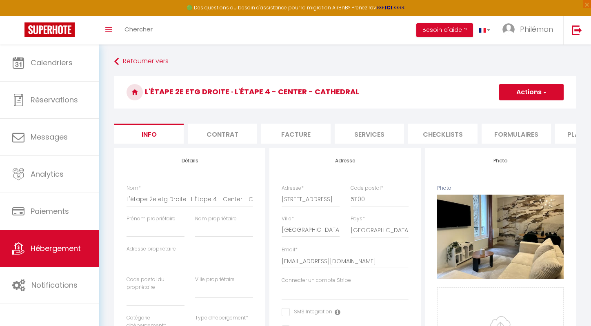
click at [355, 138] on li "Services" at bounding box center [369, 134] width 69 height 20
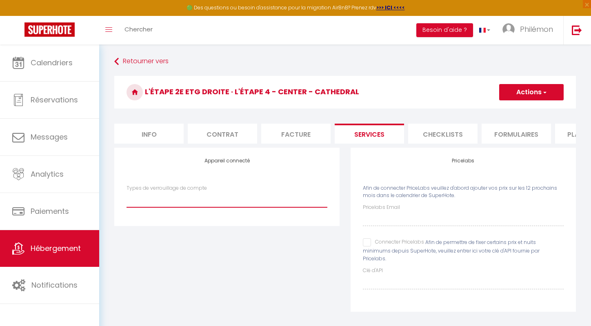
click at [219, 200] on select "Types de verrouillage de compte" at bounding box center [227, 200] width 201 height 16
click at [370, 240] on input "Connecter Pricelabs" at bounding box center [393, 243] width 61 height 8
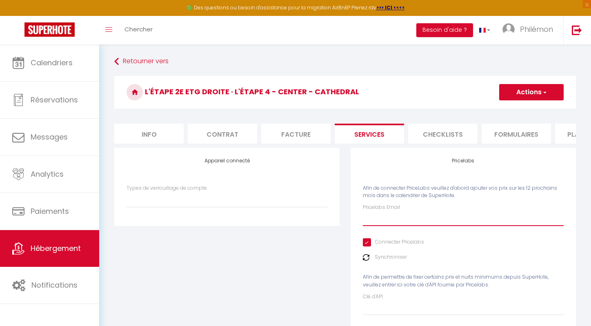
click at [382, 213] on input "Pricelabs Email" at bounding box center [463, 219] width 201 height 15
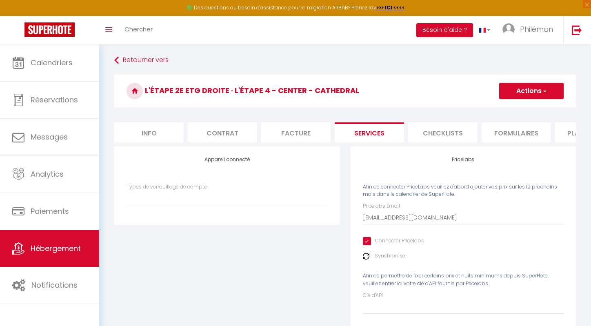
click at [531, 94] on button "Actions" at bounding box center [532, 91] width 65 height 16
click at [521, 110] on link "Enregistrer" at bounding box center [531, 109] width 65 height 11
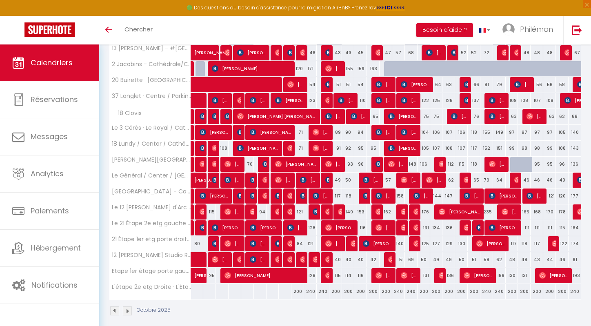
scroll to position [148, 0]
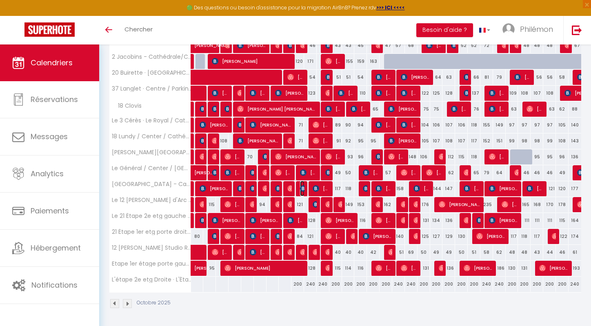
click at [303, 188] on img at bounding box center [303, 188] width 7 height 7
select select "OK"
select select "KO"
select select "0"
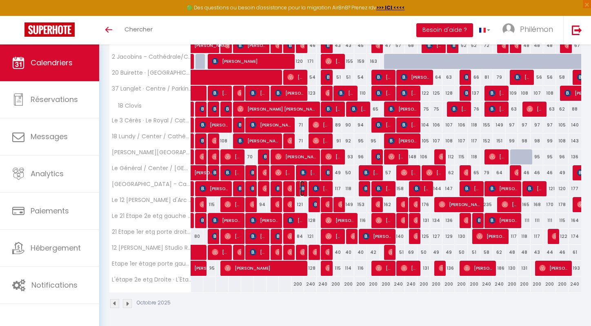
select select "1"
select select
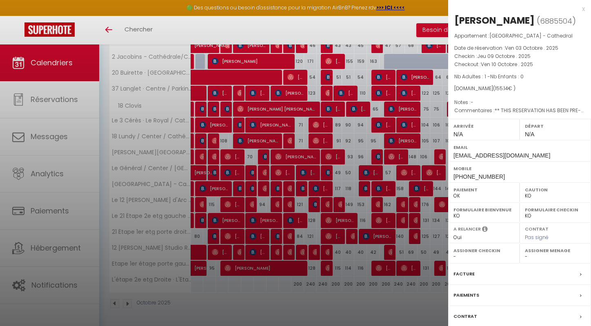
click at [304, 176] on div at bounding box center [295, 163] width 591 height 326
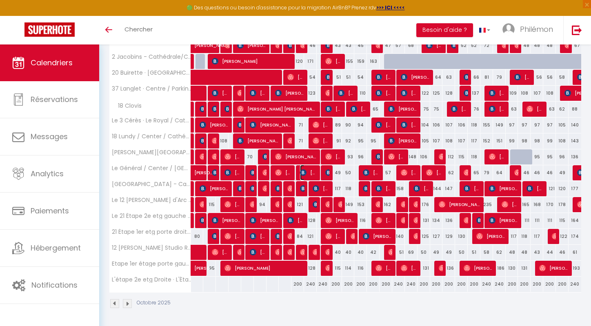
click at [304, 175] on img at bounding box center [303, 172] width 7 height 7
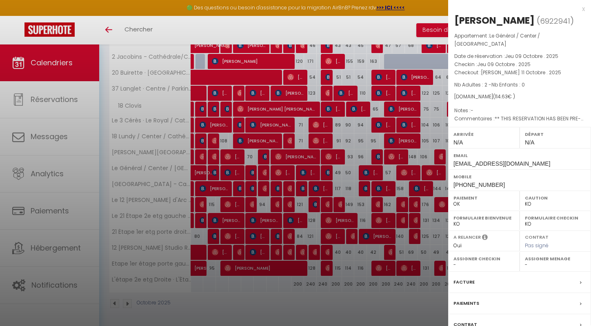
click at [304, 175] on div at bounding box center [295, 163] width 591 height 326
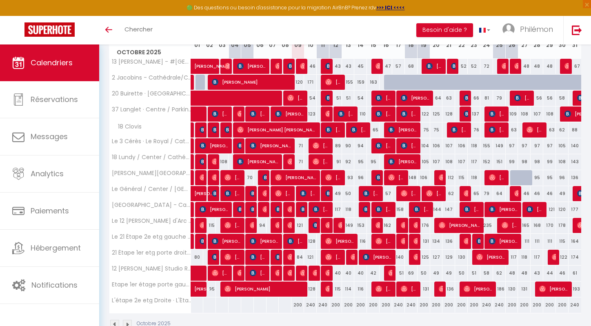
scroll to position [133, 0]
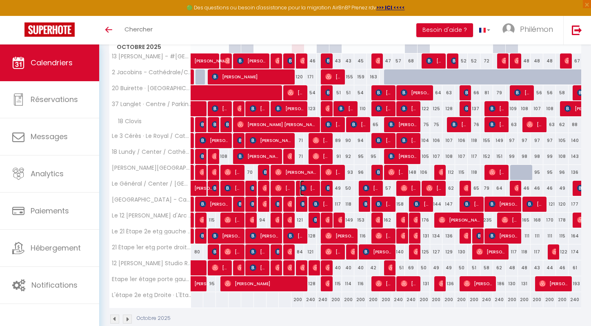
click at [304, 187] on img at bounding box center [303, 188] width 7 height 7
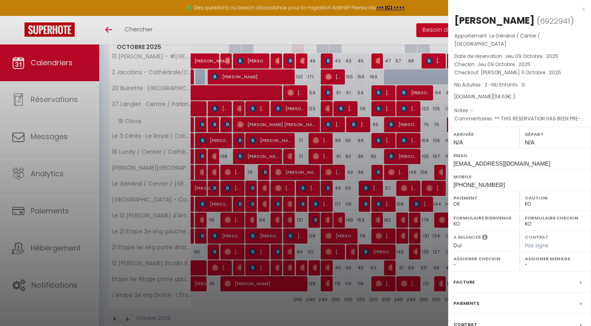
click at [309, 193] on div at bounding box center [295, 163] width 591 height 326
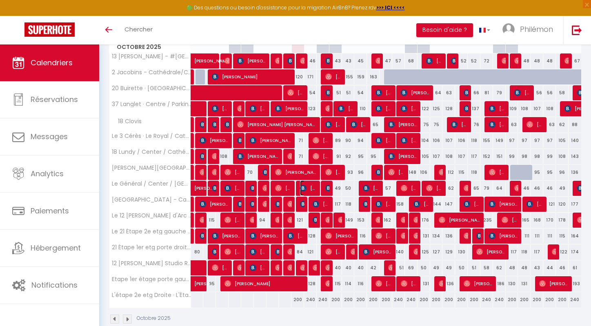
click at [310, 191] on span "[PERSON_NAME]" at bounding box center [308, 189] width 17 height 16
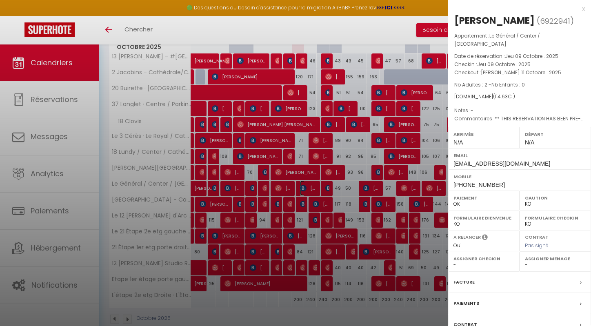
scroll to position [54, 0]
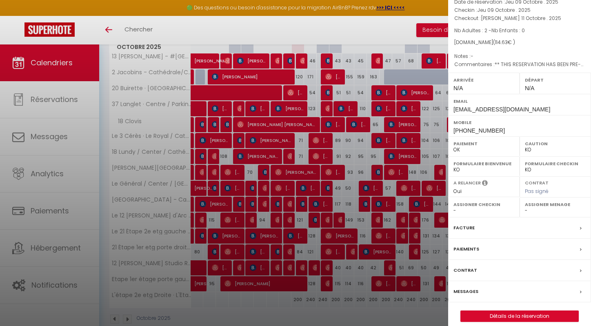
click at [490, 285] on div "Messages" at bounding box center [519, 291] width 143 height 21
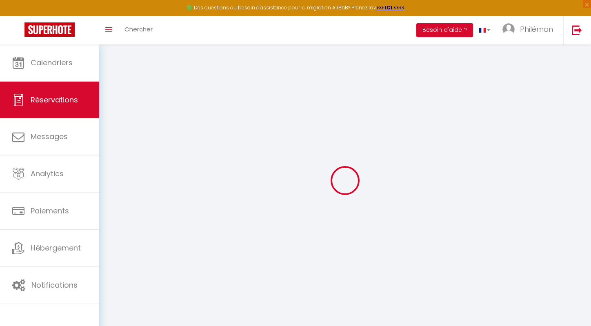
select select
checkbox input "false"
type textarea "** THIS RESERVATION HAS BEEN PRE-PAID ** Approximate time of arrival: between 1…"
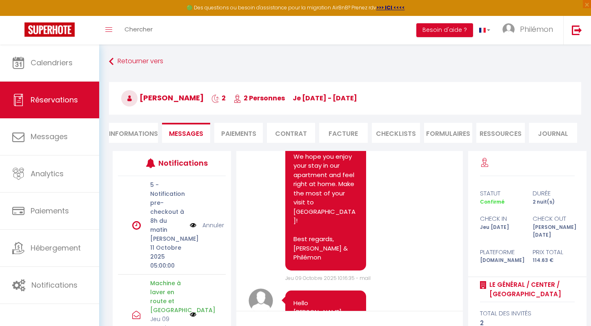
scroll to position [1146, 0]
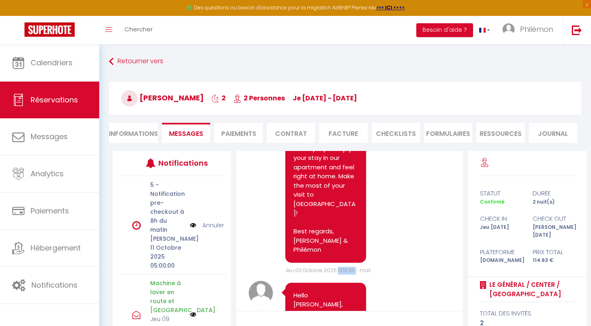
drag, startPoint x: 337, startPoint y: 242, endPoint x: 355, endPoint y: 242, distance: 18.4
click at [355, 267] on span "Jeu 09 Octobre 2025 10:16:35 - mail" at bounding box center [327, 270] width 85 height 7
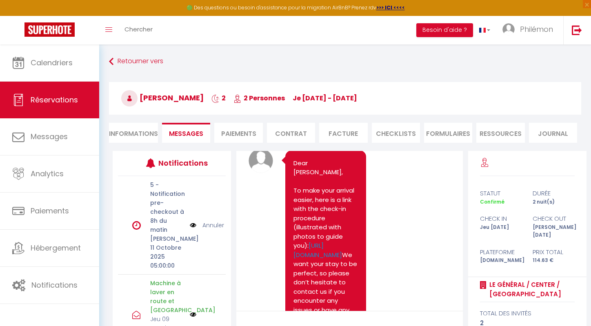
scroll to position [891, 0]
drag, startPoint x: 306, startPoint y: 246, endPoint x: 291, endPoint y: 234, distance: 18.9
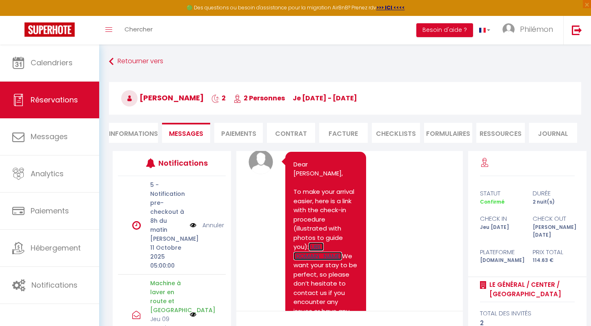
copy link "https://urlr.me/79JaFj"
drag, startPoint x: 358, startPoint y: 100, endPoint x: 229, endPoint y: 41, distance: 141.8
click at [229, 45] on div "🟢 Des questions ou besoin d'assistance pour la migration AirBnB? Prenez rdv >>>…" at bounding box center [295, 228] width 591 height 366
click at [229, 41] on div "Toggle menubar Chercher BUTTON Besoin d'aide ? Philémon Paramètres Équipe" at bounding box center [322, 30] width 526 height 29
drag, startPoint x: 120, startPoint y: 51, endPoint x: 350, endPoint y: 102, distance: 235.8
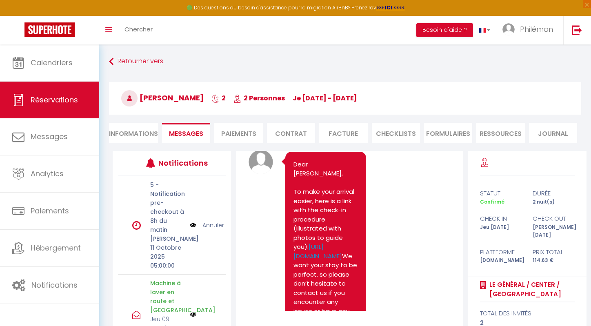
click at [350, 102] on div "Retourner vers Benny Olsen 2 2 Personnes je 09 Oct - sa 11 Oct Actions Enregist…" at bounding box center [345, 228] width 492 height 366
click at [379, 91] on h3 "Benny Olsen 2 2 Personnes je 09 Oct - sa 11 Oct" at bounding box center [345, 98] width 473 height 33
drag, startPoint x: 368, startPoint y: 105, endPoint x: 149, endPoint y: 46, distance: 226.2
click at [149, 46] on div "Retourner vers Benny Olsen 2 2 Personnes je 09 Oct - sa 11 Oct Actions Enregist…" at bounding box center [345, 228] width 492 height 366
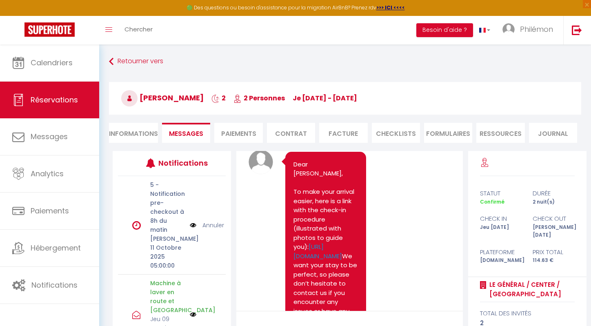
drag, startPoint x: 116, startPoint y: 51, endPoint x: 369, endPoint y: 101, distance: 258.2
click at [369, 101] on div "Retourner vers Benny Olsen 2 2 Personnes je 09 Oct - sa 11 Oct Actions Enregist…" at bounding box center [345, 228] width 492 height 366
click at [369, 101] on h3 "Benny Olsen 2 2 Personnes je 09 Oct - sa 11 Oct" at bounding box center [345, 98] width 473 height 33
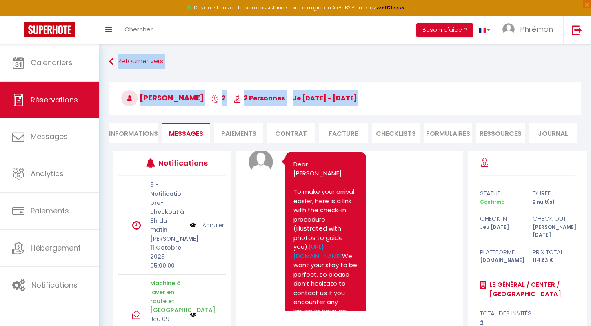
drag, startPoint x: 369, startPoint y: 101, endPoint x: 112, endPoint y: 51, distance: 262.1
click at [112, 51] on div "Retourner vers Benny Olsen 2 2 Personnes je 09 Oct - sa 11 Oct Actions Enregist…" at bounding box center [345, 228] width 492 height 366
click at [121, 43] on link "Chercher" at bounding box center [138, 30] width 40 height 29
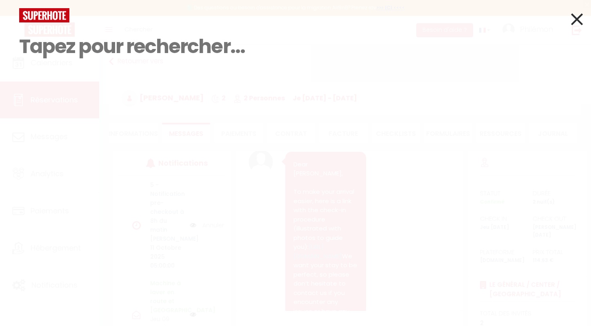
click at [572, 13] on icon at bounding box center [577, 19] width 12 height 20
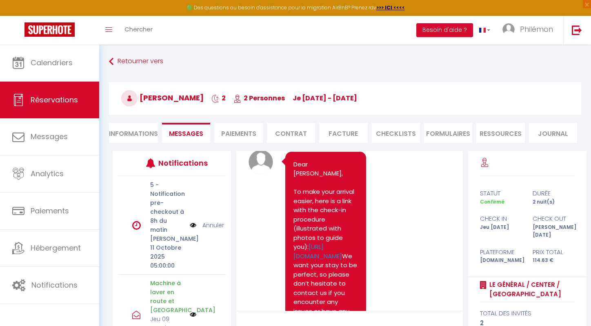
drag, startPoint x: 117, startPoint y: 45, endPoint x: 343, endPoint y: 96, distance: 232.4
click at [343, 96] on div "Retourner vers Benny Olsen 2 2 Personnes je 09 Oct - sa 11 Oct Actions Enregist…" at bounding box center [345, 228] width 492 height 366
click at [343, 96] on span "je 09 Oct - sa 11 Oct" at bounding box center [325, 98] width 65 height 9
drag, startPoint x: 352, startPoint y: 98, endPoint x: 273, endPoint y: 74, distance: 82.5
click at [273, 74] on div "Retourner vers Benny Olsen 2 2 Personnes je 09 Oct - sa 11 Oct Actions Enregist…" at bounding box center [345, 102] width 483 height 97
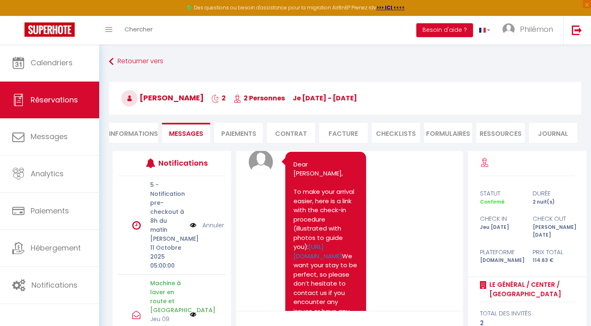
click at [414, 96] on h3 "Benny Olsen 2 2 Personnes je 09 Oct - sa 11 Oct" at bounding box center [345, 98] width 473 height 33
drag, startPoint x: 379, startPoint y: 103, endPoint x: 143, endPoint y: 96, distance: 235.8
click at [143, 96] on h3 "Benny Olsen 2 2 Personnes je 09 Oct - sa 11 Oct" at bounding box center [345, 98] width 473 height 33
click at [143, 96] on span "Benny Olsen" at bounding box center [162, 98] width 83 height 10
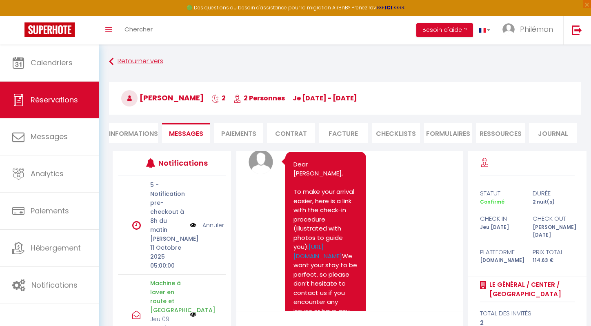
drag, startPoint x: 352, startPoint y: 104, endPoint x: 120, endPoint y: 60, distance: 235.2
click at [120, 60] on div "Retourner vers Benny Olsen 2 2 Personnes je 09 Oct - sa 11 Oct Actions Enregist…" at bounding box center [345, 102] width 483 height 97
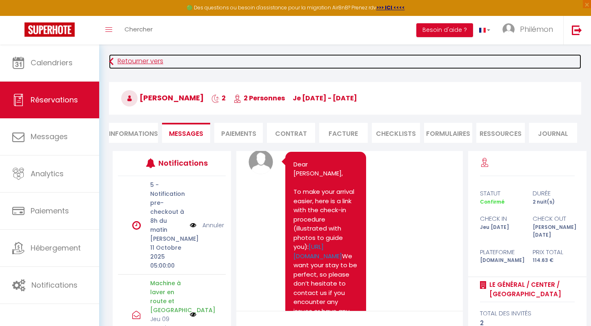
click at [233, 55] on link "Retourner vers" at bounding box center [345, 61] width 473 height 15
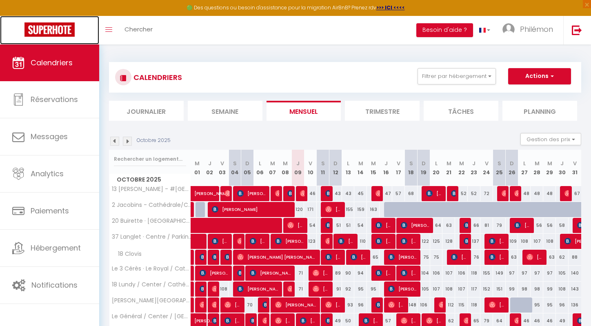
click at [56, 29] on img at bounding box center [50, 29] width 50 height 14
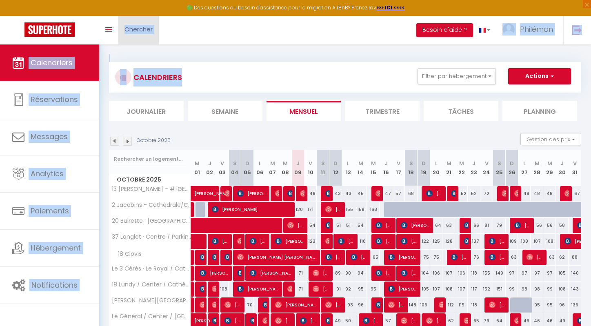
drag, startPoint x: 219, startPoint y: 74, endPoint x: 125, endPoint y: 32, distance: 103.3
click at [125, 45] on div "🟢 Des questions ou besoin d'assistance pour la migration AirBnB? Prenez rdv >>>…" at bounding box center [295, 260] width 591 height 430
click at [126, 54] on div "CALENDRIERS Filtrer par hébergement Tous Le 21 Étape 2e etg gauche · L'étape - …" at bounding box center [345, 259] width 473 height 411
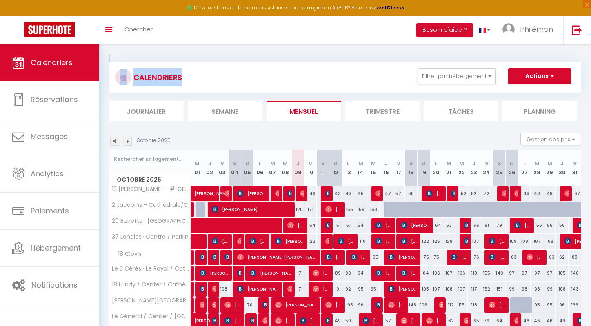
drag, startPoint x: 143, startPoint y: 36, endPoint x: 133, endPoint y: 59, distance: 24.7
click at [133, 59] on div "CALENDRIERS Filtrer par hébergement Tous Le 21 Étape 2e etg gauche · L'étape - …" at bounding box center [345, 259] width 473 height 411
drag, startPoint x: 110, startPoint y: 57, endPoint x: 197, endPoint y: 84, distance: 90.7
click at [197, 84] on div "CALENDRIERS Filtrer par hébergement Tous Le 21 Étape 2e etg gauche · L'étape - …" at bounding box center [345, 259] width 473 height 411
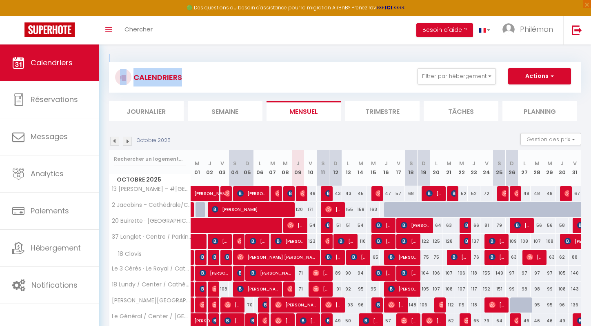
click at [197, 84] on div "CALENDRIERS Filtrer par hébergement Tous Le 21 Étape 2e etg gauche · L'étape - …" at bounding box center [345, 77] width 460 height 18
drag, startPoint x: 197, startPoint y: 84, endPoint x: 119, endPoint y: 60, distance: 81.5
click at [119, 60] on div "CALENDRIERS Filtrer par hébergement Tous Le 21 Étape 2e etg gauche · L'étape - …" at bounding box center [345, 259] width 473 height 411
drag, startPoint x: 231, startPoint y: 85, endPoint x: 123, endPoint y: 47, distance: 114.6
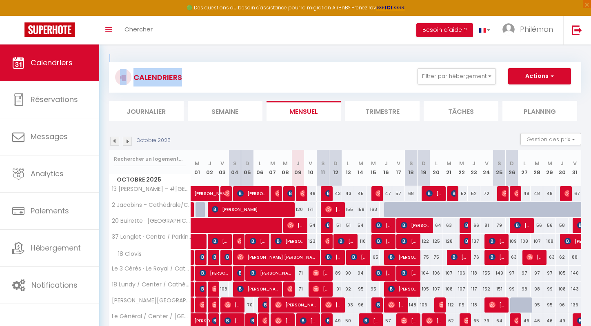
click at [123, 47] on div "CALENDRIERS Filtrer par hébergement Tous Le 21 Étape 2e etg gauche · L'étape - …" at bounding box center [345, 260] width 492 height 430
drag, startPoint x: 191, startPoint y: 82, endPoint x: 115, endPoint y: 54, distance: 81.3
click at [115, 54] on div "CALENDRIERS Filtrer par hébergement Tous Le 21 Étape 2e etg gauche · L'étape - …" at bounding box center [345, 260] width 492 height 430
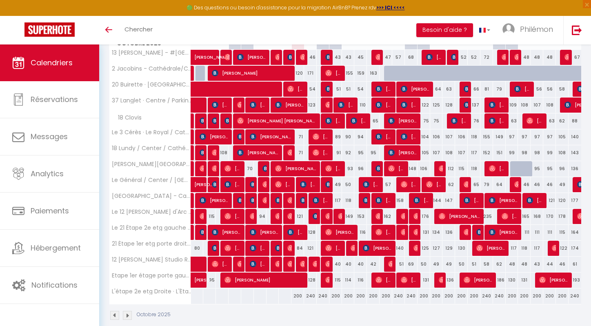
scroll to position [146, 0]
